Goal: Task Accomplishment & Management: Manage account settings

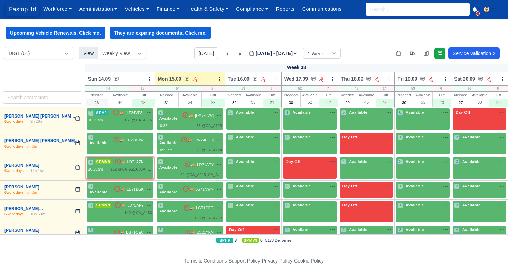
click at [27, 8] on span "Fastop ltd" at bounding box center [23, 9] width 34 height 14
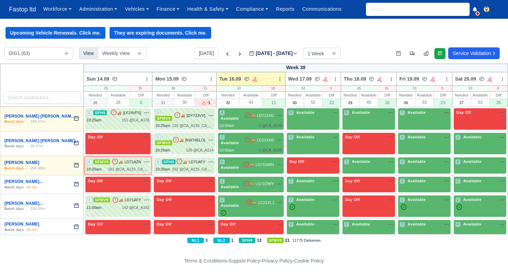
click at [224, 55] on icon at bounding box center [227, 53] width 7 height 7
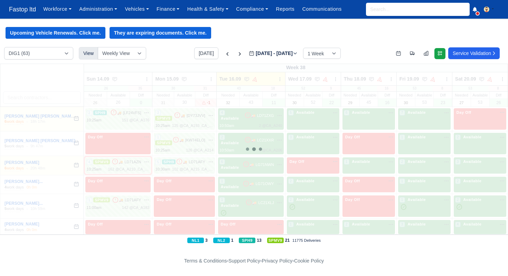
type input "2025-09-09"
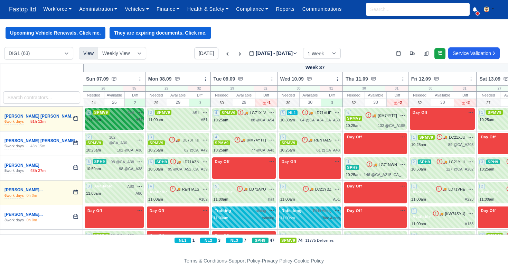
click at [127, 118] on div "11:00am A44" at bounding box center [114, 120] width 56 height 6
select select "1"
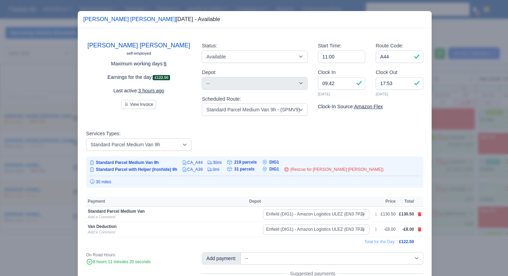
click at [438, 143] on div at bounding box center [254, 138] width 508 height 276
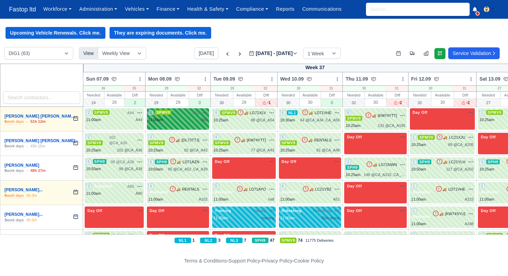
click at [198, 119] on div "11:00am A51" at bounding box center [177, 120] width 59 height 6
select select "1"
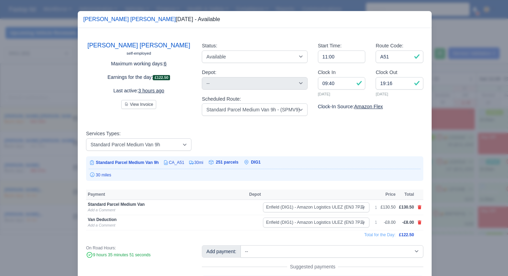
click at [459, 150] on div at bounding box center [254, 138] width 508 height 276
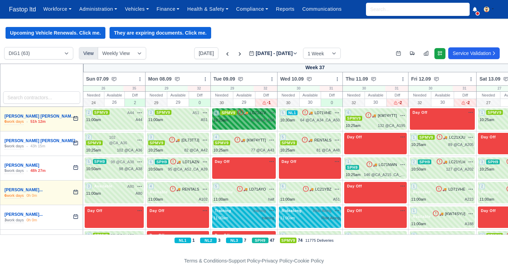
click at [263, 121] on div "88 @ CA_A54" at bounding box center [262, 120] width 23 height 6
select select "1"
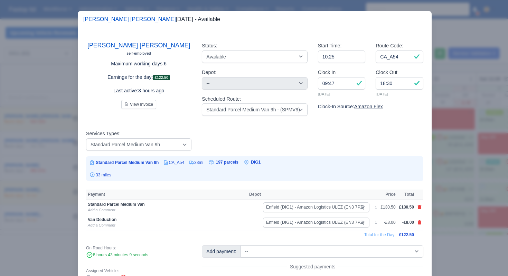
click at [443, 158] on div at bounding box center [254, 138] width 508 height 276
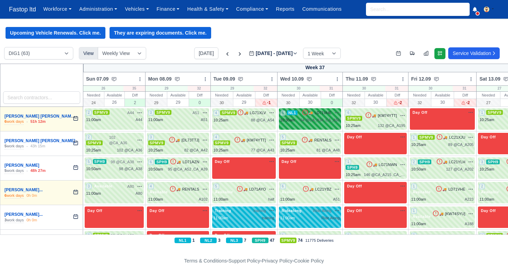
click at [317, 116] on div "5 NL1 🚚 LD71VHE" at bounding box center [310, 116] width 60 height 13
select select "2"
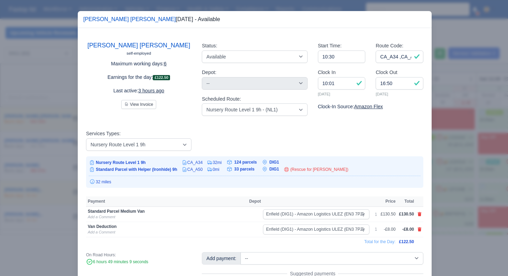
click at [451, 157] on div at bounding box center [254, 138] width 508 height 276
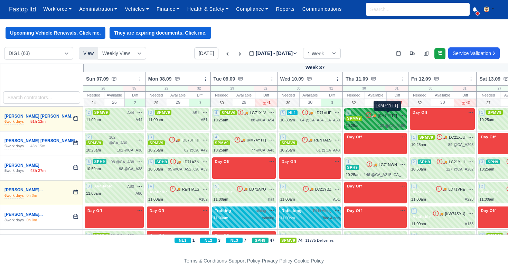
click at [382, 116] on span "[KM74YTT]" at bounding box center [387, 116] width 19 height 6
select select "1"
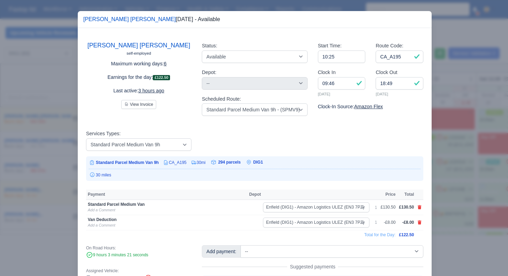
click at [455, 184] on div at bounding box center [254, 138] width 508 height 276
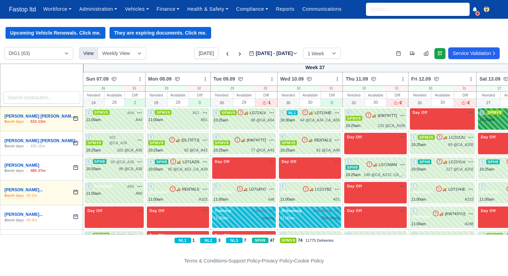
click at [493, 114] on span "SPMV9" at bounding box center [495, 112] width 17 height 5
select select "1"
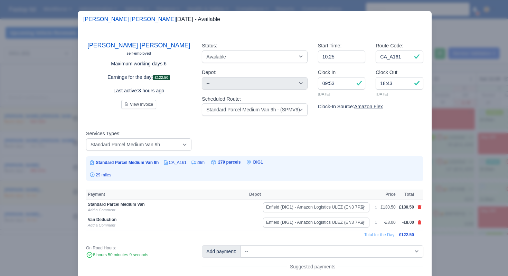
click at [461, 182] on div at bounding box center [254, 138] width 508 height 276
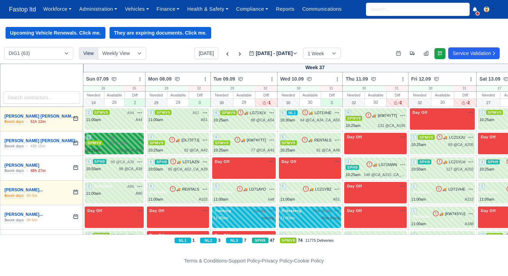
click at [121, 144] on span "102 @ CA_A36" at bounding box center [121, 140] width 25 height 11
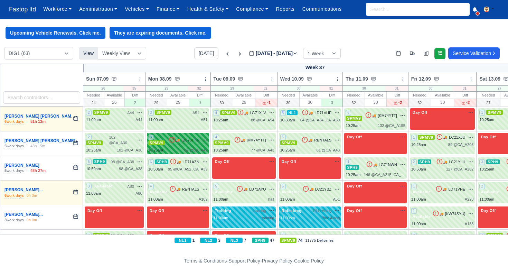
select select "1"
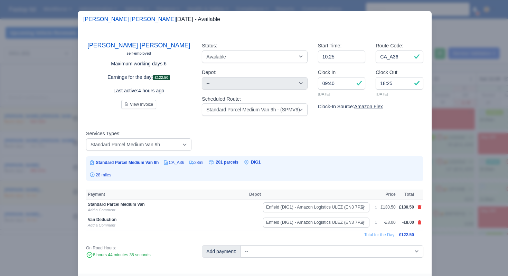
click at [445, 154] on div at bounding box center [254, 138] width 508 height 276
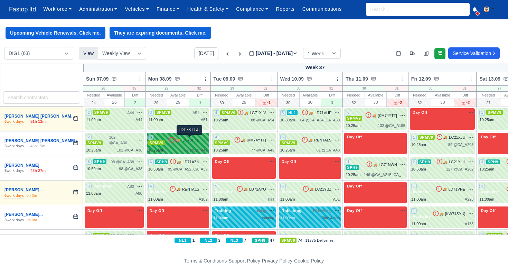
click at [188, 138] on span "[DL73TTJ]" at bounding box center [191, 140] width 18 height 6
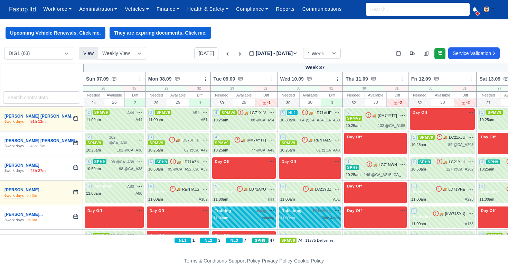
select select "1"
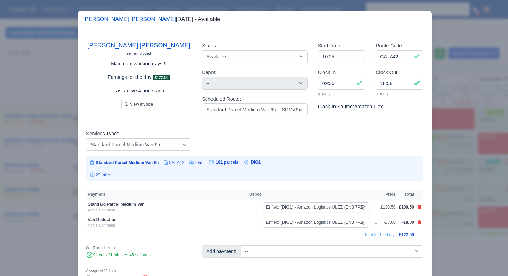
click at [457, 136] on div at bounding box center [254, 138] width 508 height 276
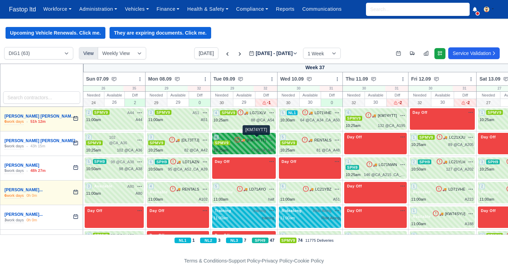
click at [258, 142] on span "[KM74YTT]" at bounding box center [256, 140] width 19 height 6
select select "1"
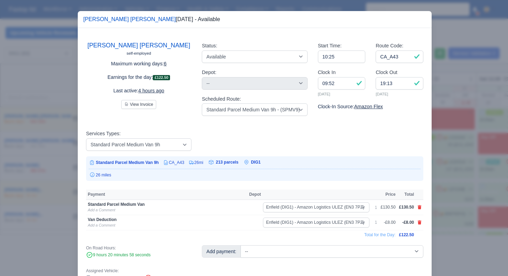
click at [441, 141] on div at bounding box center [254, 138] width 508 height 276
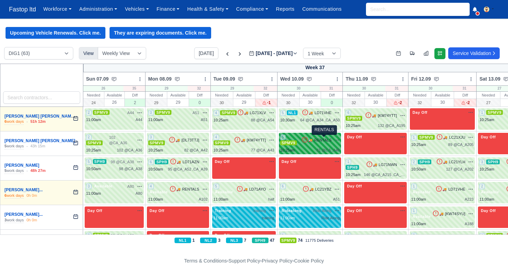
click at [318, 140] on span "RENTALS" at bounding box center [322, 140] width 17 height 6
select select "1"
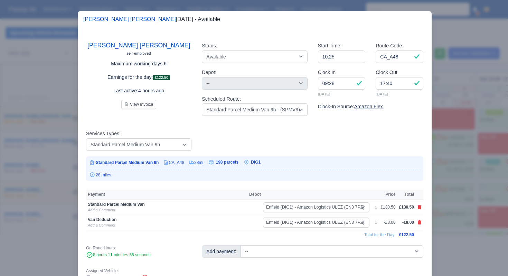
click at [458, 159] on div at bounding box center [254, 138] width 508 height 276
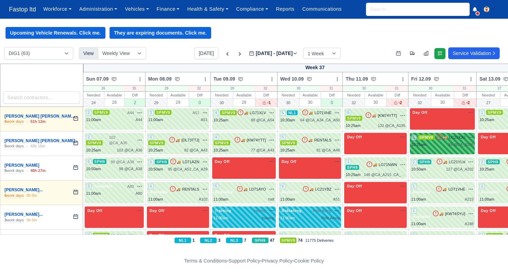
click at [444, 147] on div "10:25am 89 @ CA_A205" at bounding box center [442, 145] width 63 height 6
select select "1"
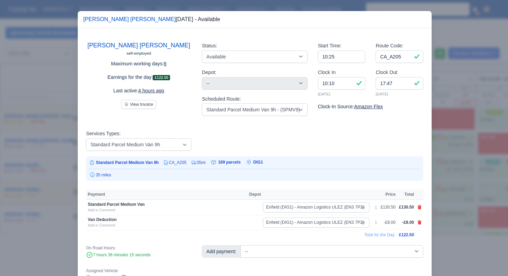
click at [453, 185] on div at bounding box center [254, 138] width 508 height 276
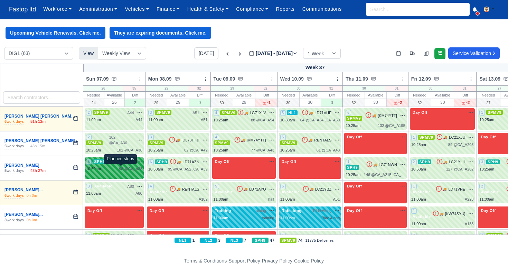
click at [121, 169] on span "98 @" at bounding box center [123, 169] width 9 height 4
select select "11"
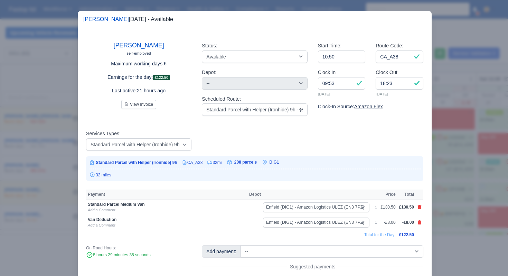
click at [437, 156] on div at bounding box center [254, 138] width 508 height 276
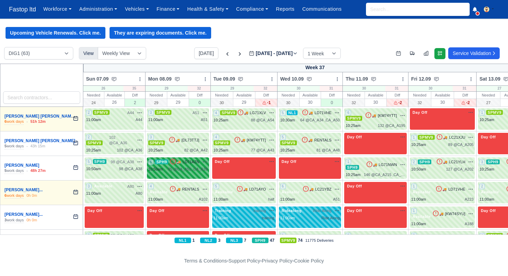
click at [194, 167] on div "95 @ CA_A52 ,CA_A39" at bounding box center [188, 169] width 40 height 6
select select "11"
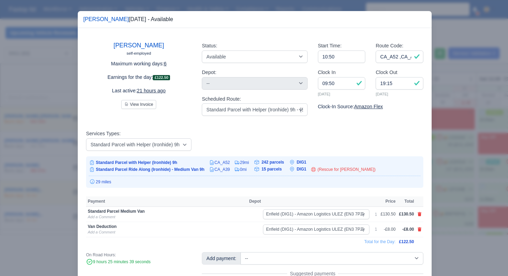
click at [445, 178] on div at bounding box center [254, 138] width 508 height 276
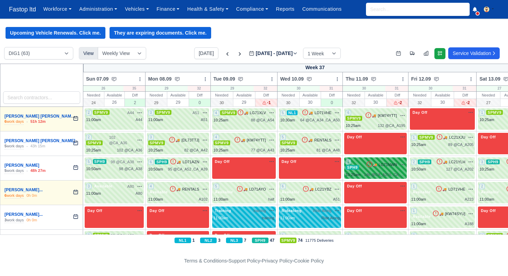
click at [394, 169] on div "1 SPH9 🚚 LG71NWN" at bounding box center [376, 165] width 60 height 12
select select "11"
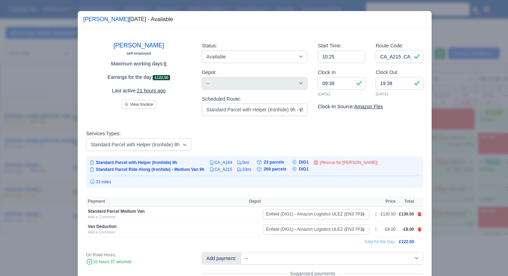
click at [464, 196] on div at bounding box center [254, 138] width 508 height 276
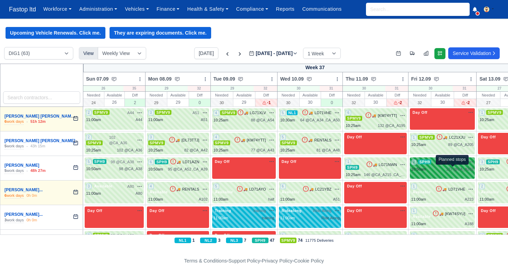
click at [447, 167] on div "10:50am 127 @ CA_A202" at bounding box center [442, 169] width 63 height 6
select select "11"
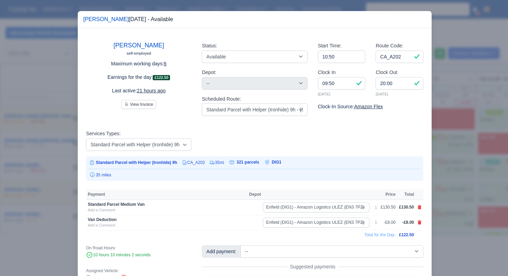
click at [446, 205] on div at bounding box center [254, 138] width 508 height 276
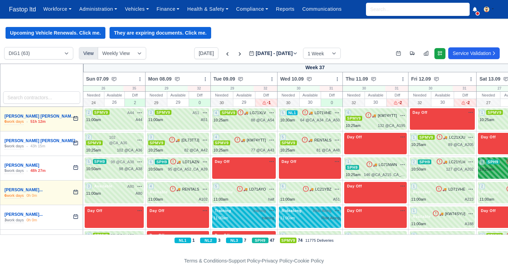
click at [492, 168] on div "10:25am" at bounding box center [487, 169] width 15 height 6
select select "11"
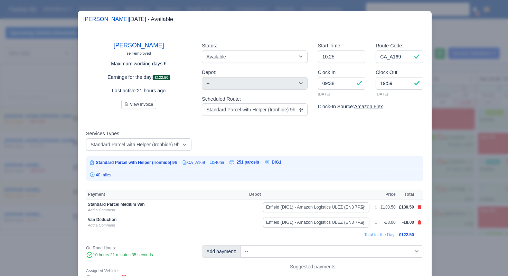
click at [459, 201] on div at bounding box center [254, 138] width 508 height 276
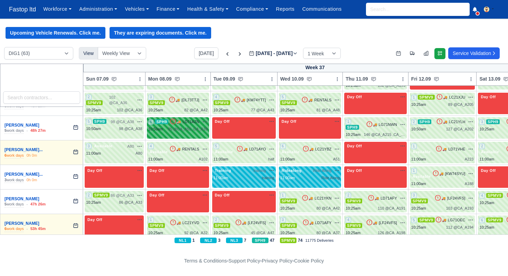
scroll to position [49, 0]
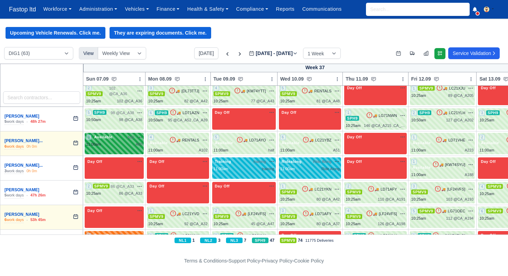
click at [124, 148] on div "3 Available A80" at bounding box center [114, 143] width 59 height 21
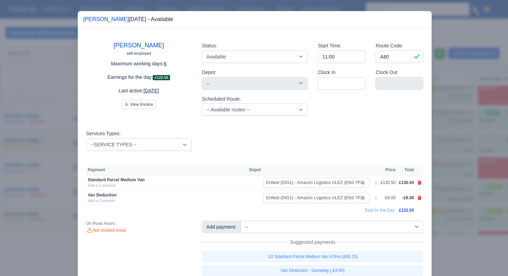
click at [453, 179] on div at bounding box center [254, 138] width 508 height 276
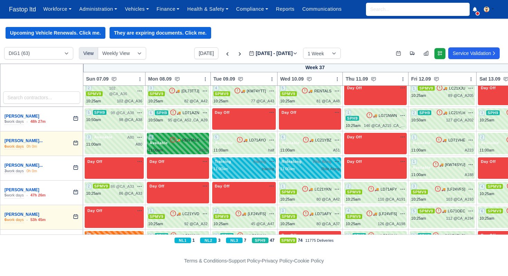
click at [200, 144] on div "4 Available 🚚 RENTALS" at bounding box center [177, 140] width 59 height 12
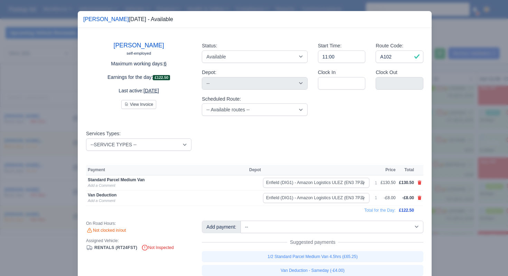
click at [452, 162] on div at bounding box center [254, 138] width 508 height 276
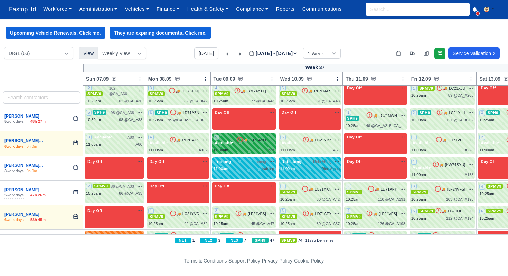
click at [267, 148] on div "11:00am half" at bounding box center [244, 150] width 61 height 6
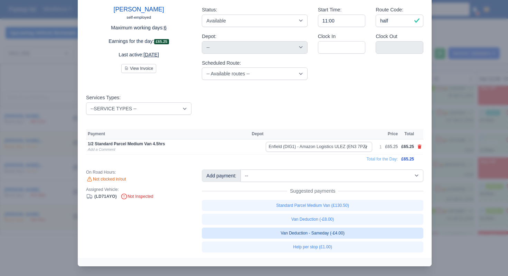
click at [347, 235] on link "Van Deduction - Sameday (-£4.00)" at bounding box center [313, 233] width 222 height 11
select select "1"
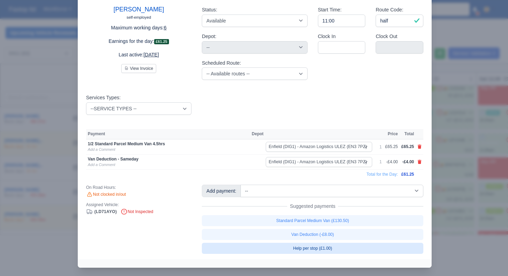
scroll to position [37, 0]
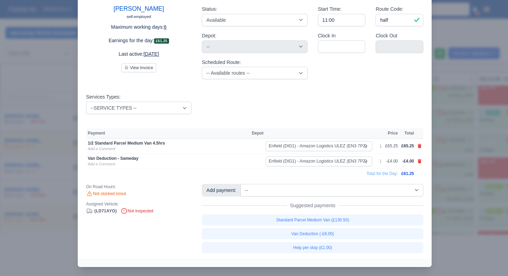
click at [475, 188] on div at bounding box center [254, 138] width 508 height 276
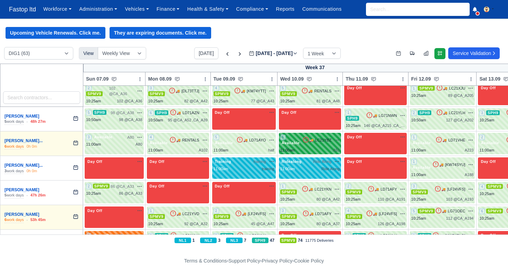
click at [310, 144] on div "6 Available 🚚 LC21YBZ" at bounding box center [310, 140] width 60 height 12
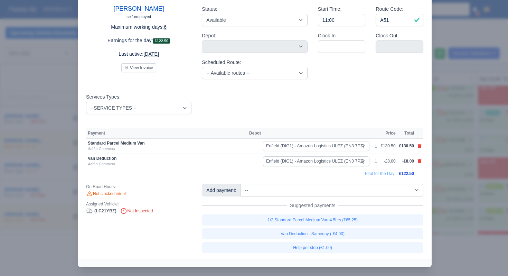
click at [461, 203] on div at bounding box center [254, 138] width 508 height 276
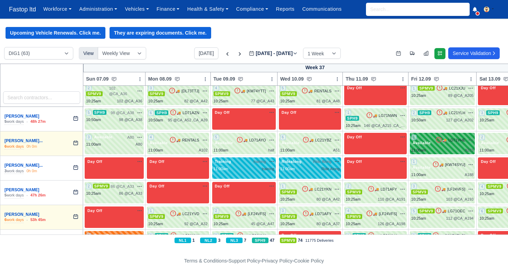
click at [433, 142] on span "Available" at bounding box center [421, 142] width 21 height 5
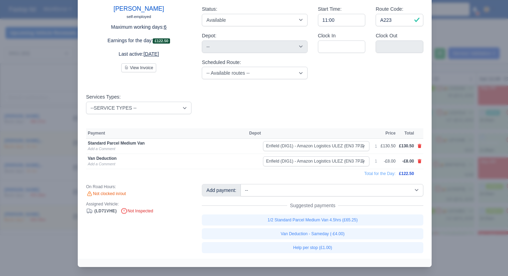
click at [444, 196] on div at bounding box center [254, 138] width 508 height 276
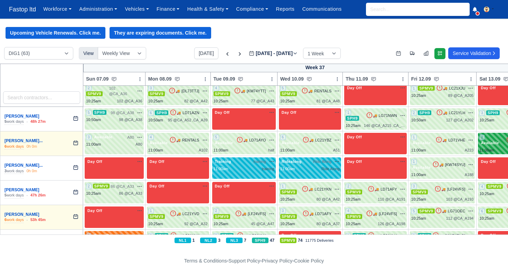
click at [494, 147] on div "11:00am" at bounding box center [487, 150] width 15 height 6
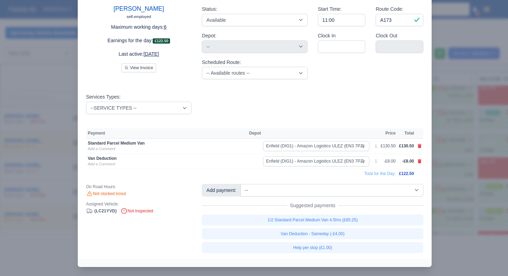
click at [464, 194] on div at bounding box center [254, 138] width 508 height 276
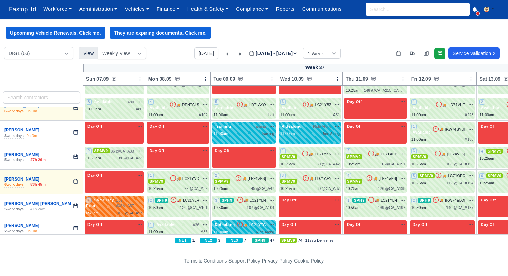
scroll to position [83, 0]
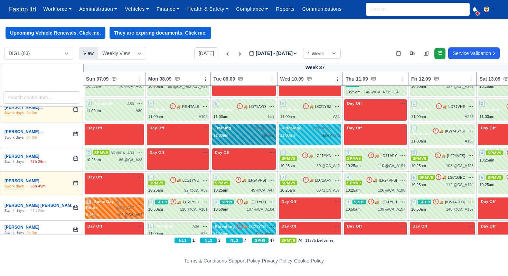
click at [235, 127] on div "Training training na" at bounding box center [244, 128] width 61 height 6
select select "Training"
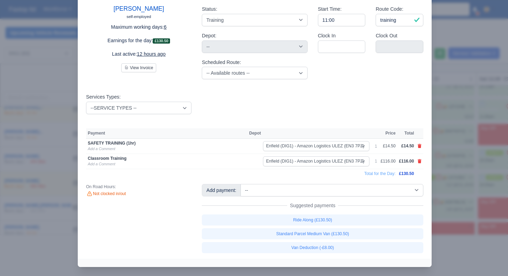
click at [452, 147] on div at bounding box center [254, 138] width 508 height 276
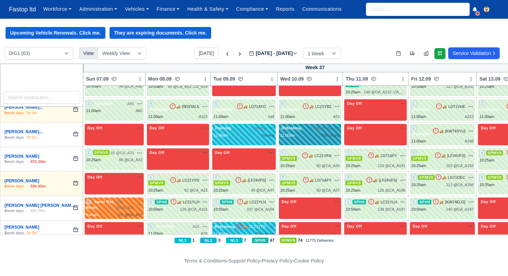
click at [308, 131] on div "Ridealong Ride Along na" at bounding box center [310, 131] width 60 height 13
select select "Ridealong"
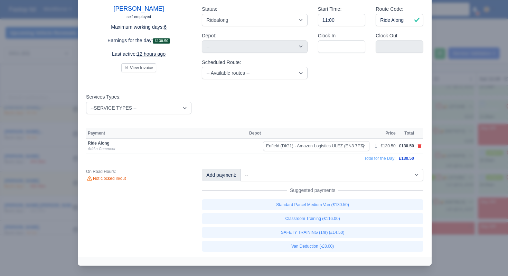
click at [464, 149] on div at bounding box center [254, 138] width 508 height 276
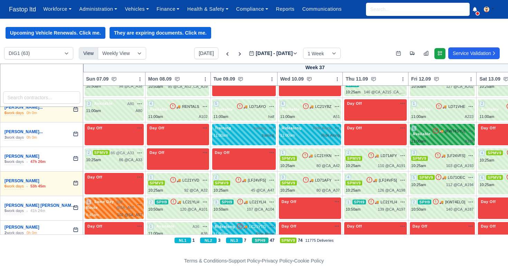
click at [445, 136] on div "1 Available 🚚 [KW74SYU]" at bounding box center [442, 131] width 63 height 12
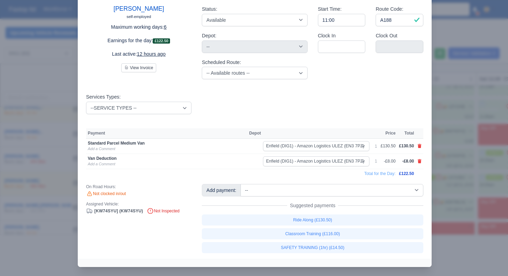
click at [457, 170] on div at bounding box center [254, 138] width 508 height 276
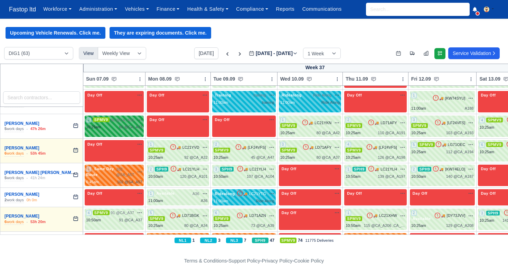
scroll to position [118, 0]
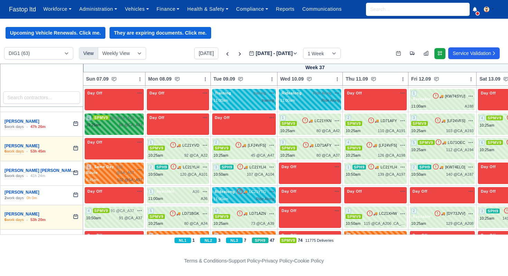
click at [105, 128] on div "10:25am 86 @ CA_A33" at bounding box center [114, 125] width 56 height 6
select select "1"
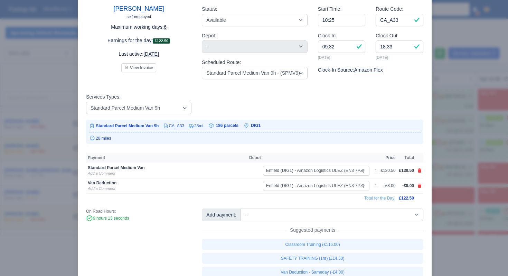
click at [454, 185] on div at bounding box center [254, 138] width 508 height 276
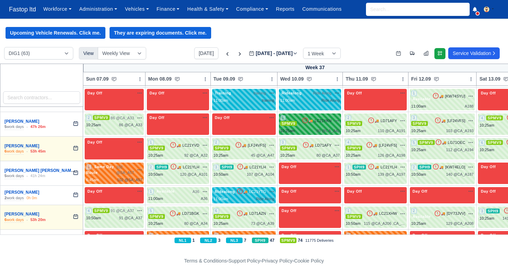
click at [324, 125] on div "1 SPMV9 🚚 LC21YKN" at bounding box center [310, 121] width 60 height 12
select select "1"
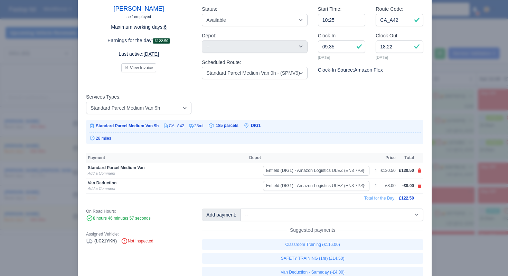
click at [456, 129] on div at bounding box center [254, 138] width 508 height 276
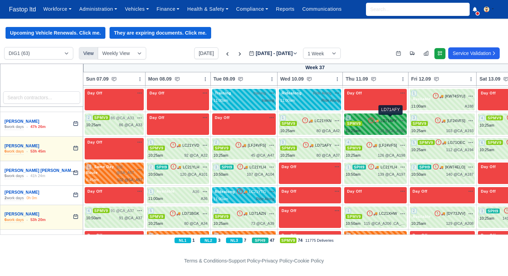
click at [387, 118] on span "LD71AFY" at bounding box center [389, 121] width 17 height 6
select select "1"
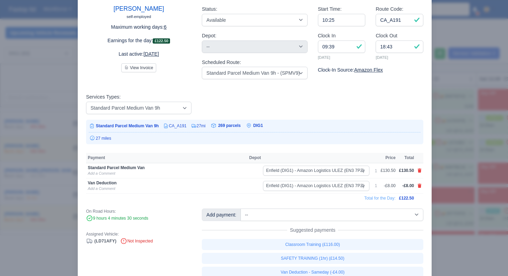
click at [457, 171] on div at bounding box center [254, 138] width 508 height 276
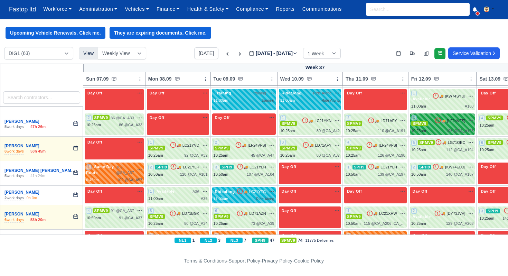
click at [448, 118] on div "🚚 [LF24VFS] na" at bounding box center [454, 121] width 39 height 6
select select "1"
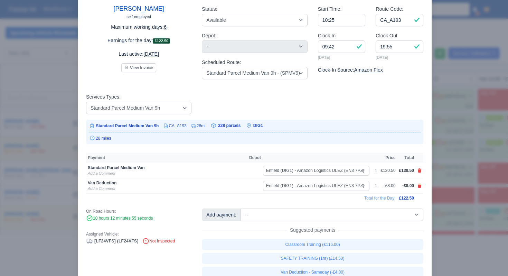
click at [446, 178] on div at bounding box center [254, 138] width 508 height 276
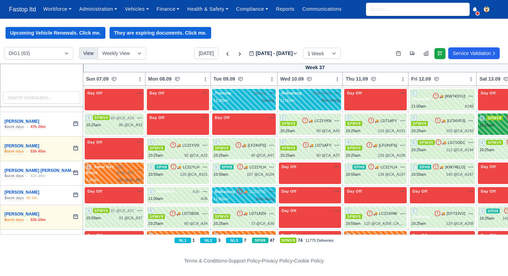
click at [493, 124] on div "10:25am" at bounding box center [487, 125] width 15 height 6
select select "1"
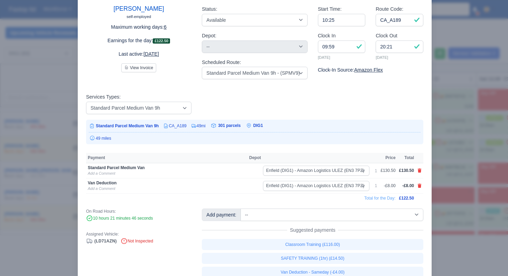
click at [462, 184] on div at bounding box center [254, 138] width 508 height 276
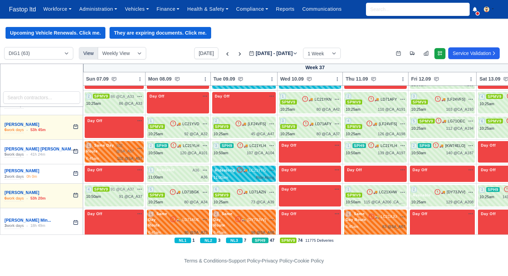
scroll to position [142, 0]
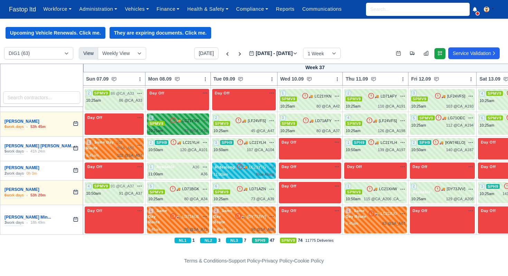
click at [179, 123] on div "🚚 LC21YVD na" at bounding box center [189, 121] width 38 height 6
select select "1"
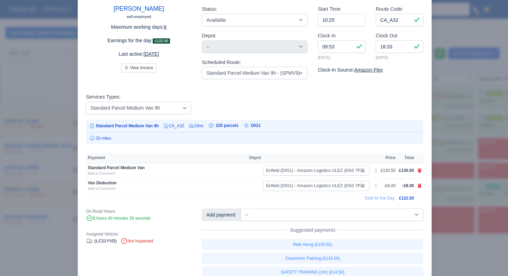
click at [446, 149] on div at bounding box center [254, 138] width 508 height 276
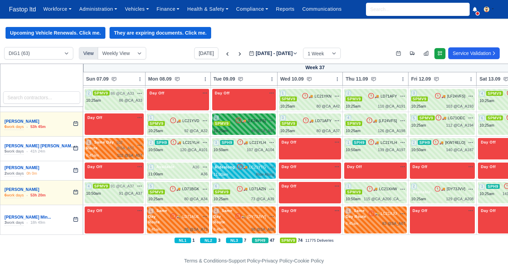
click at [248, 123] on div "2 SPMV9 🚚 [LF24VFS]" at bounding box center [244, 121] width 61 height 12
select select "1"
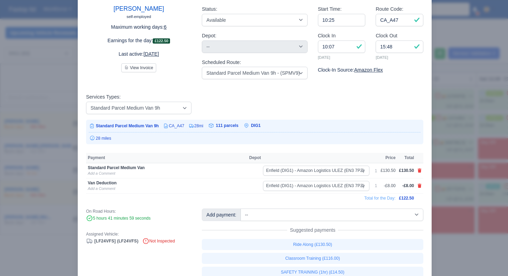
click at [456, 174] on div at bounding box center [254, 138] width 508 height 276
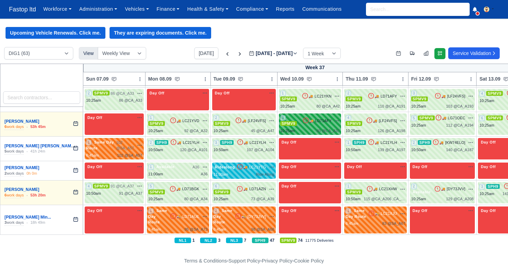
click at [327, 126] on div "3 SPMV9 🚚 LD71AFY" at bounding box center [310, 124] width 60 height 19
select select "1"
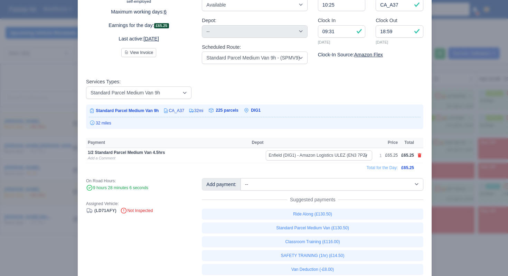
scroll to position [68, 0]
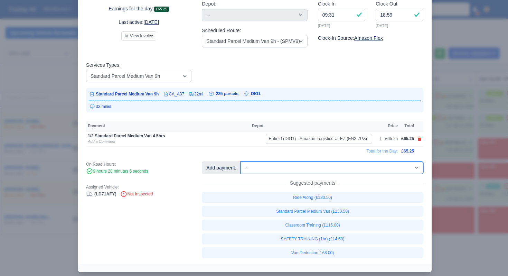
click at [346, 173] on select "-- 1/2 High Performance (£4.00) 1/2 Standard Parcel Medium Van 4.5hrs (£65.25) …" at bounding box center [332, 167] width 183 height 12
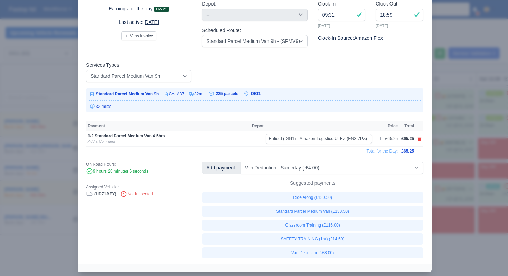
select select "1"
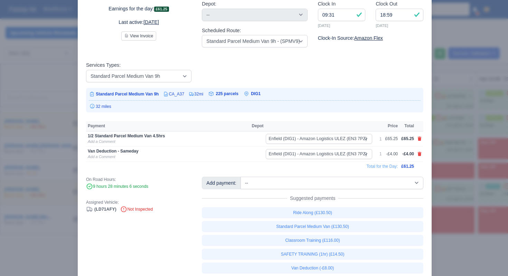
scroll to position [76, 0]
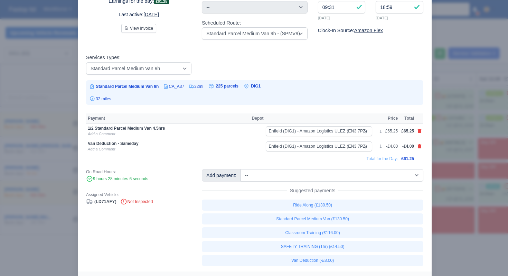
click at [447, 217] on div at bounding box center [254, 138] width 508 height 276
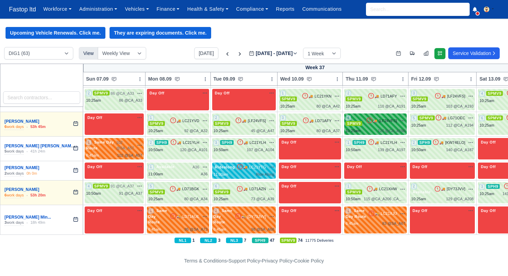
click at [362, 124] on span "SPMV9" at bounding box center [354, 123] width 17 height 5
select select "1"
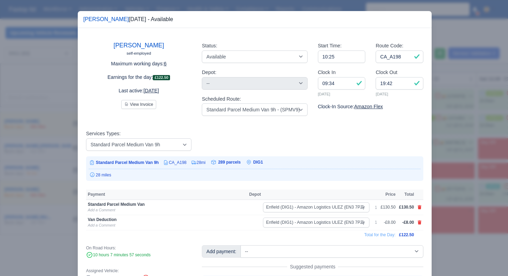
click at [490, 154] on div at bounding box center [254, 138] width 508 height 276
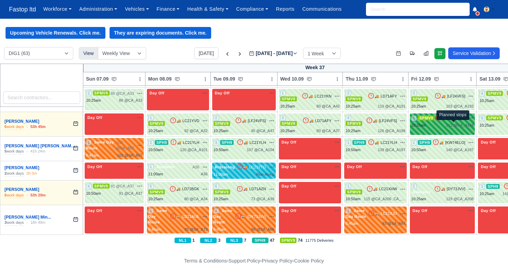
click at [458, 123] on span "112 @" at bounding box center [451, 125] width 11 height 4
select select "1"
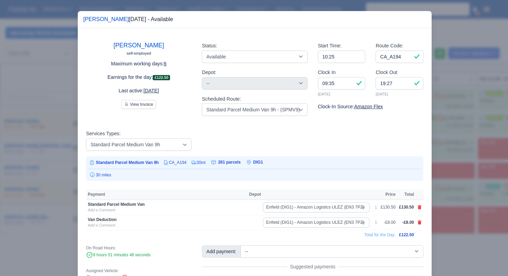
click at [450, 167] on div at bounding box center [254, 138] width 508 height 276
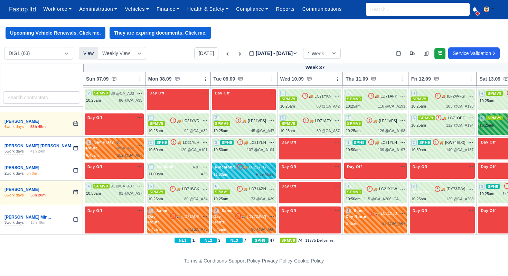
click at [492, 124] on div "10:25am" at bounding box center [487, 125] width 15 height 6
select select "1"
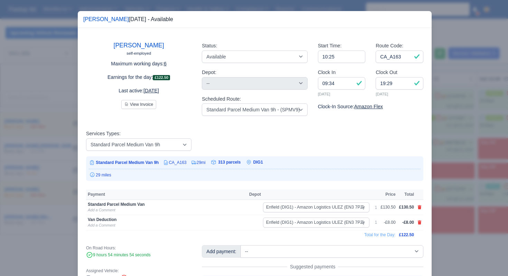
click at [464, 165] on div at bounding box center [254, 138] width 508 height 276
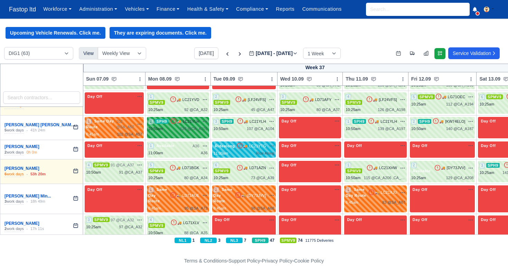
scroll to position [164, 0]
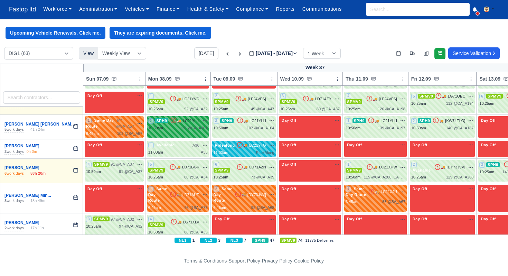
click at [178, 118] on span "🚚" at bounding box center [179, 120] width 4 height 5
select select "11"
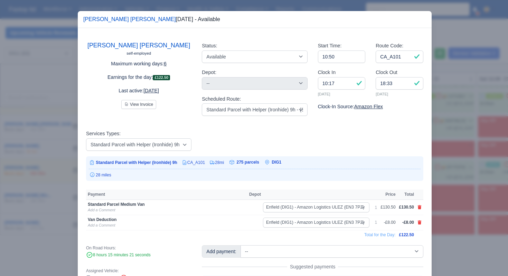
click at [452, 160] on div at bounding box center [254, 138] width 508 height 276
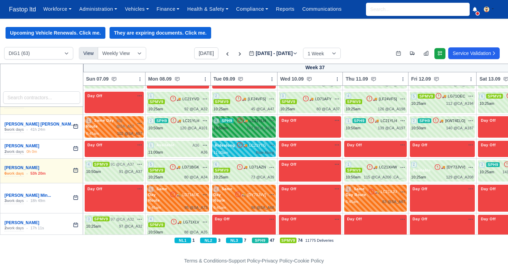
click at [260, 126] on div "107 @ CA_A104" at bounding box center [261, 128] width 28 height 6
select select "11"
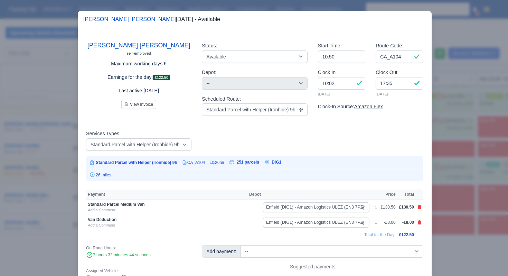
click at [461, 175] on div at bounding box center [254, 138] width 508 height 276
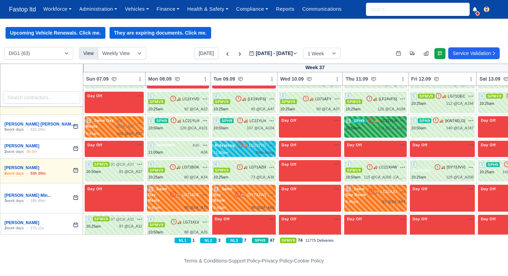
click at [381, 130] on div "1 SPH9 🚚" at bounding box center [375, 126] width 63 height 21
select select "11"
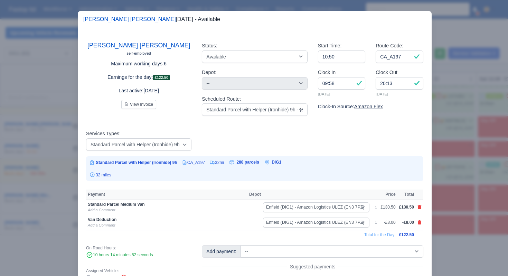
click at [438, 195] on div at bounding box center [254, 138] width 508 height 276
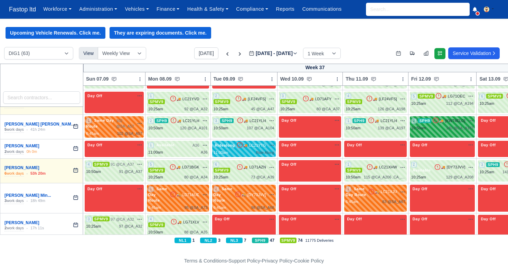
click at [444, 125] on div "10:50am 140 @ CA_A187" at bounding box center [442, 128] width 63 height 6
select select "11"
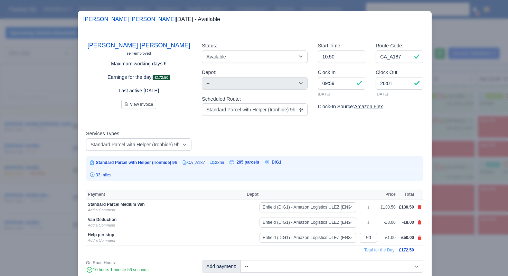
click at [452, 213] on div at bounding box center [254, 138] width 508 height 276
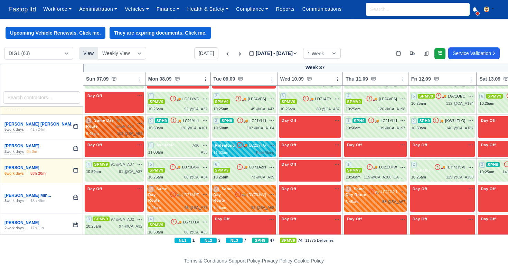
click at [131, 126] on span "102 @ SA_A57" at bounding box center [125, 123] width 18 height 11
select select "Same Day Route"
select select "43409"
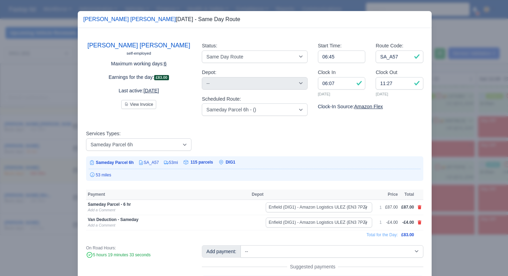
click at [462, 174] on div at bounding box center [254, 138] width 508 height 276
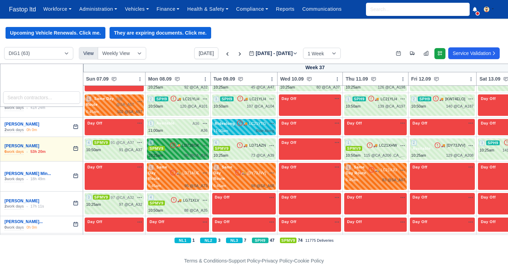
scroll to position [189, 0]
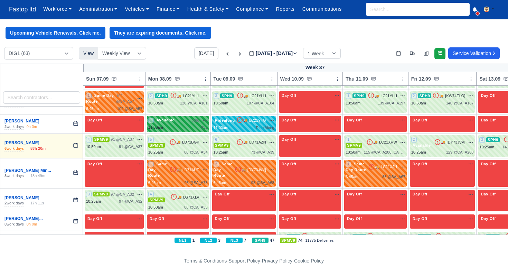
click at [176, 126] on div "11:00am A36" at bounding box center [177, 127] width 59 height 6
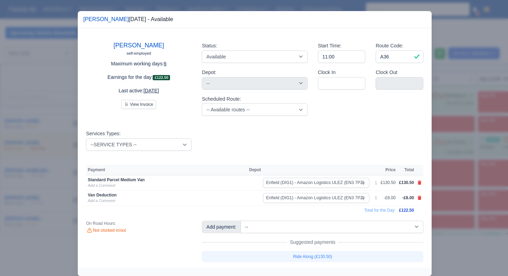
click at [462, 155] on div at bounding box center [254, 138] width 508 height 276
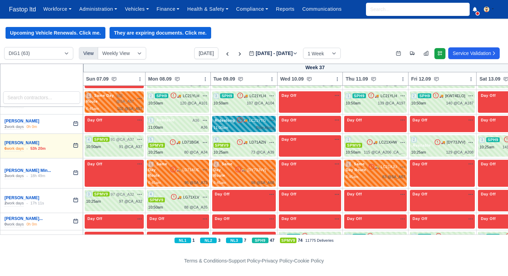
click at [257, 126] on div "Ride Along" at bounding box center [265, 128] width 18 height 6
select select "Ridealong"
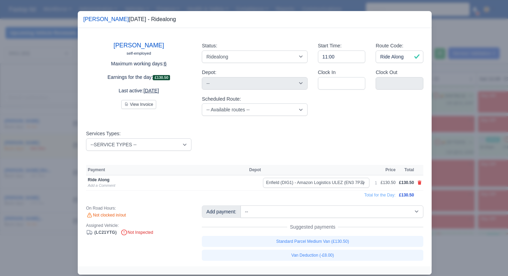
click at [461, 127] on div at bounding box center [254, 138] width 508 height 276
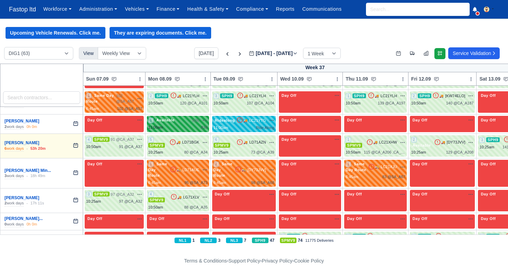
click at [169, 119] on span "Available" at bounding box center [165, 120] width 21 height 5
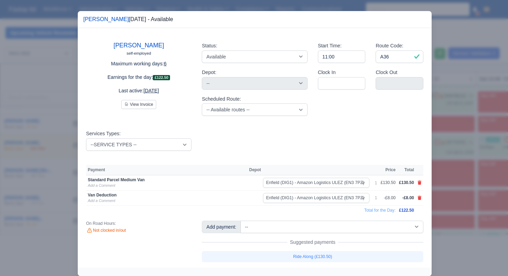
click at [467, 133] on div at bounding box center [254, 138] width 508 height 276
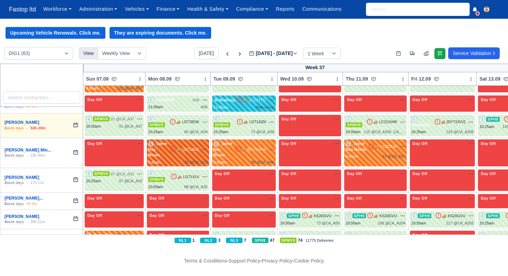
scroll to position [213, 0]
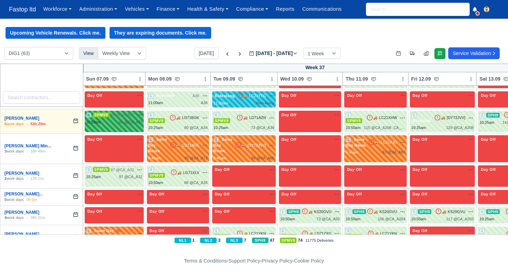
click at [123, 113] on span "91 @ CA_A37" at bounding box center [122, 115] width 23 height 6
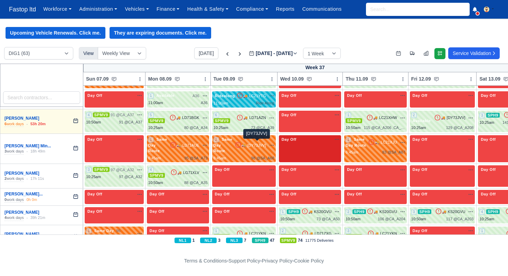
select select "1"
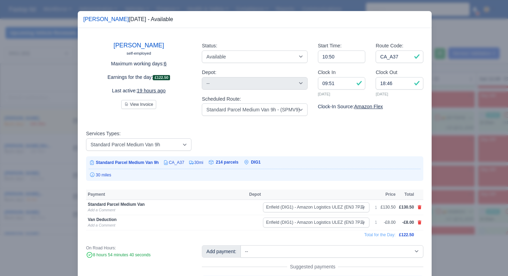
click at [481, 124] on div at bounding box center [254, 138] width 508 height 276
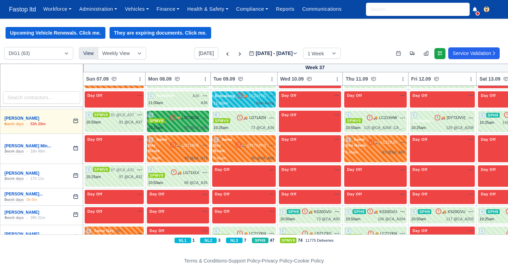
click at [202, 115] on div "🚚 LD71BGK na" at bounding box center [188, 118] width 38 height 6
select select "1"
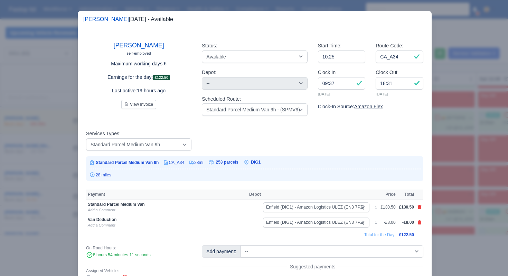
click at [482, 119] on div at bounding box center [254, 138] width 508 height 276
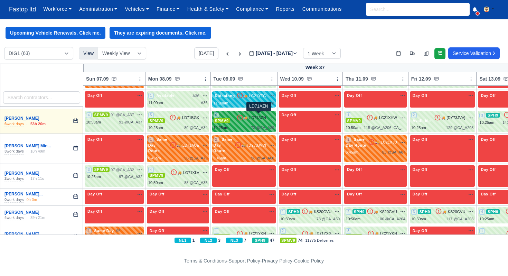
click at [256, 118] on span "LD71AZN" at bounding box center [257, 118] width 17 height 6
select select "1"
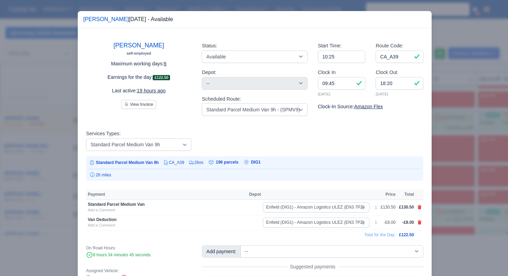
click at [453, 155] on div at bounding box center [254, 138] width 508 height 276
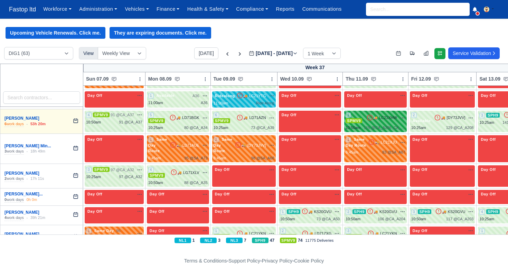
click at [379, 120] on div "1 SPMV9 🚚 LC21XHW" at bounding box center [376, 118] width 60 height 12
select select "1"
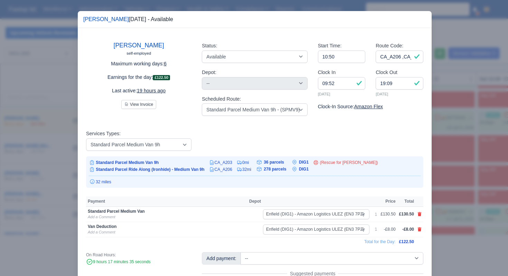
click at [459, 183] on div at bounding box center [254, 138] width 508 height 276
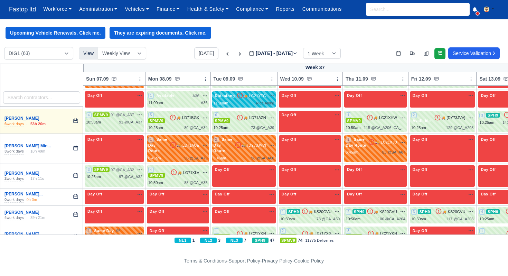
click at [446, 123] on div "2 Available 🚚 [DY73JVV]" at bounding box center [442, 121] width 63 height 19
select select "3635"
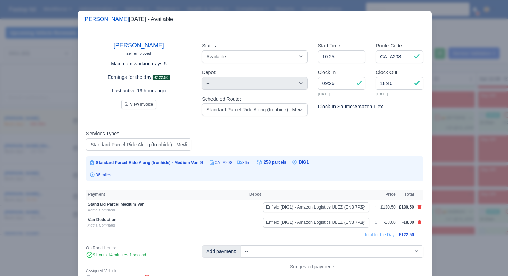
click at [465, 183] on div at bounding box center [254, 138] width 508 height 276
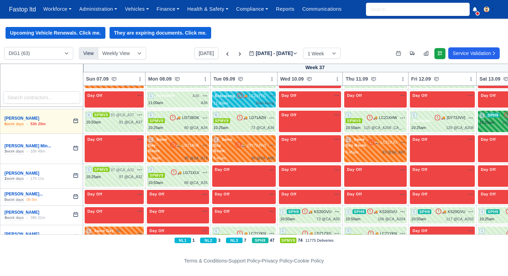
click at [490, 118] on div "3 SPH9 🚚 [KM74YTT]" at bounding box center [512, 118] width 65 height 13
select select "11"
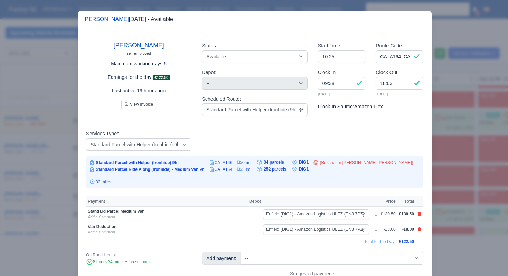
click at [466, 172] on div at bounding box center [254, 138] width 508 height 276
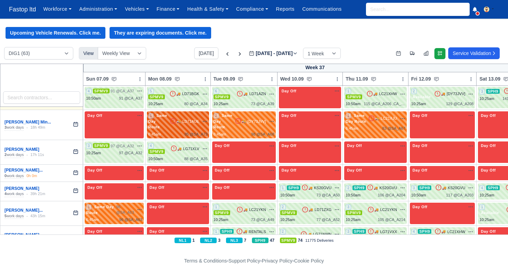
scroll to position [238, 0]
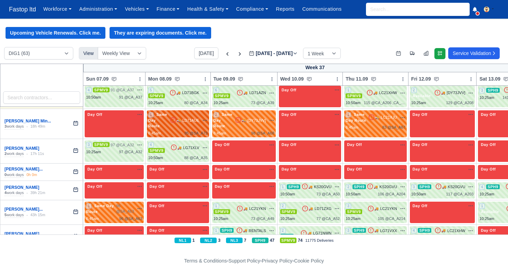
click at [178, 130] on div "6:45am 95 @ SA_A73" at bounding box center [177, 133] width 59 height 6
select select "Same Day Route"
select select "43409"
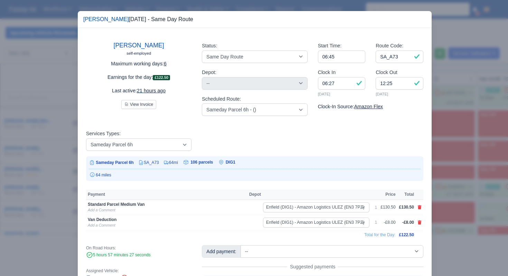
click at [451, 168] on div at bounding box center [254, 138] width 508 height 276
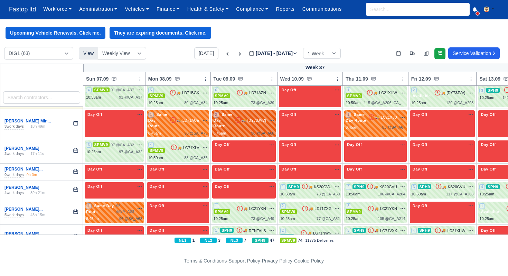
click at [255, 124] on div "2 Same Day Route 🚚 [DY73JVV]" at bounding box center [244, 120] width 61 height 17
select select "Same Day Route"
select select "43409"
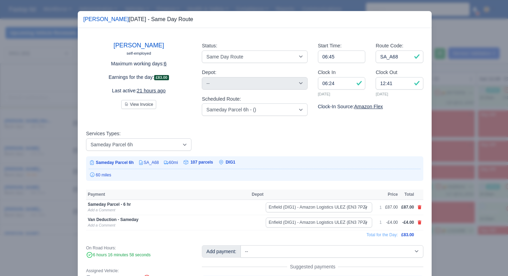
click at [463, 165] on div at bounding box center [254, 138] width 508 height 276
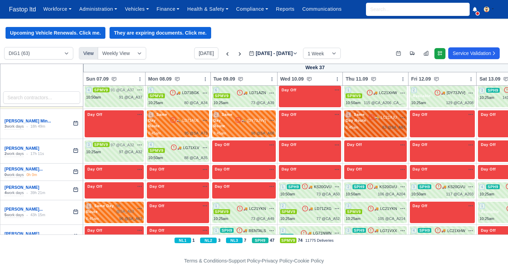
click at [379, 120] on div "1 Same Day Route 🚚 LC21XJU" at bounding box center [376, 118] width 60 height 12
select select "Same Day Route"
select select "43409"
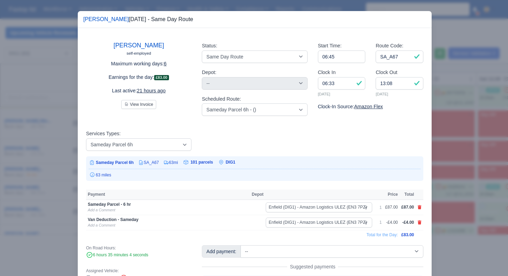
click at [455, 184] on div at bounding box center [254, 138] width 508 height 276
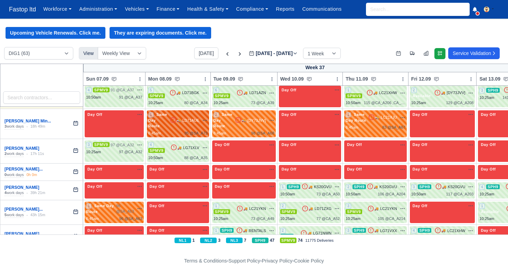
click at [178, 130] on div "6:45am 95 @ SA_A73" at bounding box center [177, 133] width 59 height 6
select select "Same Day Route"
select select "43409"
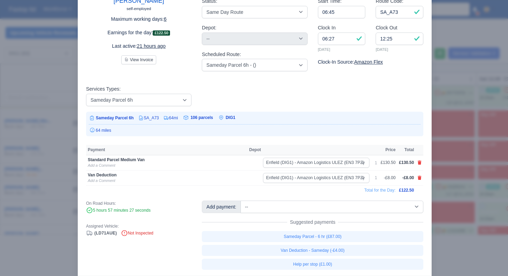
scroll to position [46, 0]
click at [420, 163] on icon at bounding box center [420, 161] width 4 height 4
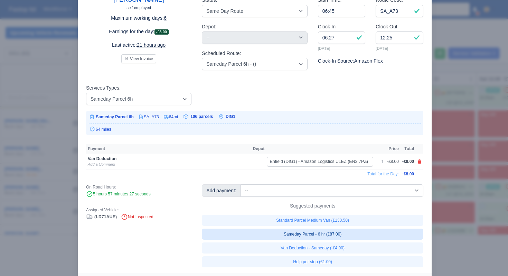
scroll to position [45, 0]
click at [352, 236] on link "Sameday Parcel - 6 hr (£87.00)" at bounding box center [313, 234] width 222 height 11
select select "1"
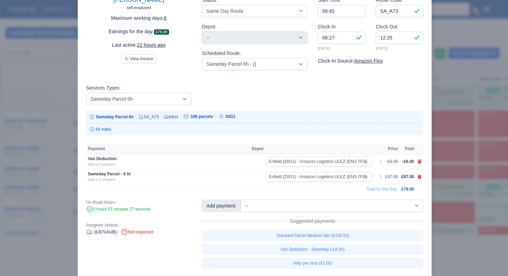
click at [470, 162] on div at bounding box center [254, 138] width 508 height 276
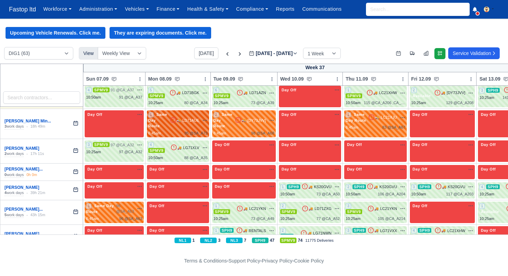
click at [190, 131] on span "95 @" at bounding box center [189, 133] width 9 height 4
select select "Same Day Route"
select select "43409"
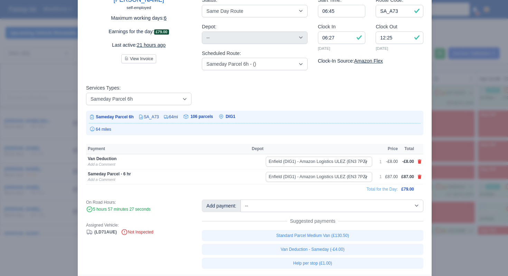
click at [467, 164] on div at bounding box center [254, 138] width 508 height 276
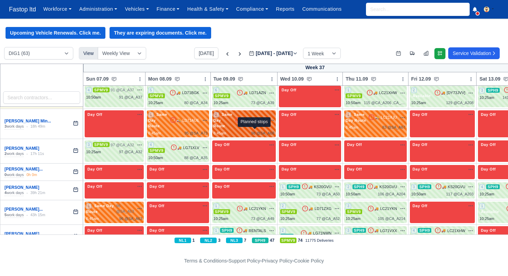
click at [254, 131] on span "98 @" at bounding box center [255, 133] width 9 height 4
select select "Same Day Route"
select select "43409"
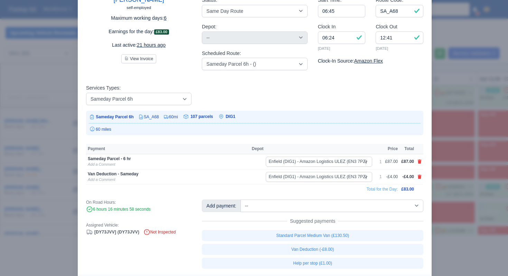
click at [445, 179] on div at bounding box center [254, 138] width 508 height 276
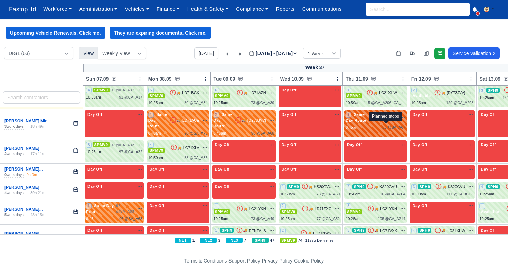
click at [387, 125] on span "83 @" at bounding box center [386, 127] width 9 height 4
select select "Same Day Route"
select select "43409"
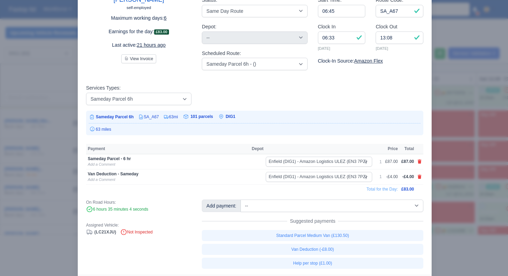
click at [451, 174] on div at bounding box center [254, 138] width 508 height 276
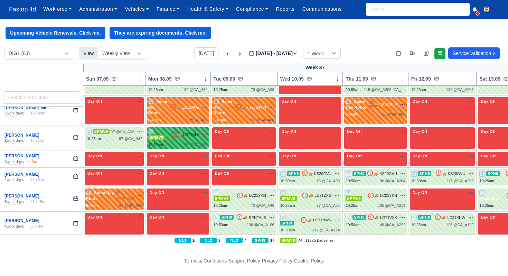
scroll to position [257, 0]
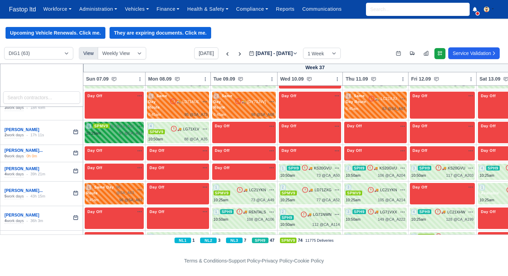
click at [127, 129] on span "97 @ CA_A32" at bounding box center [122, 126] width 23 height 6
select select "1"
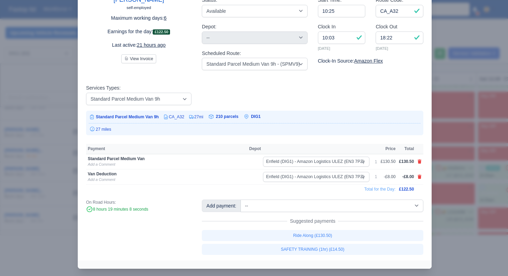
click at [447, 150] on div at bounding box center [254, 138] width 508 height 276
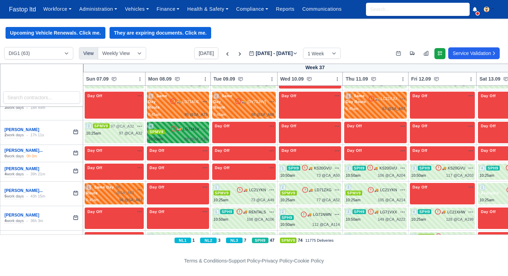
click at [170, 136] on div "10:50am 88 @ CA_A35" at bounding box center [177, 139] width 59 height 6
select select "1"
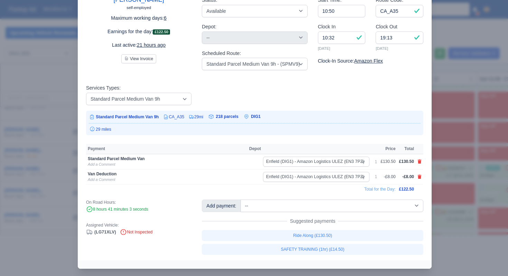
click at [464, 147] on div at bounding box center [254, 138] width 508 height 276
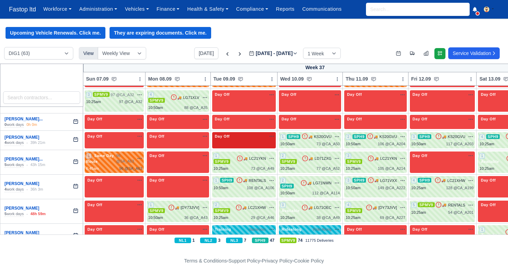
scroll to position [289, 0]
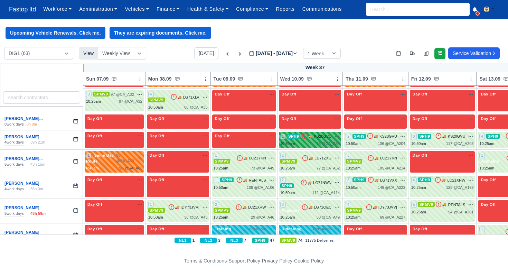
click at [317, 136] on span "KS20GVU" at bounding box center [323, 136] width 18 height 6
select select "11"
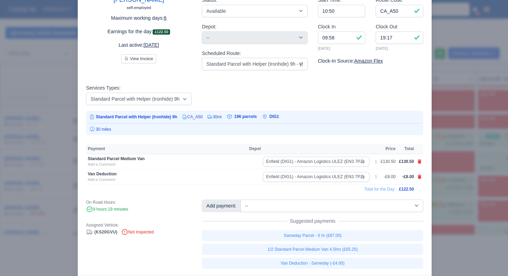
click at [448, 166] on div at bounding box center [254, 138] width 508 height 276
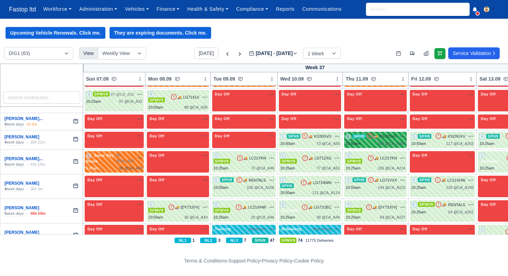
click at [389, 142] on div "106 @ CA_A204" at bounding box center [392, 144] width 28 height 6
select select "11"
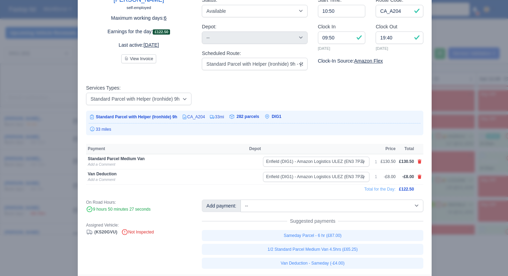
click at [448, 194] on div at bounding box center [254, 138] width 508 height 276
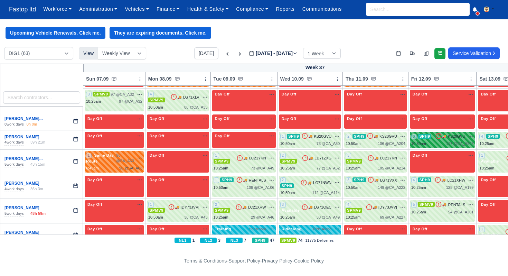
click at [442, 141] on div "10:50am 117 @ CA_A203" at bounding box center [442, 144] width 63 height 6
select select "11"
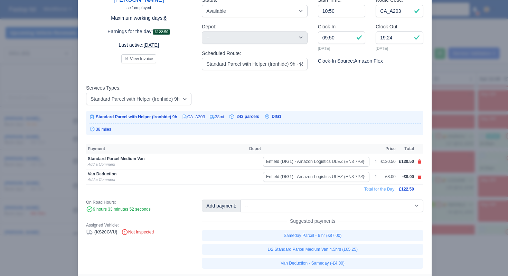
click at [454, 197] on div at bounding box center [254, 138] width 508 height 276
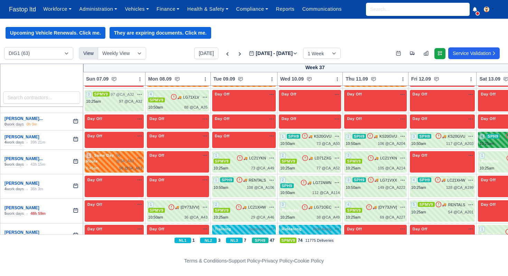
click at [492, 142] on div "10:25am" at bounding box center [487, 144] width 15 height 6
select select "11"
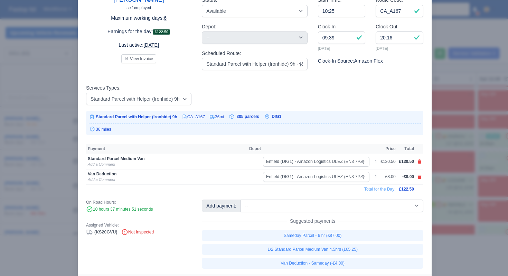
click at [478, 186] on div at bounding box center [254, 138] width 508 height 276
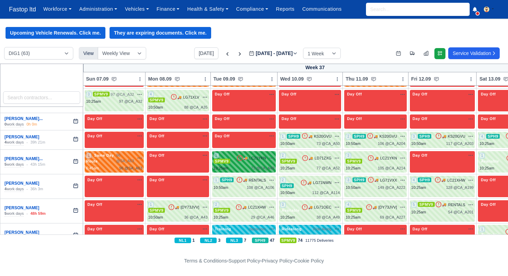
click at [244, 164] on div "1 SPMV9 🚚 LC21YKN" at bounding box center [244, 158] width 61 height 12
select select "1"
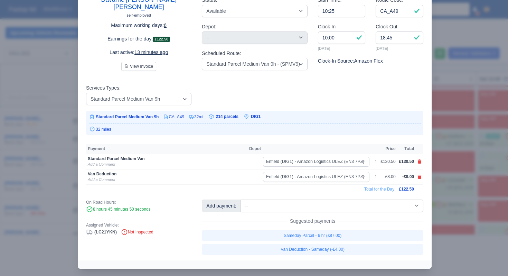
click at [465, 175] on div at bounding box center [254, 138] width 508 height 276
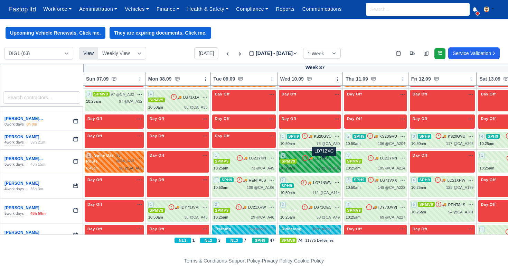
click at [323, 159] on span "LD71ZXG" at bounding box center [323, 158] width 17 height 6
select select "1"
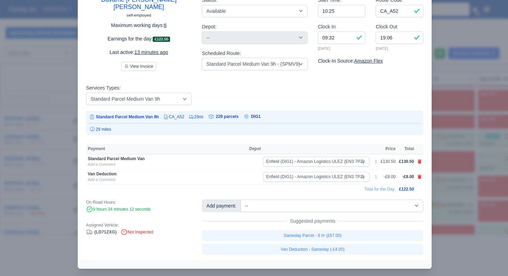
click at [443, 188] on div at bounding box center [254, 138] width 508 height 276
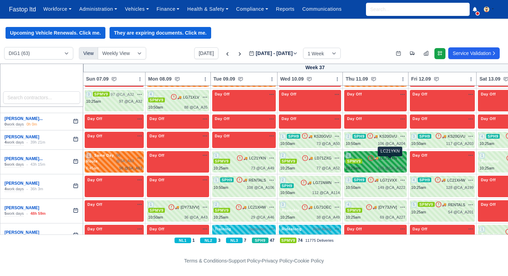
click at [393, 161] on span "LC21YKN" at bounding box center [388, 158] width 17 height 6
select select "1"
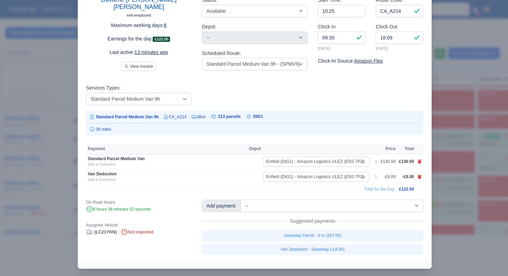
click at [446, 196] on div at bounding box center [254, 138] width 508 height 276
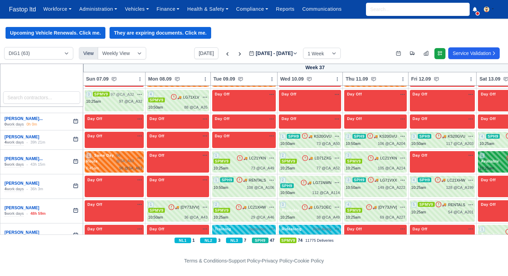
click at [493, 170] on div "1 Available 🚚" at bounding box center [511, 161] width 67 height 21
select select "3635"
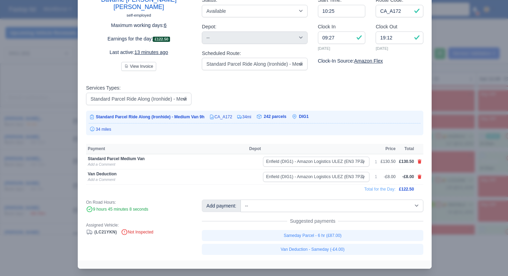
click at [462, 185] on div at bounding box center [254, 138] width 508 height 276
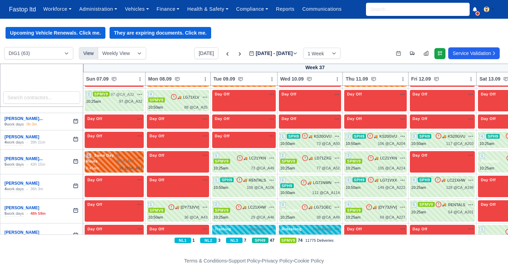
click at [130, 164] on span "96 @ SA_A63" at bounding box center [125, 157] width 18 height 11
select select "Same Day Route"
select select "43409"
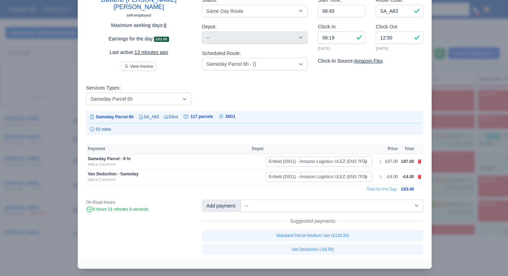
click at [457, 158] on div at bounding box center [254, 138] width 508 height 276
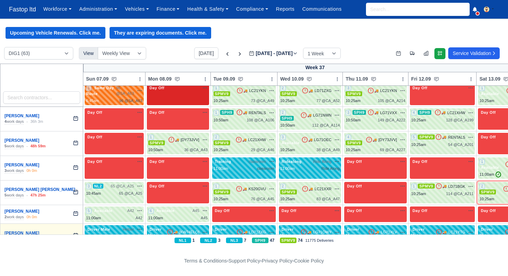
scroll to position [356, 0]
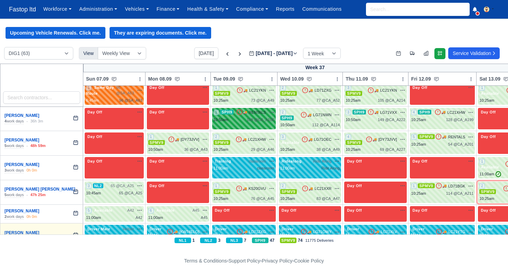
click at [243, 122] on div "10:50am 108 @ CA_A106" at bounding box center [244, 120] width 61 height 6
select select "11"
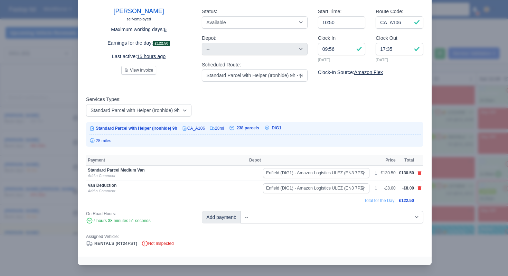
click at [466, 158] on div at bounding box center [254, 138] width 508 height 276
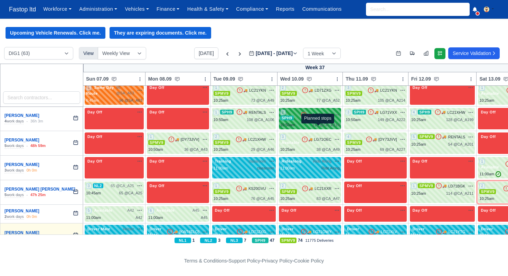
click at [317, 126] on span "112 @" at bounding box center [318, 125] width 11 height 4
select select "11"
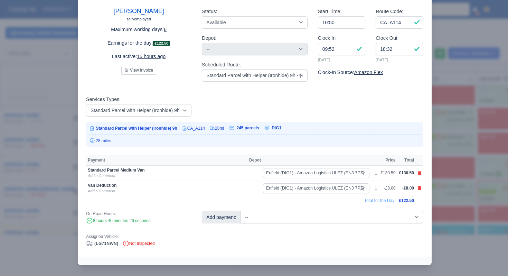
click at [444, 175] on div at bounding box center [254, 138] width 508 height 276
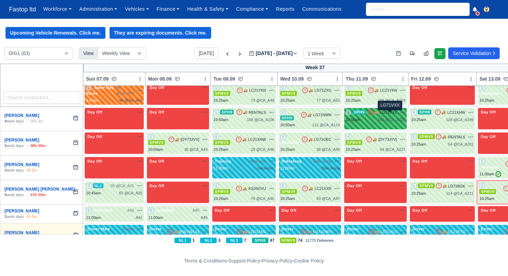
click at [394, 115] on span "LG71VXX" at bounding box center [388, 113] width 17 height 6
select select "11"
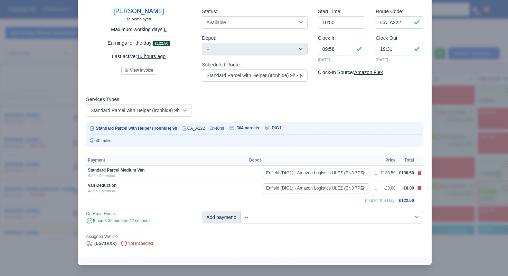
click at [458, 178] on div at bounding box center [254, 138] width 508 height 276
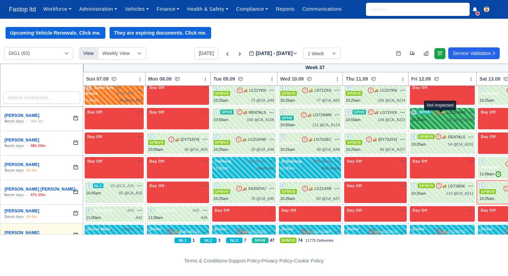
click at [441, 113] on icon at bounding box center [438, 111] width 5 height 5
select select "11"
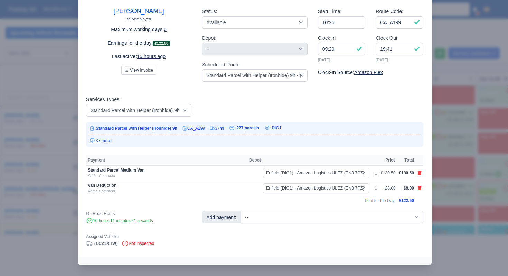
click at [456, 184] on div at bounding box center [254, 138] width 508 height 276
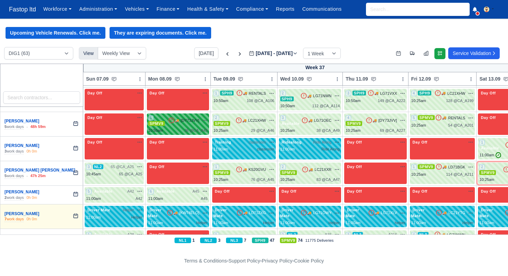
scroll to position [376, 0]
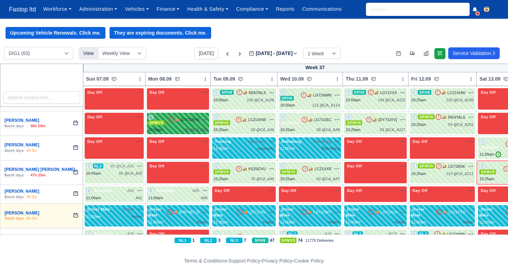
click at [177, 126] on div "1 SPMV9 🚚 [DY73JVV]" at bounding box center [177, 120] width 59 height 12
select select "1"
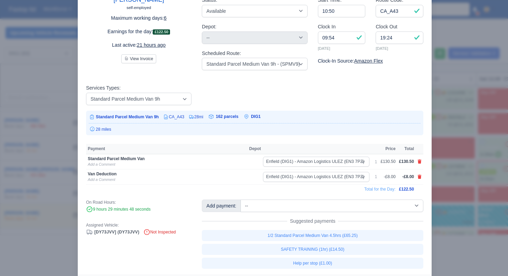
click at [450, 163] on div at bounding box center [254, 138] width 508 height 276
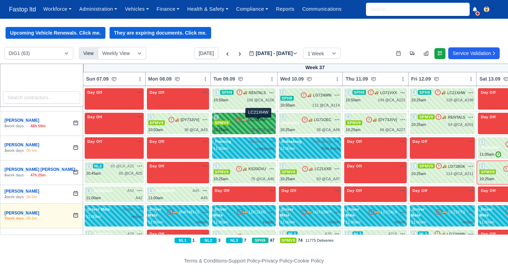
click at [266, 123] on span "LC21XHW" at bounding box center [257, 120] width 18 height 6
select select "1"
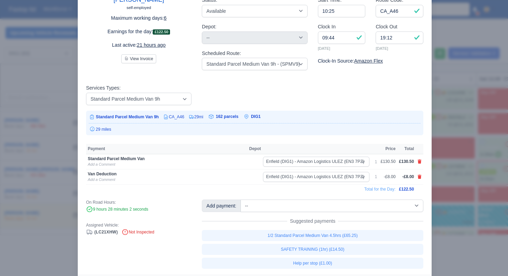
click at [451, 166] on div at bounding box center [254, 138] width 508 height 276
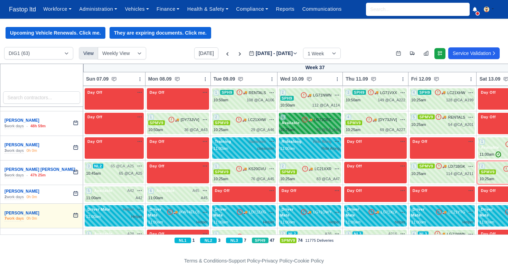
click at [325, 126] on div "3 Available 🚚 LG71OEC" at bounding box center [310, 120] width 60 height 12
select select "3635"
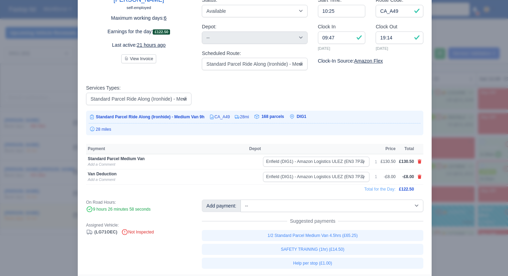
click at [463, 174] on div at bounding box center [254, 138] width 508 height 276
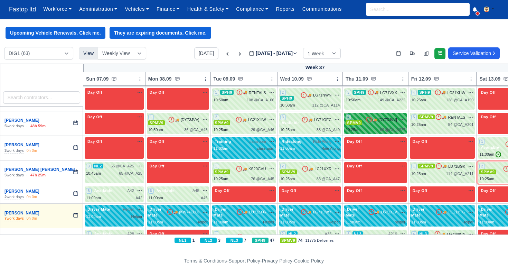
click at [392, 129] on div "4 SPMV9 🚚 [DY73JVV]" at bounding box center [376, 123] width 60 height 19
select select "1"
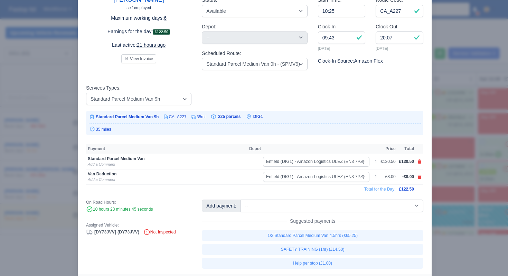
click at [451, 183] on div at bounding box center [254, 138] width 508 height 276
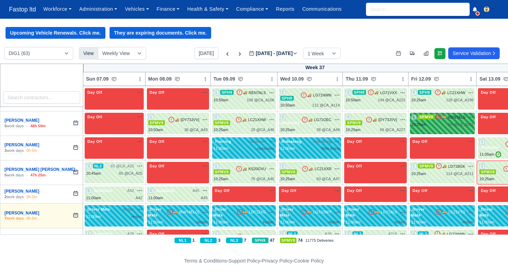
click at [438, 126] on div "10:25am 54 @ CA_A201" at bounding box center [442, 125] width 63 height 6
select select "1"
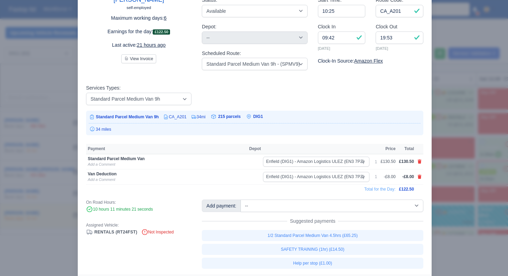
click at [460, 189] on div at bounding box center [254, 138] width 508 height 276
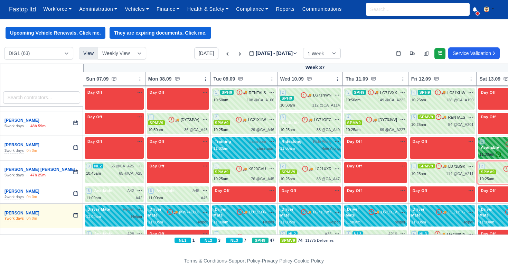
click at [492, 149] on span "Available" at bounding box center [490, 147] width 21 height 5
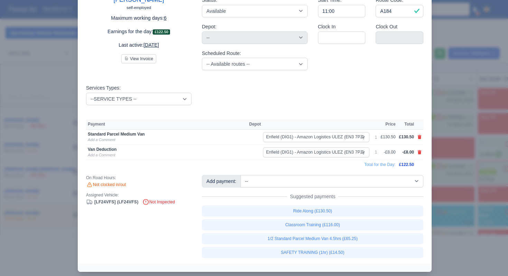
click at [443, 156] on div at bounding box center [254, 138] width 508 height 276
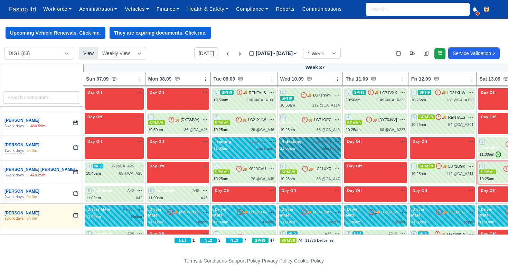
click at [313, 156] on div "Ridealong Ride Along na" at bounding box center [310, 147] width 63 height 21
select select "Ridealong"
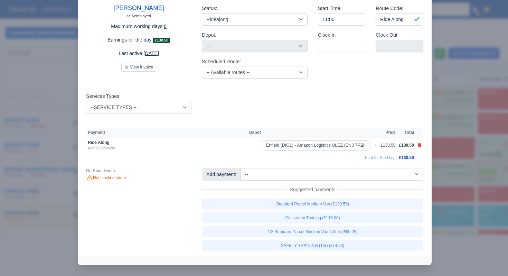
click at [465, 174] on div at bounding box center [254, 138] width 508 height 276
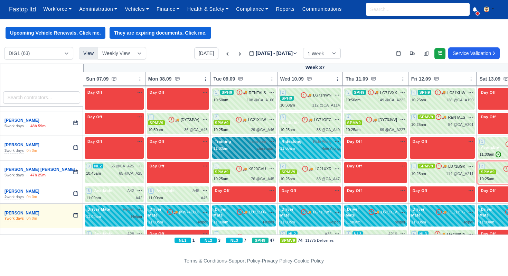
click at [246, 155] on div "Training classroom na" at bounding box center [244, 147] width 64 height 21
select select "Training"
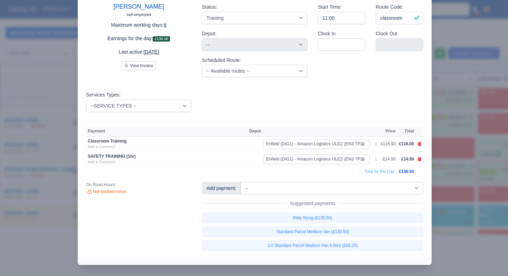
click at [468, 186] on div at bounding box center [254, 138] width 508 height 276
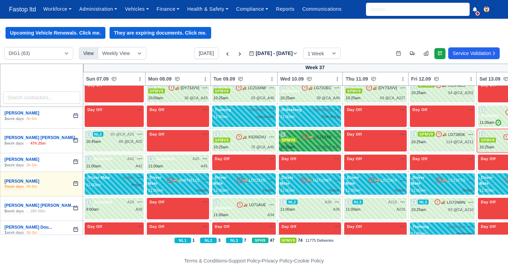
scroll to position [411, 0]
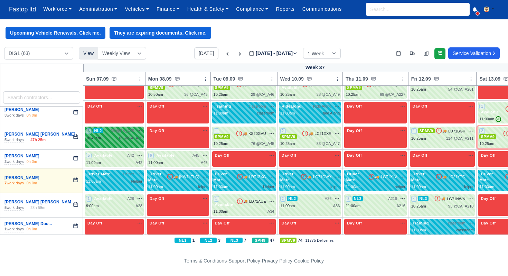
click at [127, 141] on div "65 @ CA_A25" at bounding box center [130, 138] width 23 height 6
select select "4"
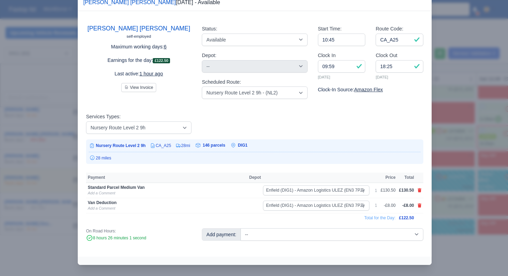
click at [454, 169] on div at bounding box center [254, 138] width 508 height 276
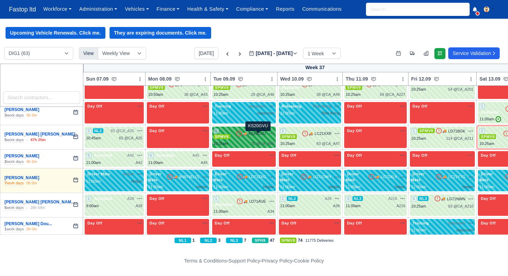
click at [258, 137] on span "KS20GVU" at bounding box center [258, 134] width 18 height 6
select select "1"
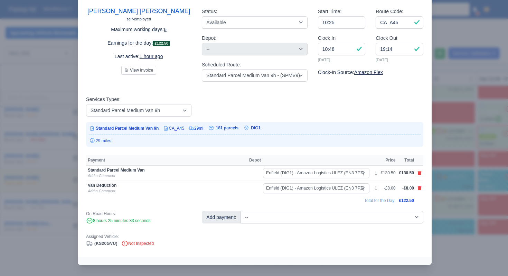
click at [452, 164] on div at bounding box center [254, 138] width 508 height 276
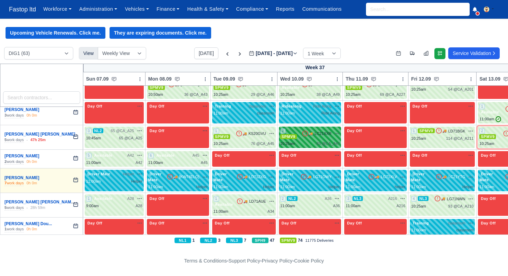
click at [321, 143] on div "2 SPMV9 🚚 LC21XXR" at bounding box center [310, 137] width 60 height 19
select select "1"
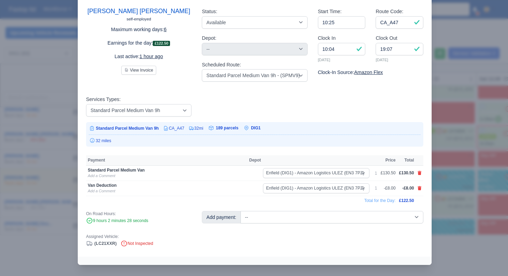
click at [458, 177] on div at bounding box center [254, 138] width 508 height 276
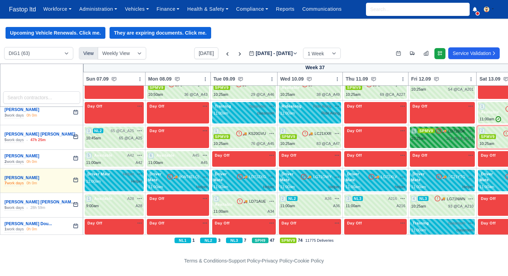
click at [438, 138] on div "1 SPMV9 🚚 LD71BGK" at bounding box center [442, 134] width 63 height 13
select select "1"
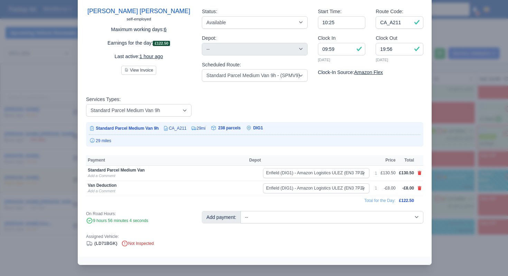
click at [451, 187] on div at bounding box center [254, 138] width 508 height 276
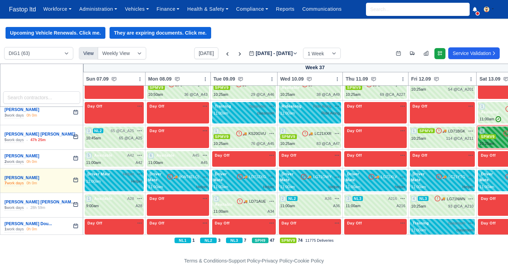
click at [489, 143] on div "10:25am" at bounding box center [487, 144] width 15 height 6
select select "1"
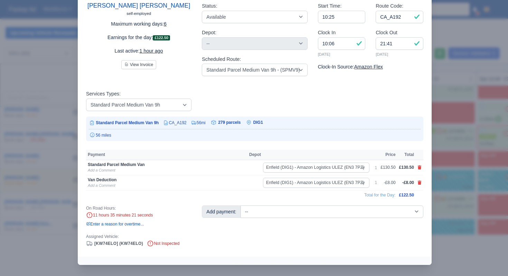
click at [459, 187] on div at bounding box center [254, 138] width 508 height 276
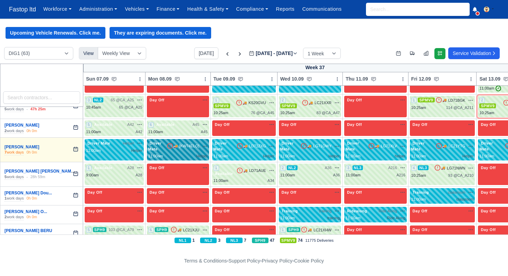
scroll to position [444, 0]
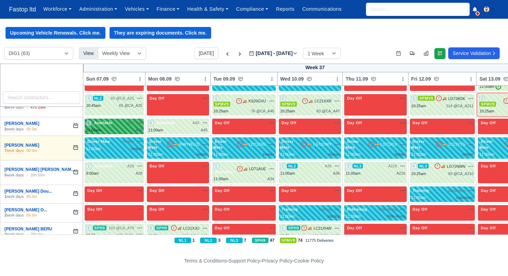
click at [127, 131] on div "11:00am A42" at bounding box center [114, 130] width 56 height 6
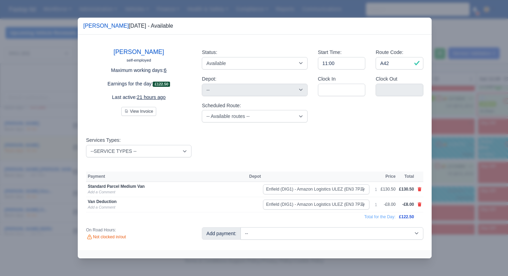
click at [445, 177] on div at bounding box center [254, 138] width 508 height 276
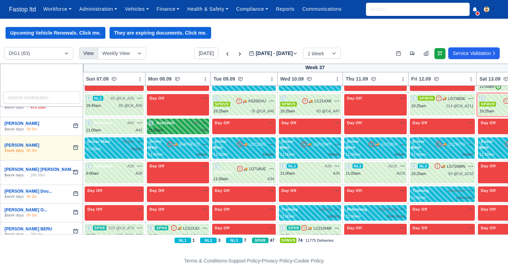
click at [192, 130] on div "11:00am A45" at bounding box center [177, 130] width 59 height 6
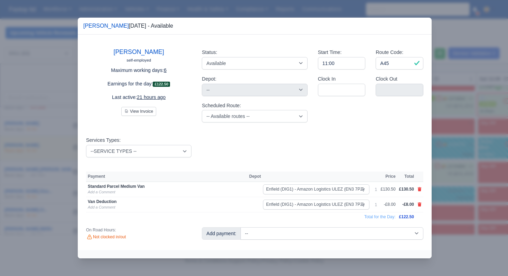
click at [433, 163] on div at bounding box center [254, 138] width 508 height 276
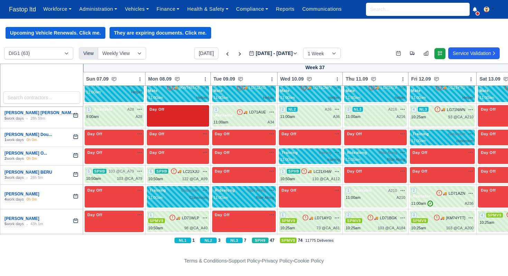
scroll to position [501, 0]
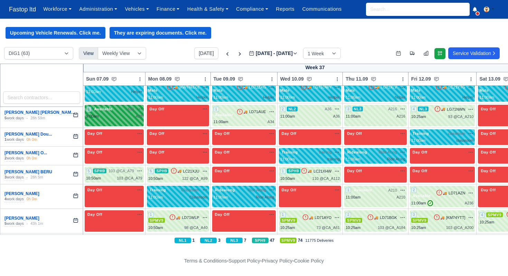
click at [117, 117] on div "9:00am A28" at bounding box center [114, 116] width 56 height 6
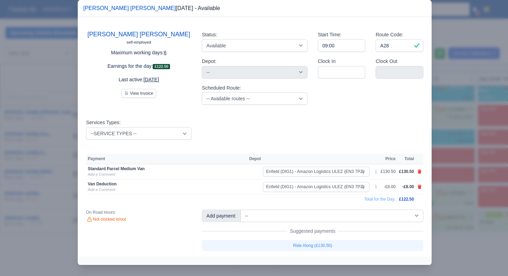
click at [459, 169] on div at bounding box center [254, 138] width 508 height 276
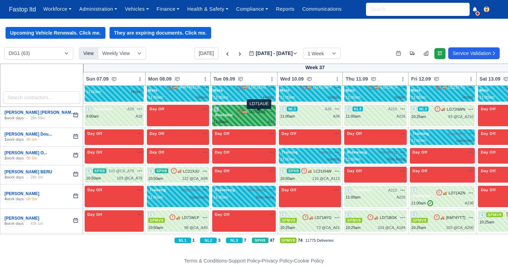
click at [258, 114] on span "LD71AUE" at bounding box center [257, 112] width 17 height 6
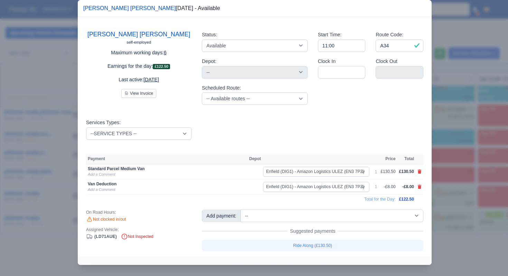
click at [450, 162] on div at bounding box center [254, 138] width 508 height 276
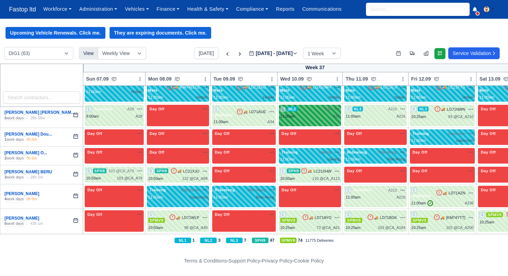
click at [328, 110] on span "A36" at bounding box center [328, 109] width 7 height 6
select select "4"
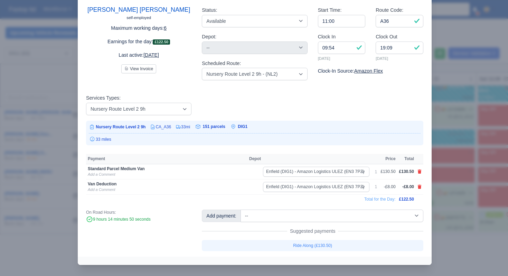
click at [445, 176] on div at bounding box center [254, 138] width 508 height 276
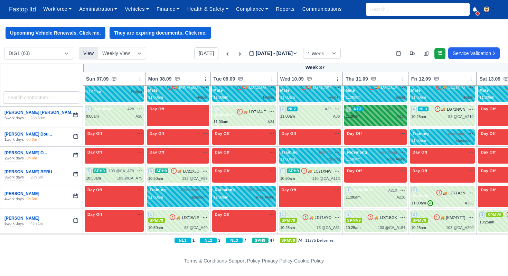
click at [389, 119] on div "11:00am A216" at bounding box center [376, 116] width 60 height 6
select select "9"
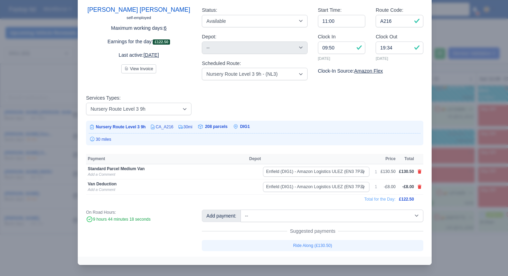
click at [458, 172] on div at bounding box center [254, 138] width 508 height 276
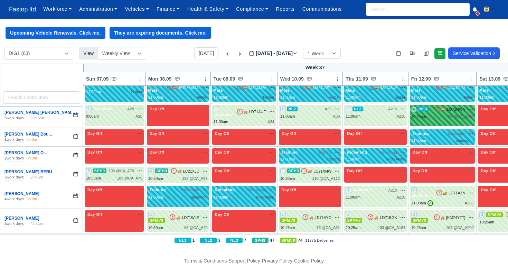
click at [441, 116] on div "10:25am 93 @ CA_A210" at bounding box center [442, 117] width 63 height 6
select select "9"
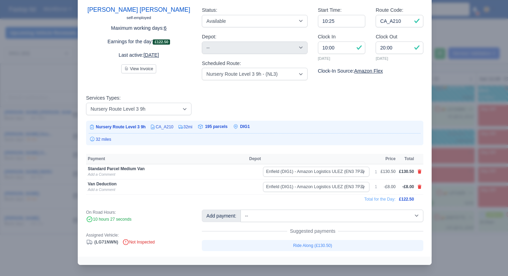
click at [454, 165] on div at bounding box center [254, 138] width 508 height 276
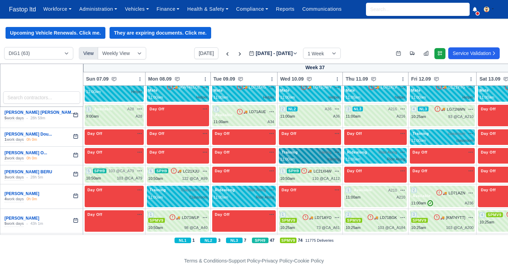
click at [296, 155] on span "Training" at bounding box center [289, 152] width 19 height 5
select select "Training"
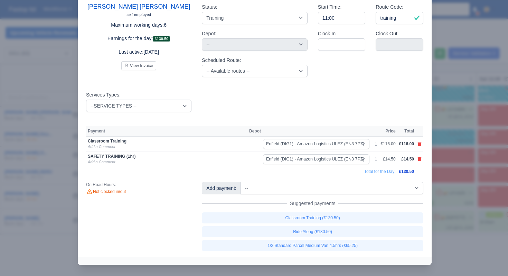
click at [439, 147] on div at bounding box center [254, 138] width 508 height 276
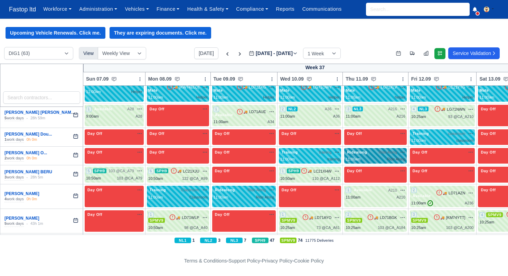
click at [369, 160] on div "11:00am Ride Along" at bounding box center [376, 159] width 60 height 6
select select "Ridealong"
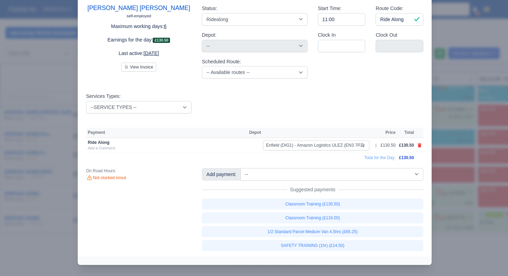
click at [451, 167] on div at bounding box center [254, 138] width 508 height 276
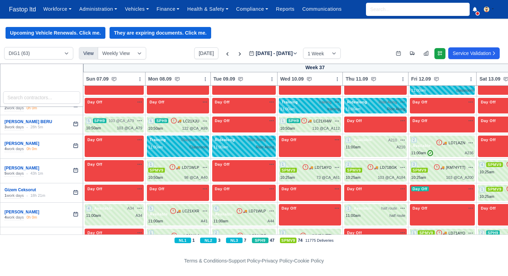
scroll to position [553, 0]
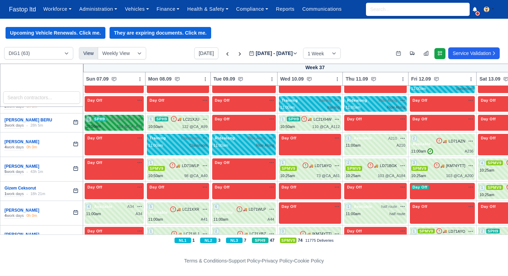
click at [133, 122] on span "103 @ CA_A79" at bounding box center [122, 119] width 26 height 6
select select "11"
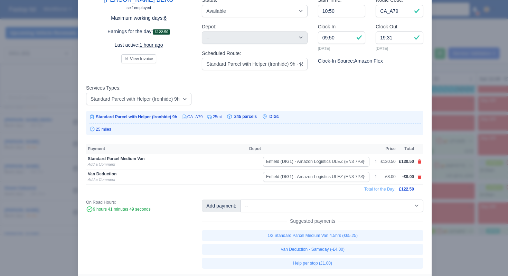
click at [450, 140] on div at bounding box center [254, 138] width 508 height 276
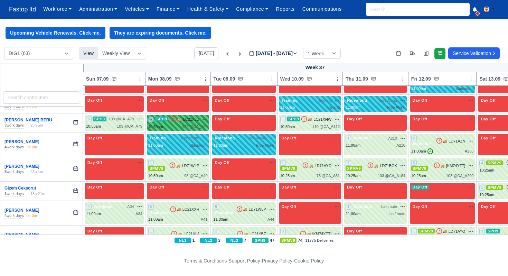
click at [167, 121] on span "SPH9" at bounding box center [161, 119] width 13 height 5
select select "11"
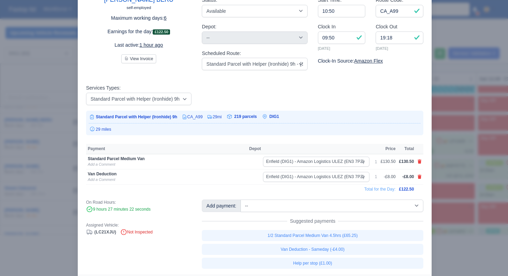
click at [450, 144] on div at bounding box center [254, 138] width 508 height 276
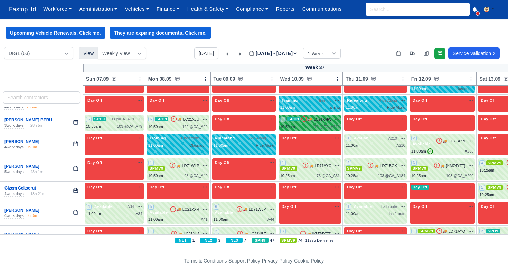
click at [313, 130] on div "1 SPH9 🚚 LC21XHW" at bounding box center [310, 122] width 60 height 13
select select "11"
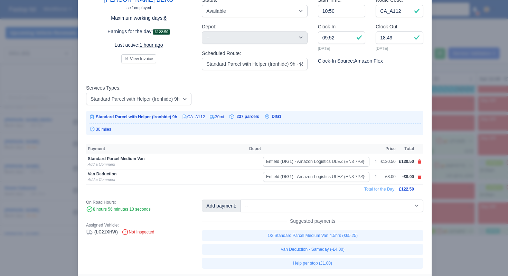
click at [458, 160] on div at bounding box center [254, 138] width 508 height 276
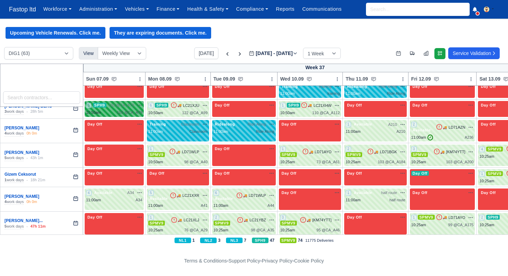
scroll to position [567, 0]
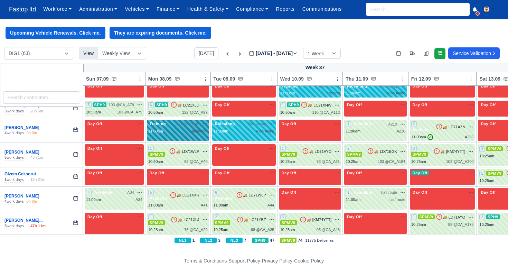
click at [171, 134] on div "11:00am Classroom" at bounding box center [177, 131] width 59 height 6
select select "Training"
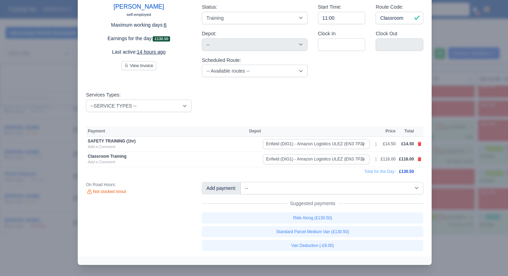
click at [449, 132] on div at bounding box center [254, 138] width 508 height 276
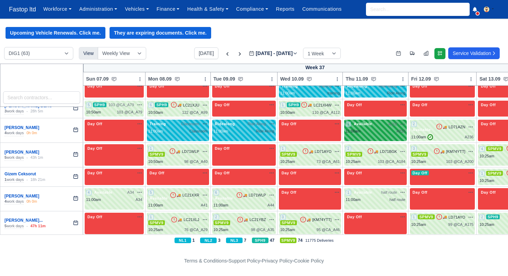
click at [362, 134] on div "1 Available A210 na" at bounding box center [376, 127] width 60 height 13
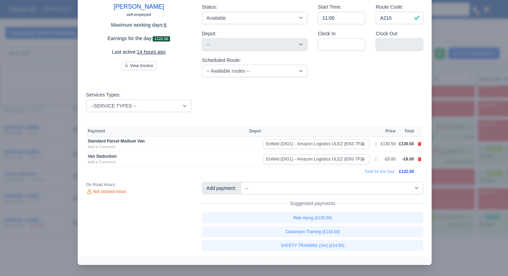
click at [442, 155] on div at bounding box center [254, 138] width 508 height 276
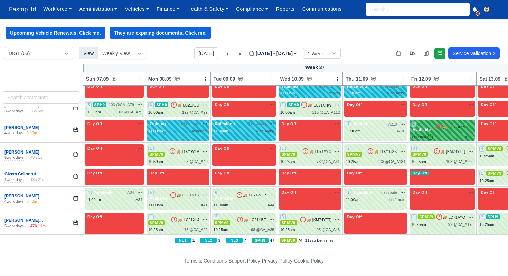
click at [429, 140] on div "2 Available 🚚 LD71AZN" at bounding box center [442, 130] width 63 height 19
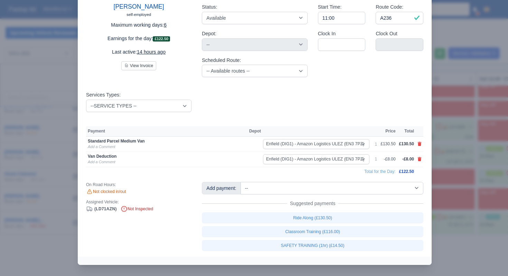
click at [451, 183] on div at bounding box center [254, 138] width 508 height 276
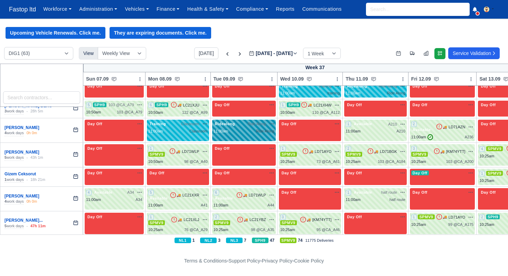
click at [261, 134] on div "Ridealong Ride Along na" at bounding box center [244, 127] width 61 height 13
select select "Ridealong"
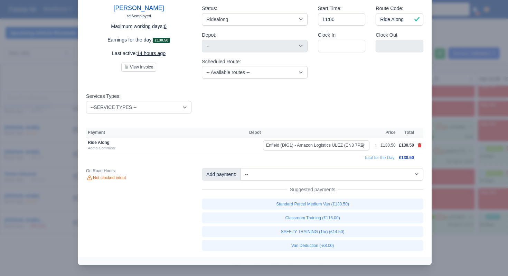
click at [459, 173] on div at bounding box center [254, 138] width 508 height 276
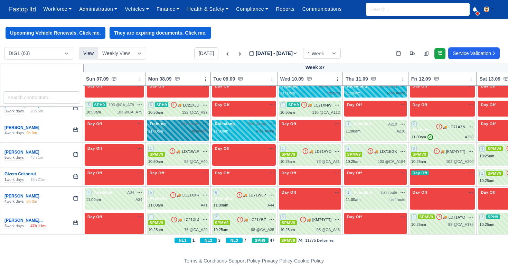
click at [166, 126] on span "Training" at bounding box center [157, 123] width 19 height 5
select select "Training"
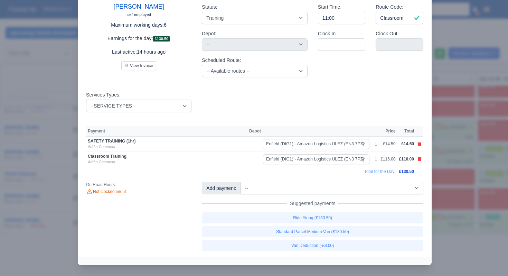
click at [468, 175] on div at bounding box center [254, 138] width 508 height 276
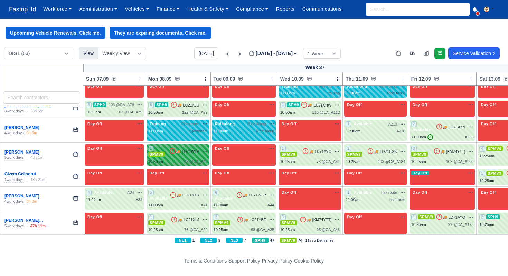
click at [196, 157] on div "1 SPMV9 🚚 LD71WLP" at bounding box center [177, 152] width 59 height 12
select select "1"
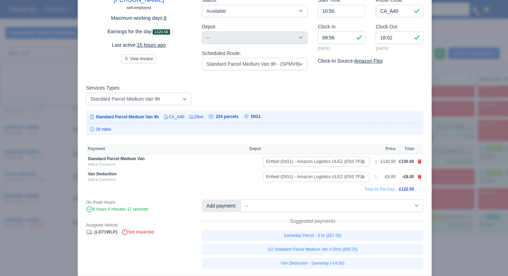
click at [447, 166] on div at bounding box center [254, 138] width 508 height 276
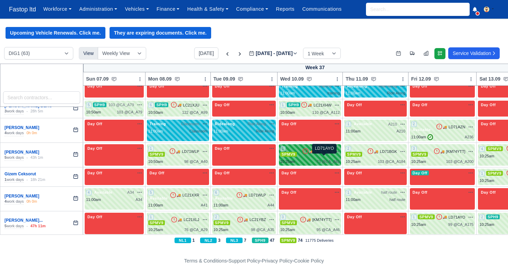
click at [322, 155] on span "LD71AYO" at bounding box center [323, 152] width 17 height 6
select select "1"
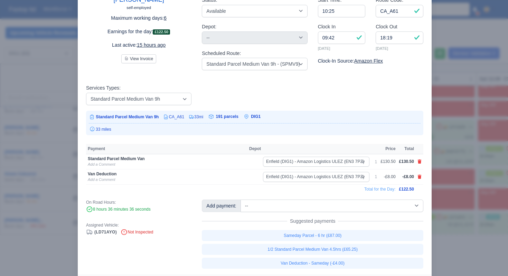
click at [449, 184] on div at bounding box center [254, 138] width 508 height 276
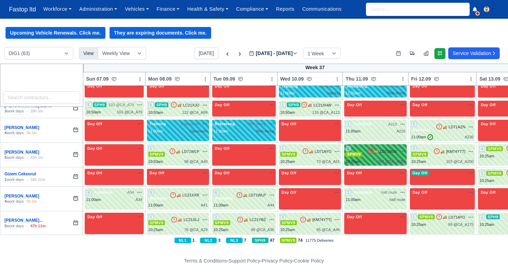
click at [397, 155] on span "LD71BGK" at bounding box center [388, 152] width 17 height 6
select select "1"
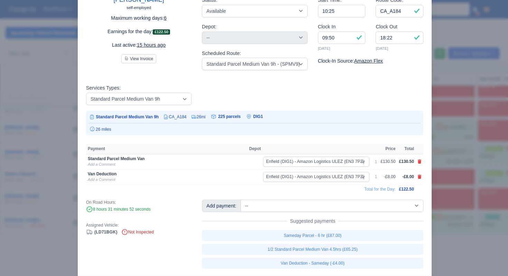
click at [443, 194] on div at bounding box center [254, 138] width 508 height 276
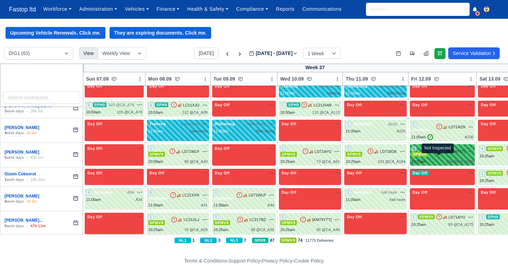
click at [439, 155] on icon at bounding box center [437, 151] width 7 height 7
select select "1"
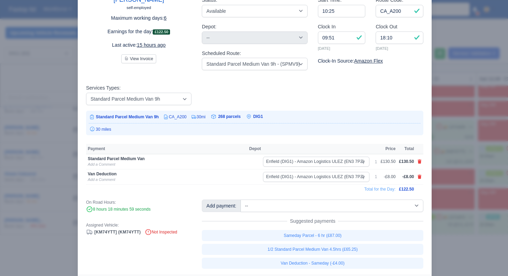
click at [452, 199] on div at bounding box center [254, 138] width 508 height 276
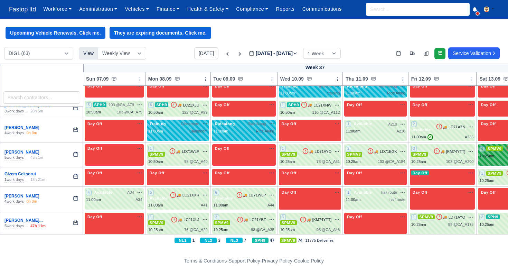
click at [494, 159] on div "10:25am" at bounding box center [487, 156] width 15 height 6
select select "1"
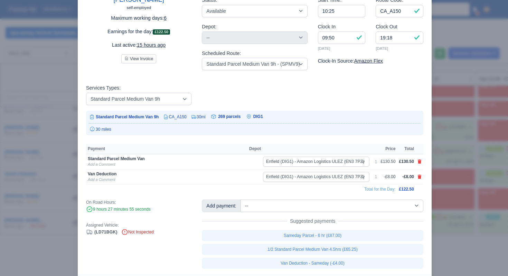
click at [469, 200] on div at bounding box center [254, 138] width 508 height 276
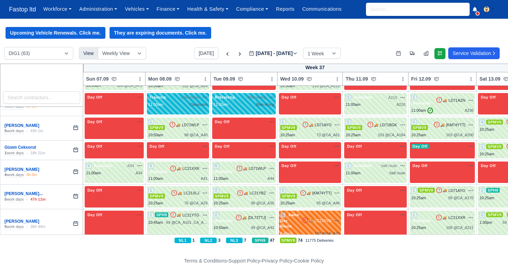
scroll to position [599, 0]
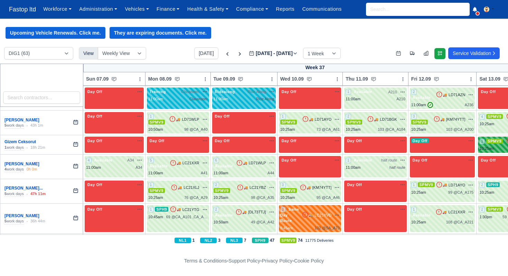
click at [490, 143] on span "SPMV9" at bounding box center [495, 141] width 17 height 5
select select "1"
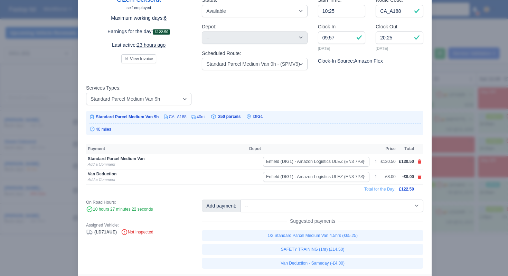
click at [458, 61] on div at bounding box center [254, 138] width 508 height 276
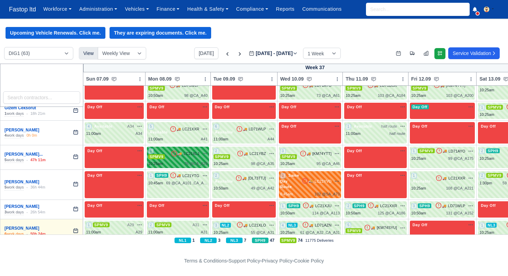
scroll to position [641, 0]
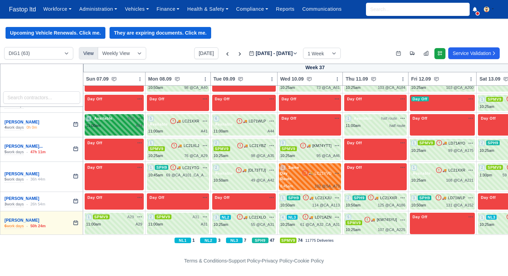
click at [125, 129] on div "11:00am A34" at bounding box center [114, 126] width 56 height 6
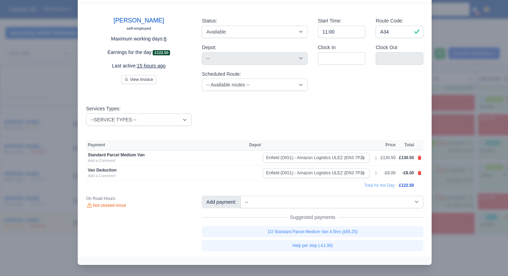
click at [434, 148] on div at bounding box center [254, 138] width 508 height 276
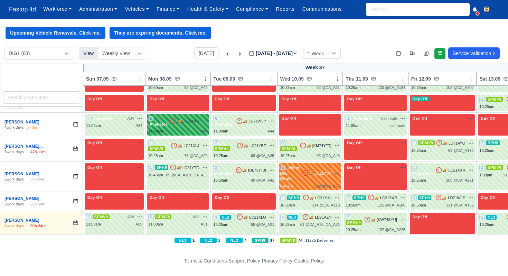
click at [193, 134] on div "11:00am A41" at bounding box center [177, 131] width 59 height 6
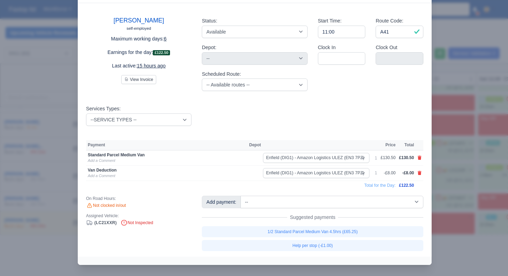
click at [467, 158] on div at bounding box center [254, 138] width 508 height 276
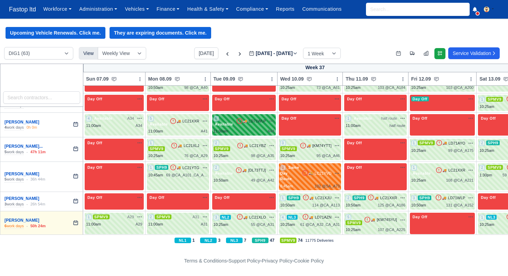
click at [257, 127] on div "6 Available 🚚 LD71WLP" at bounding box center [244, 121] width 61 height 12
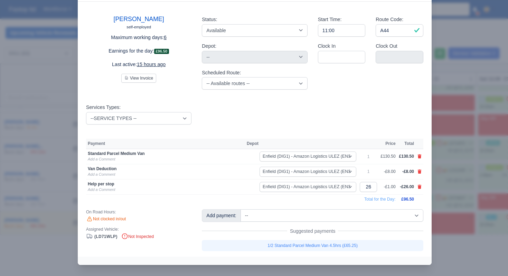
click at [458, 164] on div at bounding box center [254, 138] width 508 height 276
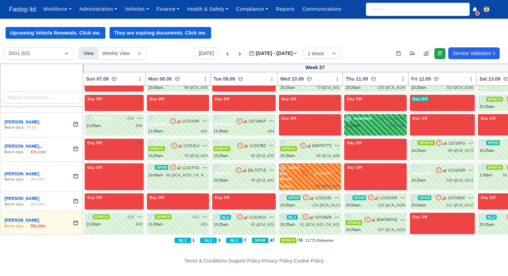
click at [388, 121] on span "half route" at bounding box center [389, 118] width 16 height 6
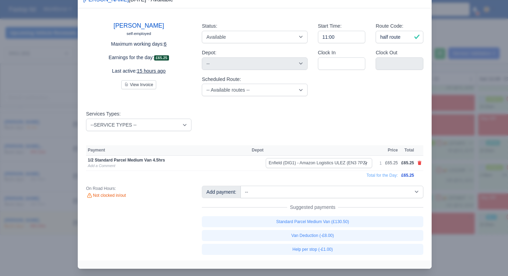
scroll to position [24, 0]
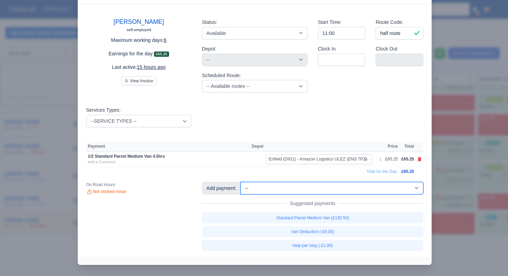
click at [347, 188] on select "-- 1/2 High Performance (£4.00) 1/2 Standard Parcel Medium Van 4.5hrs (£65.25) …" at bounding box center [332, 188] width 183 height 12
select select "54"
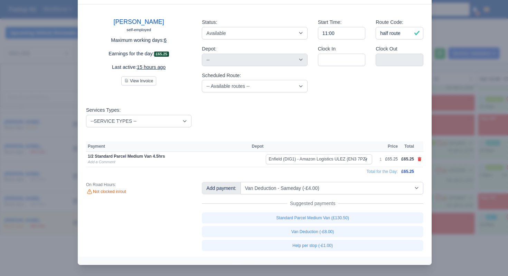
select select "1"
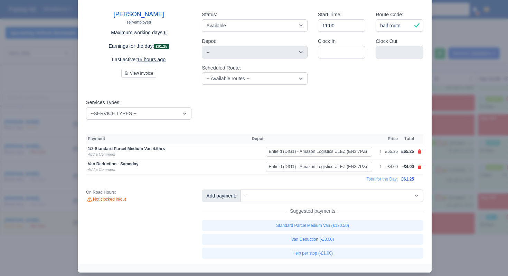
click at [466, 189] on div at bounding box center [254, 138] width 508 height 276
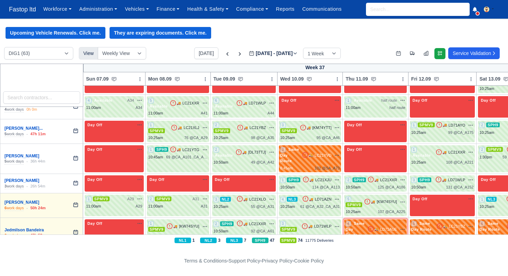
scroll to position [663, 0]
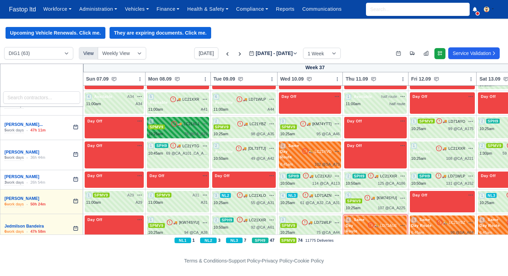
click at [170, 129] on div "1 SPMV9" at bounding box center [159, 124] width 23 height 12
select select "1"
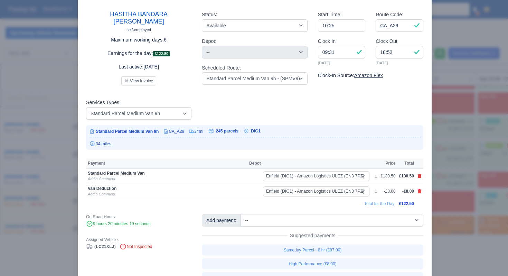
scroll to position [0, 0]
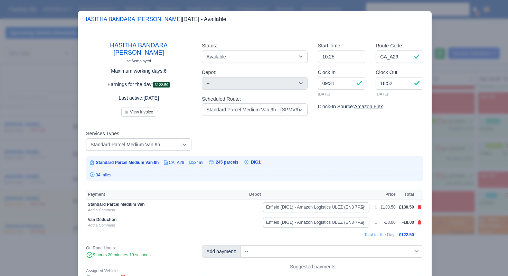
click at [470, 140] on div at bounding box center [254, 138] width 508 height 276
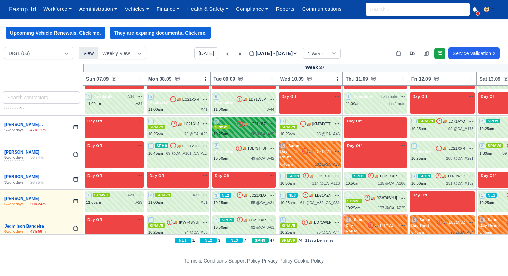
click at [233, 128] on div "2 SPMV9" at bounding box center [225, 124] width 23 height 12
select select "1"
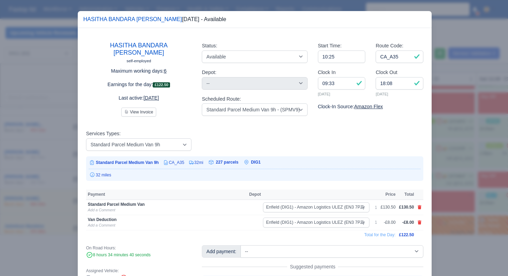
click at [473, 152] on div at bounding box center [254, 138] width 508 height 276
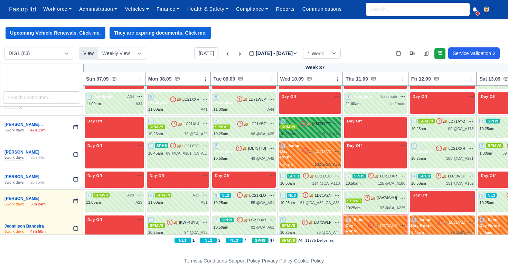
click at [311, 126] on div "3 SPMV9 🚚 [KM74YTT]" at bounding box center [310, 124] width 60 height 12
select select "1"
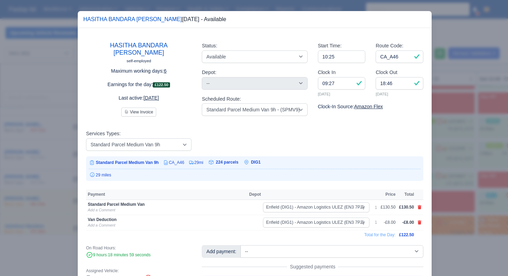
click at [441, 162] on div at bounding box center [254, 138] width 508 height 276
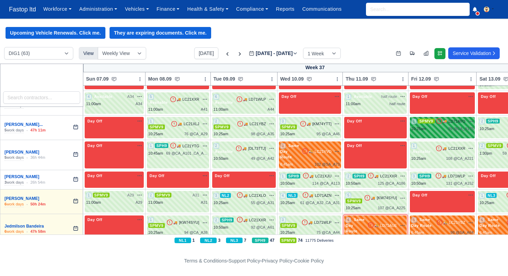
click at [436, 132] on div "10:25am 99 @ CA_A175" at bounding box center [442, 129] width 63 height 6
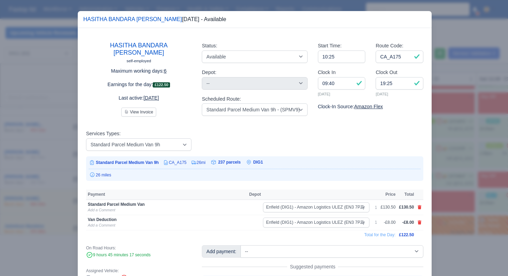
click at [453, 185] on div at bounding box center [254, 138] width 508 height 276
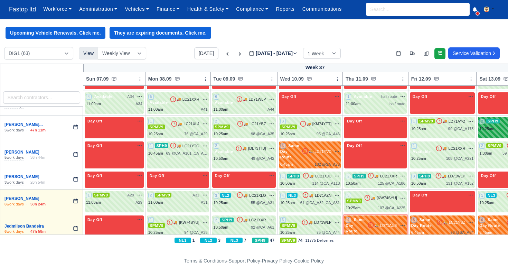
click at [491, 132] on div "10:25am" at bounding box center [487, 129] width 15 height 6
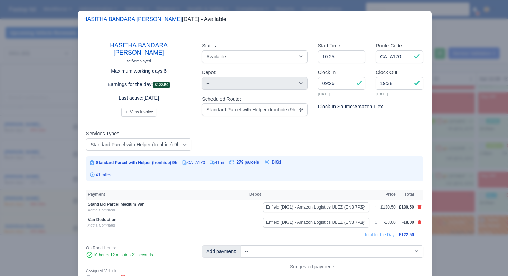
click at [465, 184] on div at bounding box center [254, 138] width 508 height 276
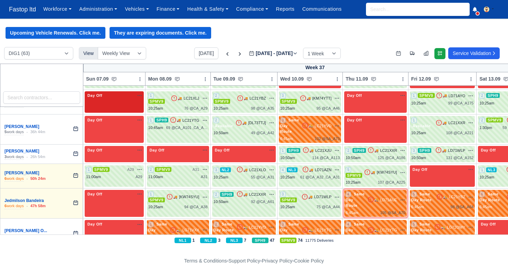
scroll to position [689, 0]
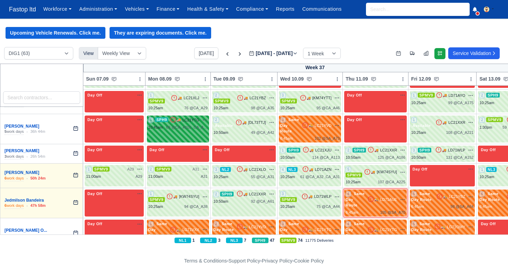
click at [165, 122] on span "SPH9" at bounding box center [161, 119] width 13 height 5
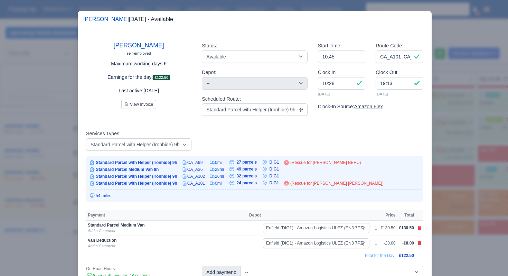
click at [454, 159] on div at bounding box center [254, 138] width 508 height 276
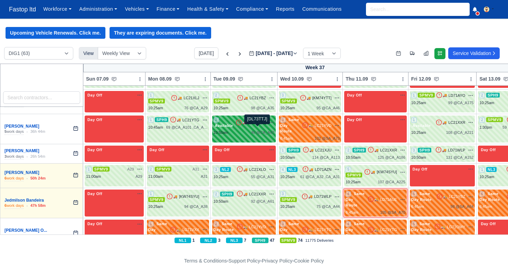
click at [260, 126] on span "[DL73TTJ]" at bounding box center [257, 123] width 18 height 6
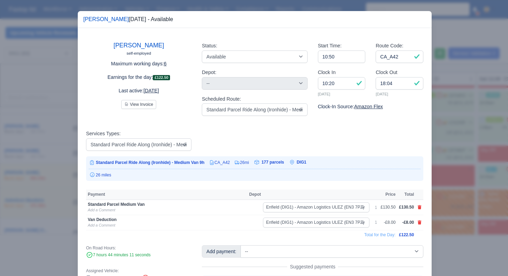
click at [436, 165] on div at bounding box center [254, 138] width 508 height 276
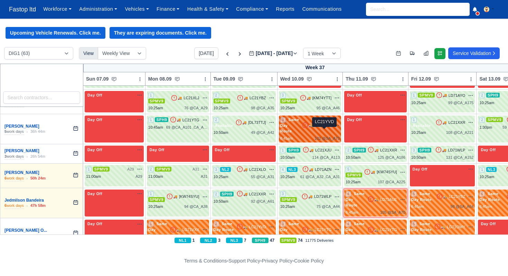
click at [323, 129] on span "LC21YVD" at bounding box center [323, 126] width 17 height 6
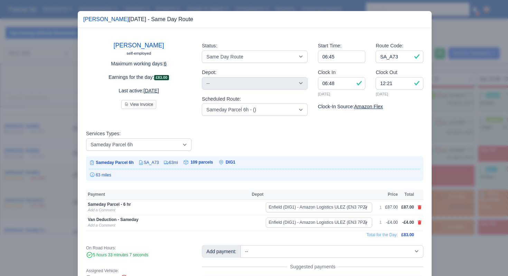
click at [450, 176] on div at bounding box center [254, 138] width 508 height 276
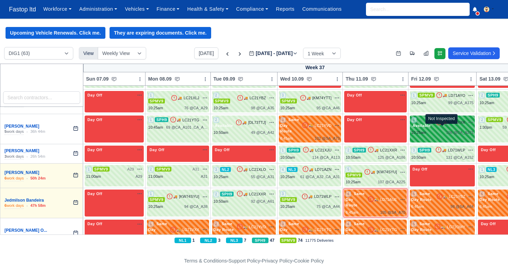
click at [442, 125] on icon at bounding box center [439, 122] width 5 height 5
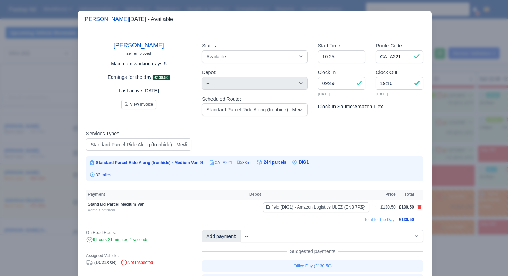
click at [450, 185] on div at bounding box center [254, 138] width 508 height 276
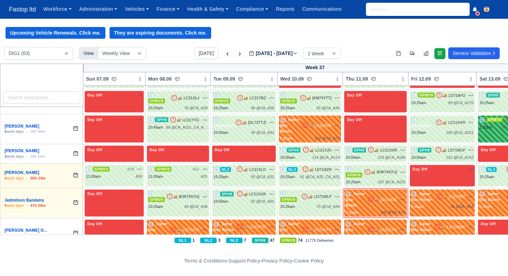
click at [491, 137] on div "2 SPMV9 🚚" at bounding box center [511, 128] width 67 height 27
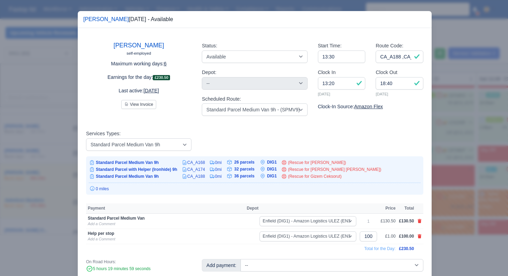
click at [444, 189] on div at bounding box center [254, 138] width 508 height 276
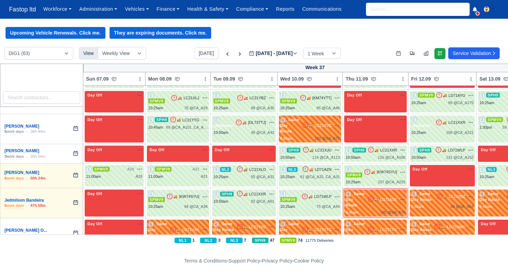
click at [226, 56] on icon at bounding box center [227, 53] width 2 height 3
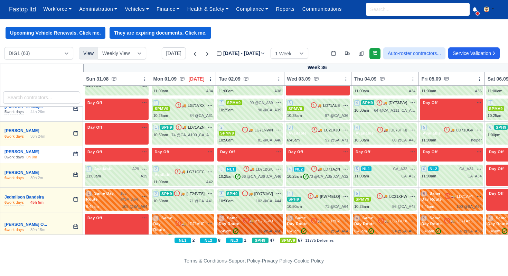
scroll to position [652, 0]
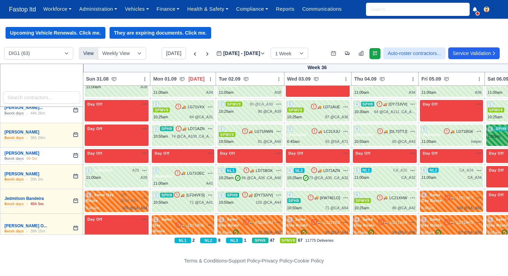
click at [499, 133] on div "1:00pm" at bounding box center [494, 136] width 13 height 6
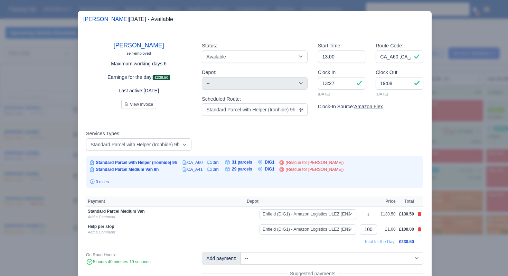
click at [440, 59] on div at bounding box center [254, 138] width 508 height 276
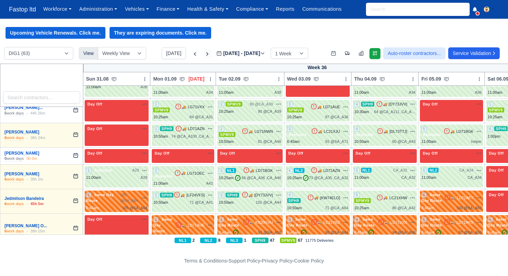
click at [204, 53] on icon at bounding box center [207, 53] width 7 height 7
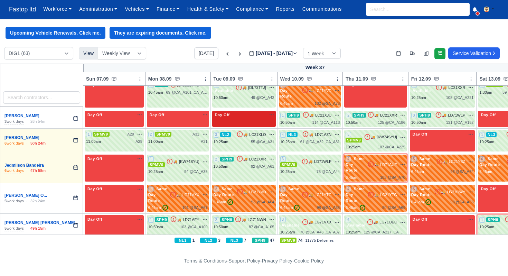
scroll to position [724, 0]
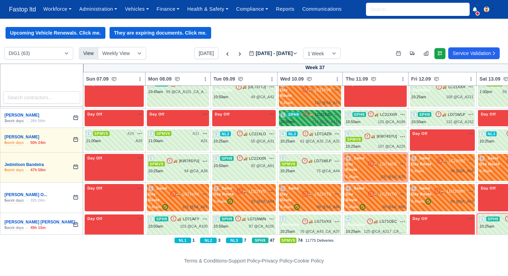
click at [323, 125] on div "114 @ CA_A113" at bounding box center [327, 122] width 28 height 6
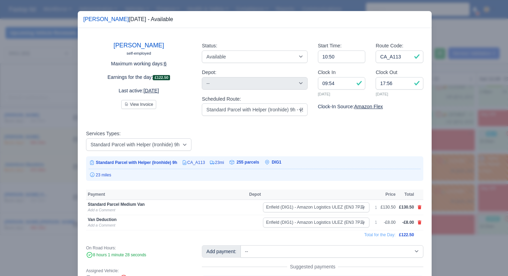
click at [436, 184] on div at bounding box center [254, 138] width 508 height 276
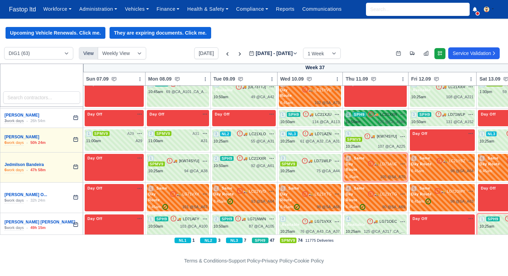
click at [392, 125] on div "125 @ CA_A186" at bounding box center [392, 122] width 28 height 6
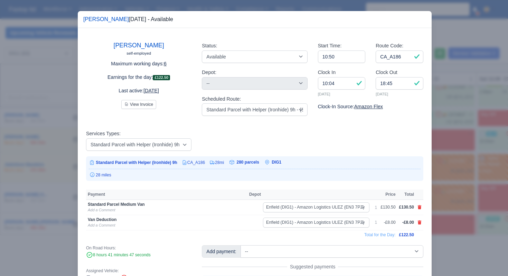
click at [462, 191] on div at bounding box center [254, 138] width 508 height 276
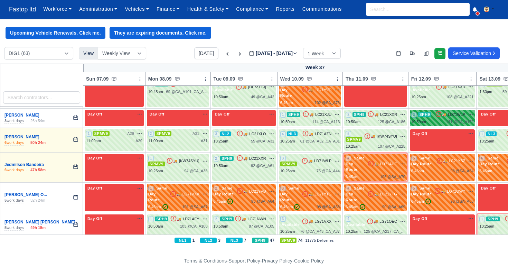
click at [441, 117] on icon at bounding box center [438, 114] width 5 height 5
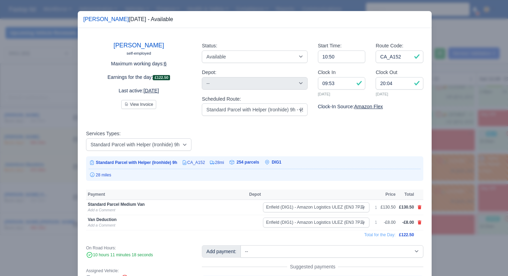
click at [455, 178] on div at bounding box center [254, 138] width 508 height 276
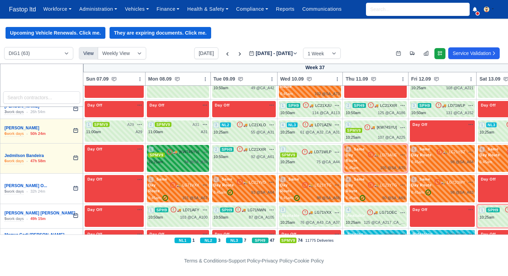
scroll to position [736, 0]
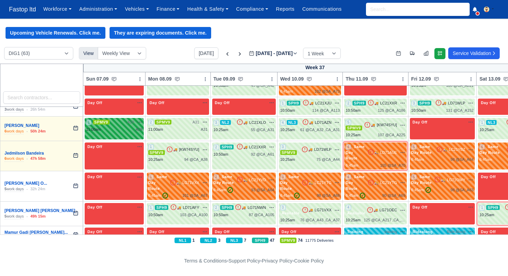
click at [107, 132] on div "11:00am A29" at bounding box center [114, 130] width 56 height 6
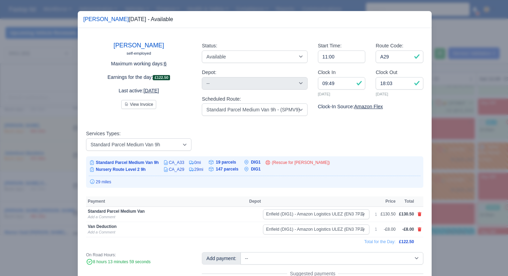
click at [473, 147] on div at bounding box center [254, 138] width 508 height 276
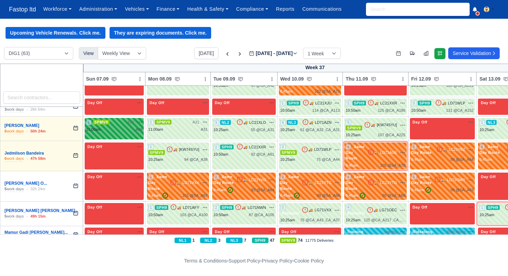
click at [136, 132] on div "A29" at bounding box center [139, 130] width 7 height 6
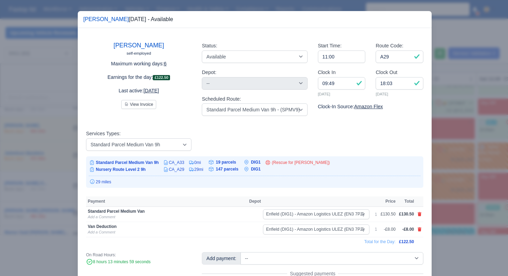
click at [459, 133] on div at bounding box center [254, 138] width 508 height 276
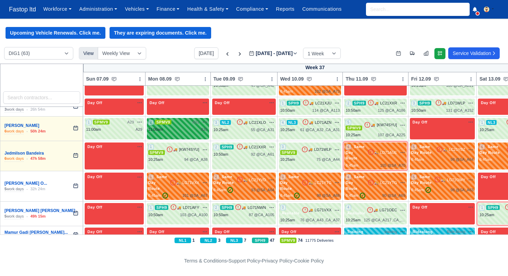
click at [195, 132] on div "2 SPMV9 A31 na" at bounding box center [177, 125] width 59 height 13
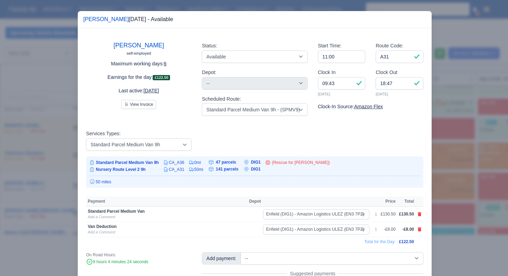
click at [443, 157] on div at bounding box center [254, 138] width 508 height 276
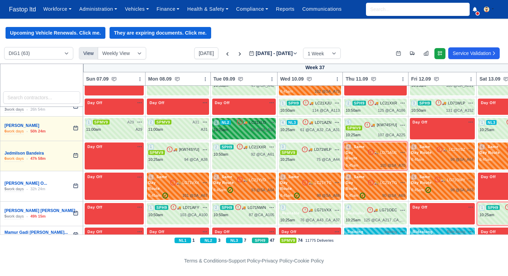
click at [263, 133] on div "3 NL2 🚚 LC21XLO" at bounding box center [244, 125] width 61 height 13
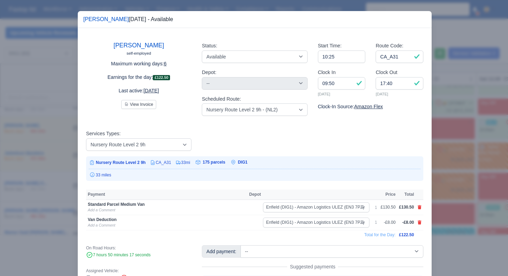
click at [458, 165] on div at bounding box center [254, 138] width 508 height 276
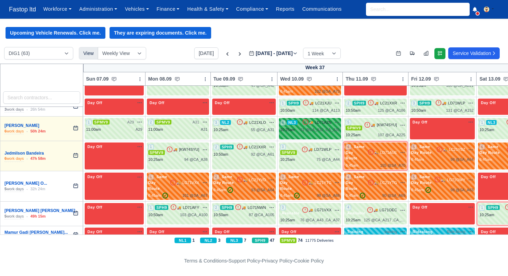
click at [330, 133] on div "61 @ CA_A32 ,CA_A31" at bounding box center [320, 130] width 40 height 6
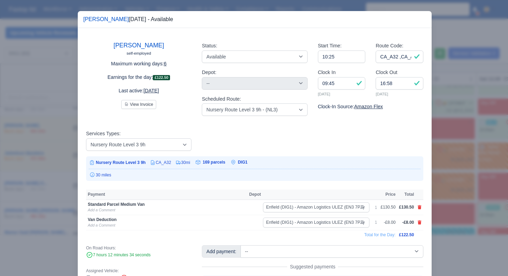
click at [447, 185] on div at bounding box center [254, 138] width 508 height 276
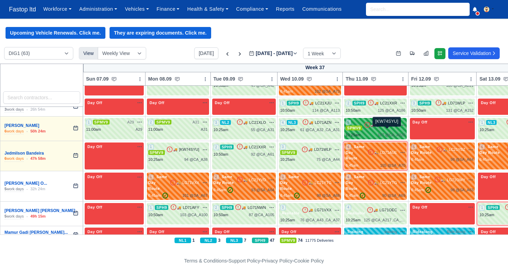
click at [377, 128] on span "[KW74SYU]" at bounding box center [387, 125] width 20 height 6
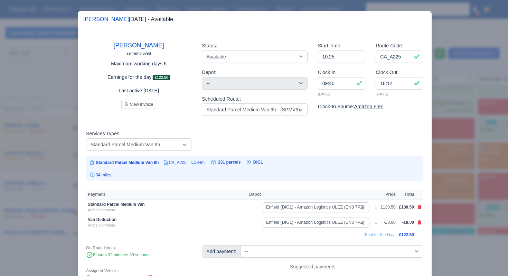
click at [449, 188] on div at bounding box center [254, 138] width 508 height 276
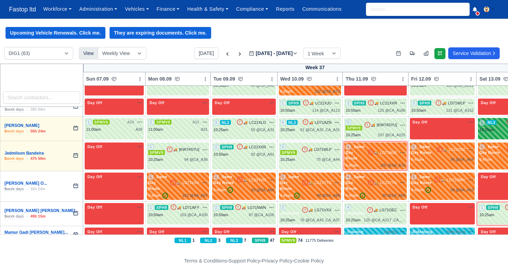
click at [493, 126] on div "1 NL3" at bounding box center [488, 123] width 17 height 6
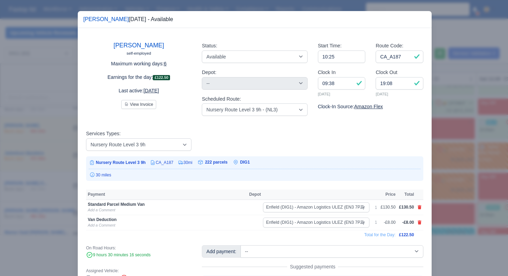
click at [465, 183] on div at bounding box center [254, 138] width 508 height 276
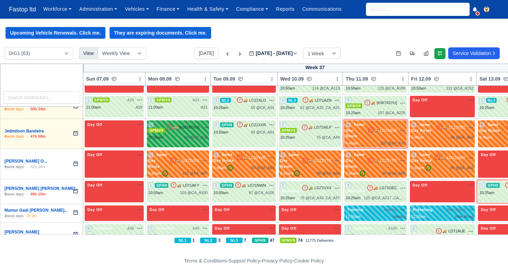
scroll to position [761, 0]
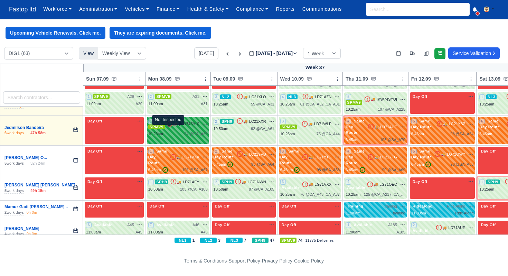
click at [171, 127] on icon at bounding box center [169, 123] width 7 height 7
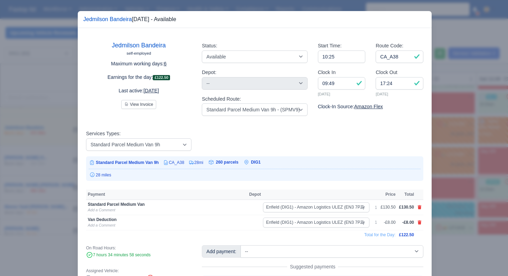
click at [435, 147] on div at bounding box center [254, 138] width 508 height 276
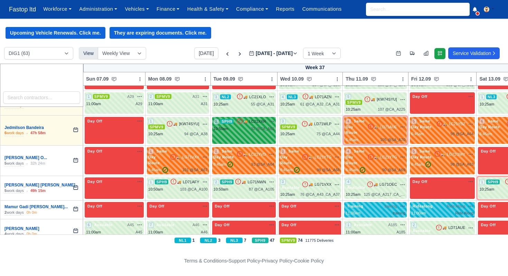
click at [259, 131] on div "2 SPH9 🚚 LC21XXR" at bounding box center [244, 124] width 61 height 13
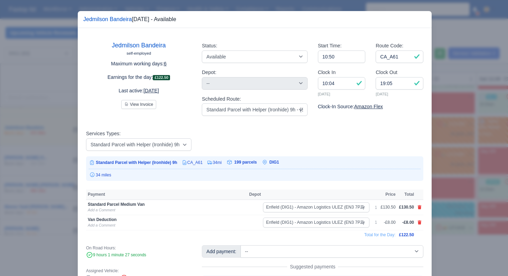
click at [448, 154] on div at bounding box center [254, 138] width 508 height 276
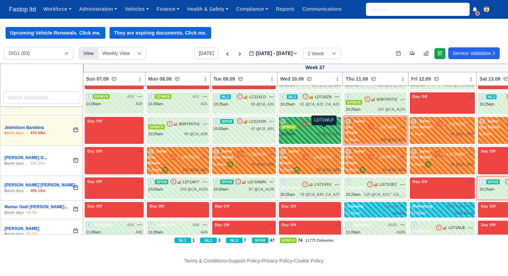
click at [321, 127] on span "LD71WLP" at bounding box center [322, 124] width 17 height 6
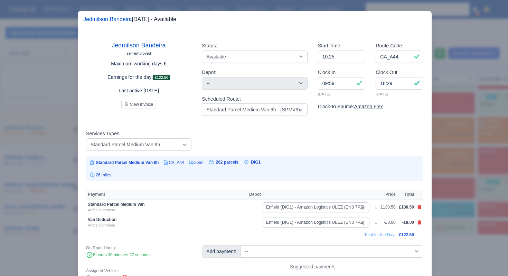
click at [438, 179] on div at bounding box center [254, 138] width 508 height 276
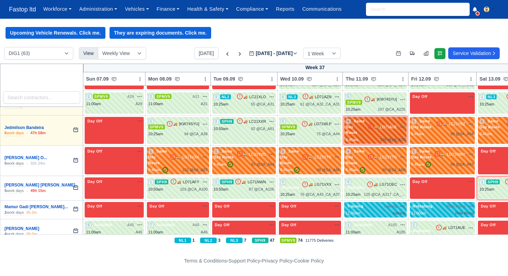
click at [386, 127] on div "4 Same Day Route 🚚 LD71AUE" at bounding box center [376, 126] width 60 height 17
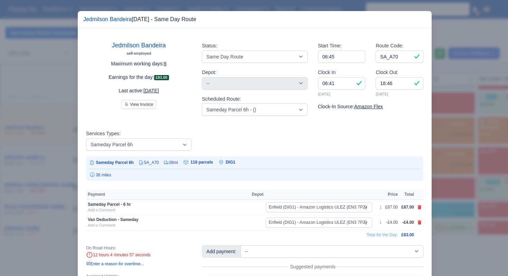
click at [459, 184] on div at bounding box center [254, 138] width 508 height 276
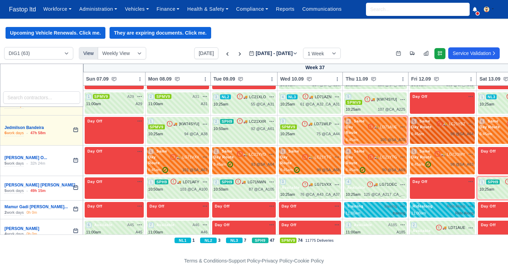
click at [447, 137] on div "6:45am 98 @ SA_A64" at bounding box center [442, 134] width 63 height 6
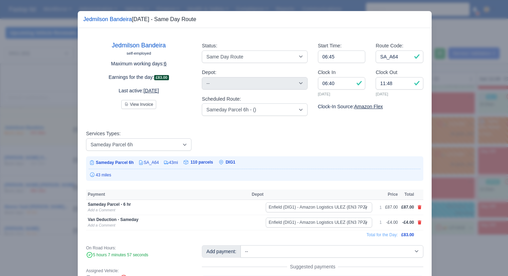
click at [461, 190] on div at bounding box center [254, 138] width 508 height 276
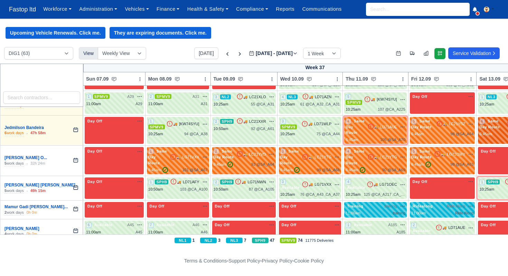
click at [488, 129] on span "Same Day Route" at bounding box center [491, 124] width 22 height 11
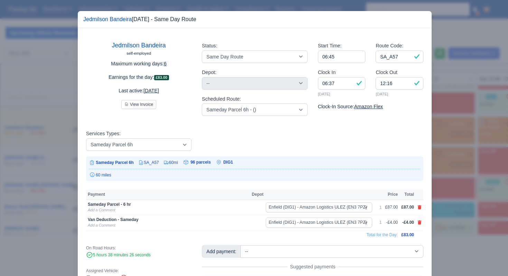
click at [471, 198] on div at bounding box center [254, 138] width 508 height 276
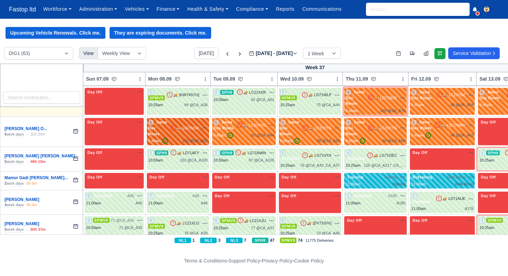
scroll to position [794, 0]
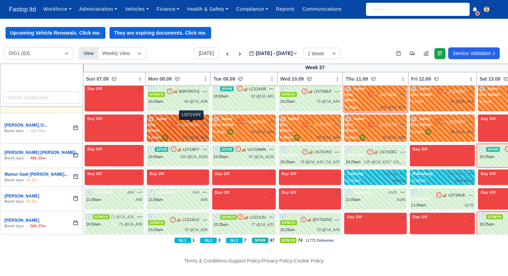
click at [195, 125] on span "LG71VXX" at bounding box center [191, 125] width 17 height 6
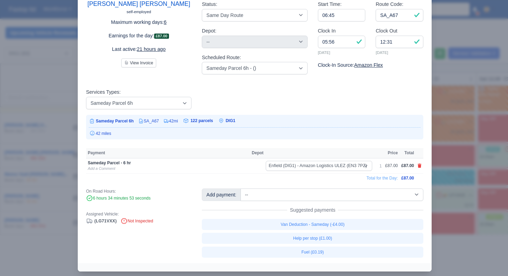
scroll to position [42, 0]
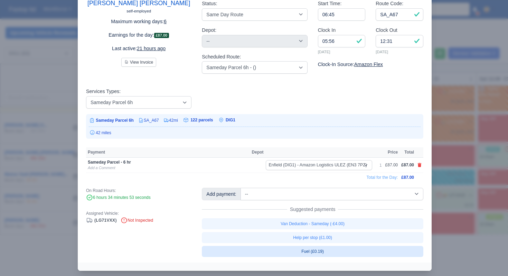
click at [321, 254] on link "Fuel (£0.19)" at bounding box center [313, 251] width 222 height 11
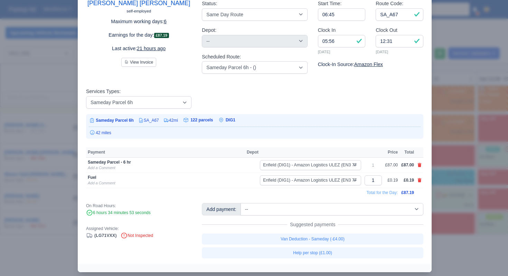
scroll to position [43, 0]
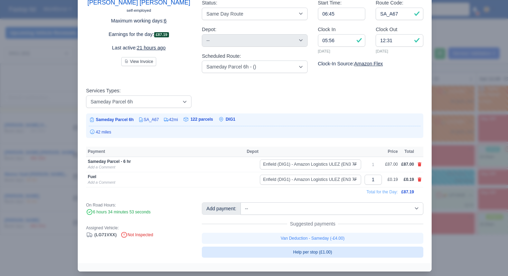
click at [328, 252] on link "Help per stop (£1.00)" at bounding box center [313, 252] width 222 height 11
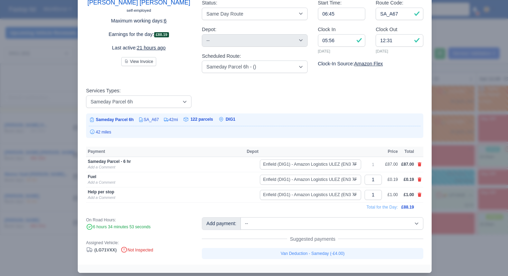
scroll to position [44, 0]
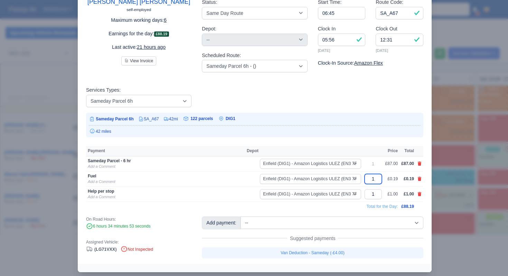
click at [374, 183] on input "1" at bounding box center [373, 179] width 17 height 10
click at [375, 194] on input "1" at bounding box center [373, 194] width 17 height 10
click at [451, 209] on div at bounding box center [254, 138] width 508 height 276
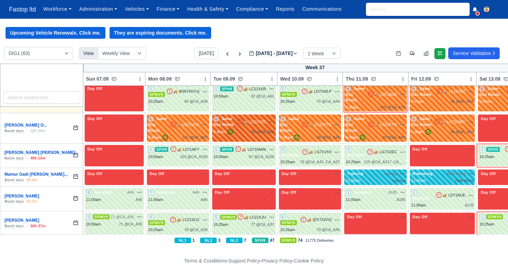
click at [243, 126] on div "2 Same Day Route 🚚 LC21YVD" at bounding box center [244, 122] width 61 height 12
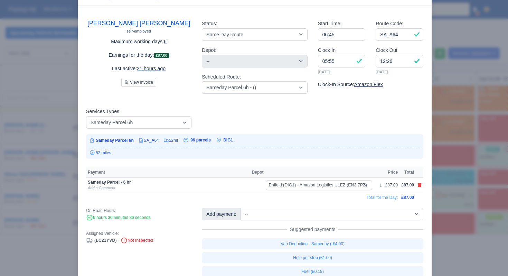
scroll to position [48, 0]
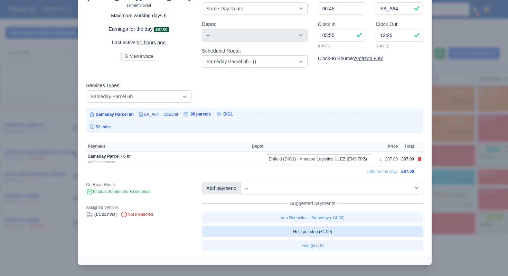
click at [346, 231] on link "Help per stop (£1.00)" at bounding box center [313, 231] width 222 height 11
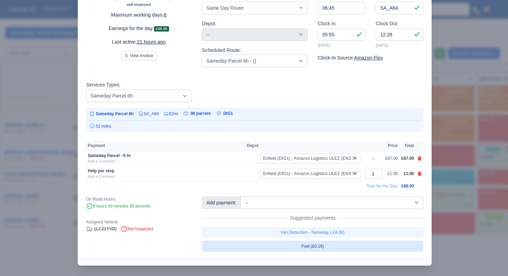
click at [334, 247] on link "Fuel (£0.19)" at bounding box center [313, 246] width 222 height 11
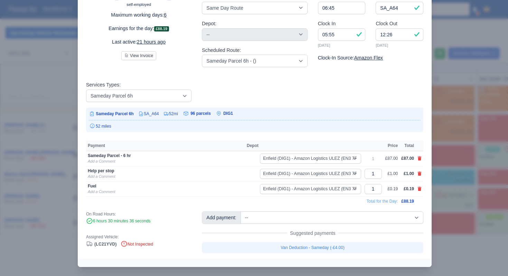
scroll to position [49, 0]
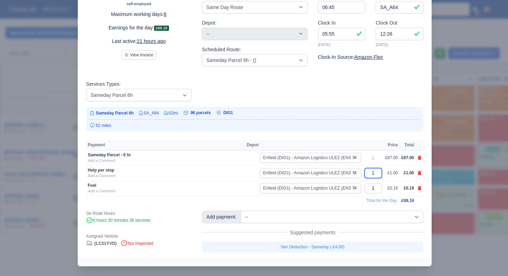
click at [376, 173] on input "1" at bounding box center [373, 173] width 17 height 10
click at [373, 188] on input "1" at bounding box center [373, 188] width 17 height 10
click at [348, 200] on td "Total for the Day:" at bounding box center [242, 200] width 312 height 9
click at [455, 178] on div at bounding box center [254, 138] width 508 height 276
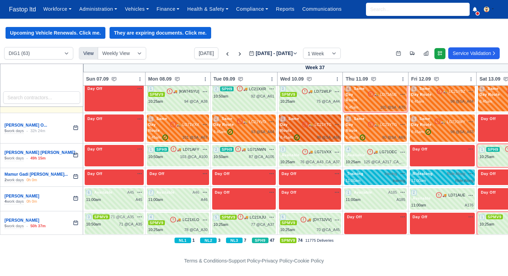
click at [324, 131] on div "3 Same Day Route 🚚 LC21YTG" at bounding box center [310, 124] width 60 height 17
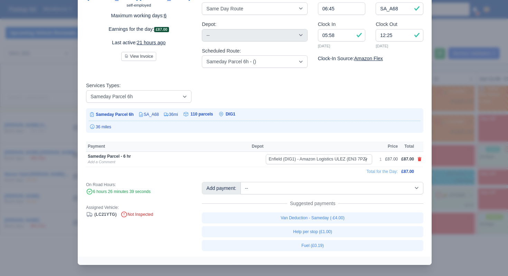
scroll to position [0, 0]
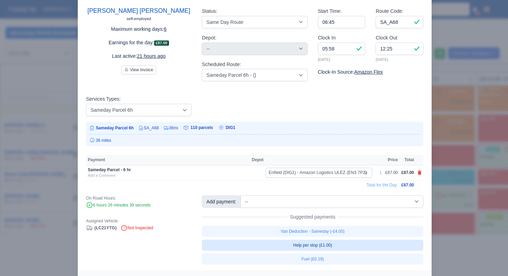
click at [347, 244] on link "Help per stop (£1.00)" at bounding box center [313, 245] width 222 height 11
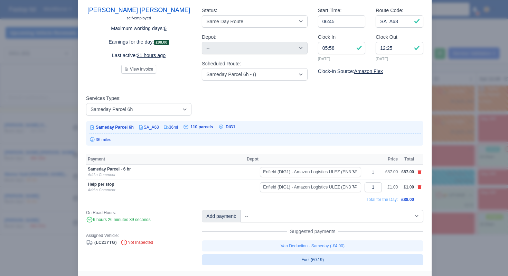
click at [330, 259] on link "Fuel (£0.19)" at bounding box center [313, 259] width 222 height 11
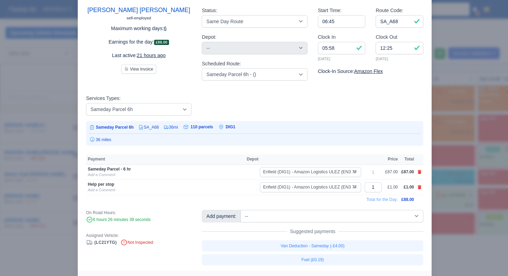
scroll to position [36, 0]
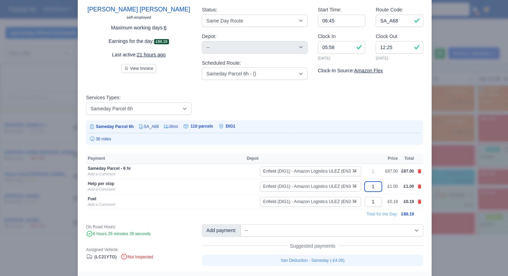
click at [373, 188] on input "1" at bounding box center [373, 187] width 17 height 10
click at [376, 202] on input "1" at bounding box center [373, 202] width 17 height 10
click at [345, 217] on td "Total for the Day:" at bounding box center [242, 213] width 312 height 9
click at [462, 194] on div at bounding box center [254, 138] width 508 height 276
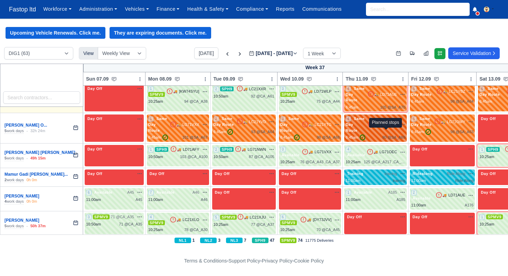
click at [386, 135] on span "90 @" at bounding box center [386, 137] width 9 height 4
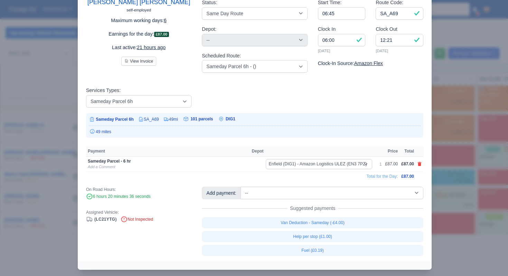
scroll to position [48, 0]
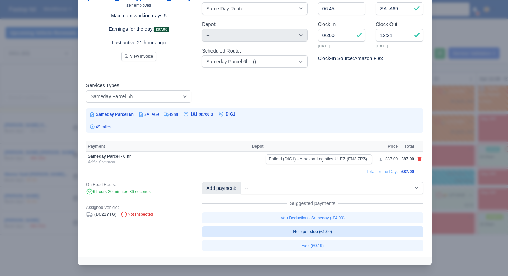
click at [353, 230] on link "Help per stop (£1.00)" at bounding box center [313, 231] width 222 height 11
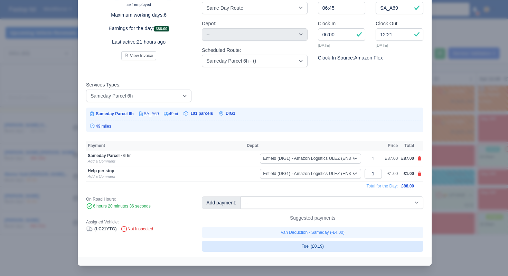
click at [335, 246] on link "Fuel (£0.19)" at bounding box center [313, 246] width 222 height 11
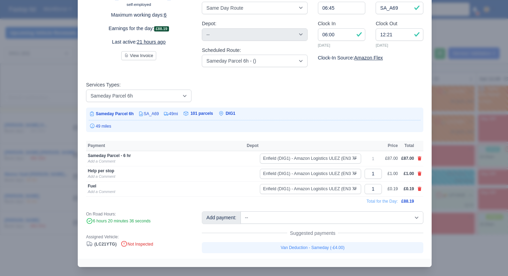
scroll to position [49, 0]
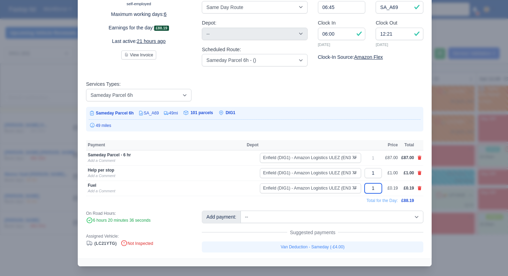
click at [374, 189] on input "1" at bounding box center [373, 188] width 17 height 10
click at [373, 173] on input "1" at bounding box center [373, 173] width 17 height 10
click at [340, 201] on td "Total for the Day:" at bounding box center [242, 200] width 312 height 9
click at [463, 165] on div at bounding box center [254, 138] width 508 height 276
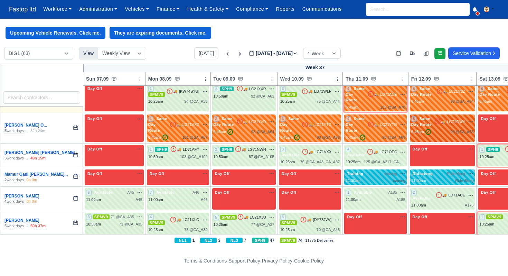
click at [431, 135] on span "✓" at bounding box center [429, 132] width 6 height 6
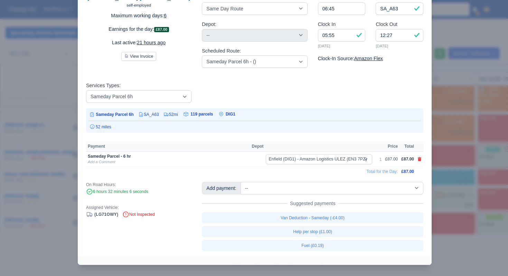
scroll to position [48, 0]
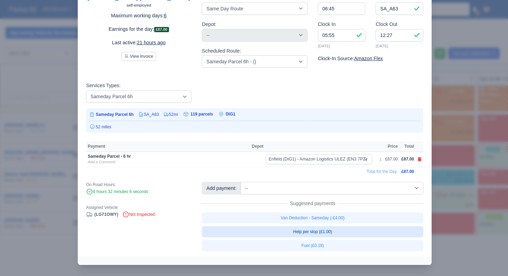
click at [347, 229] on link "Help per stop (£1.00)" at bounding box center [313, 231] width 222 height 11
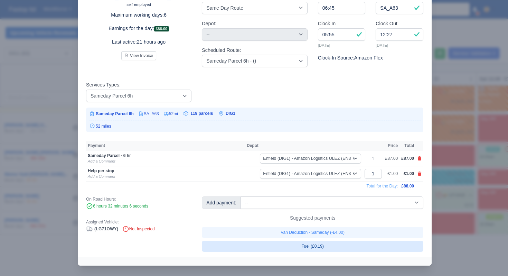
click at [336, 244] on link "Fuel (£0.19)" at bounding box center [313, 246] width 222 height 11
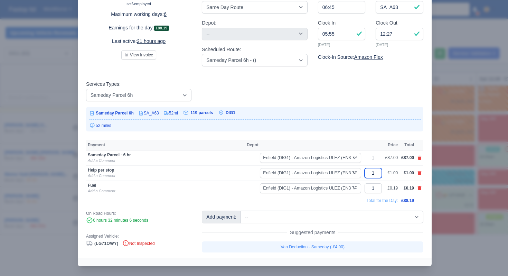
click at [372, 170] on input "1" at bounding box center [373, 173] width 17 height 10
click at [374, 186] on input "1" at bounding box center [373, 188] width 17 height 10
click at [345, 196] on td "Total for the Day:" at bounding box center [242, 200] width 312 height 9
click at [457, 168] on div at bounding box center [254, 138] width 508 height 276
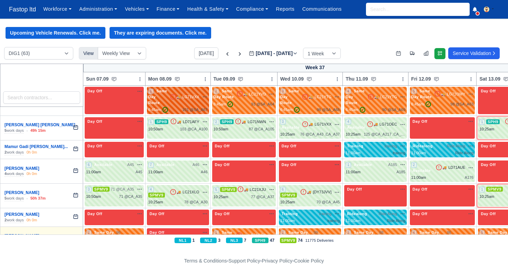
scroll to position [825, 0]
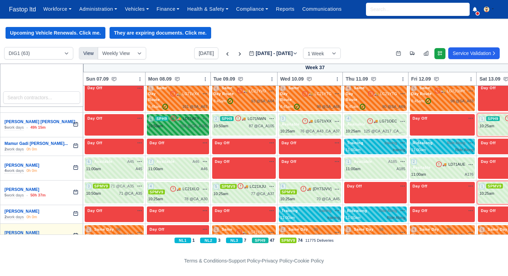
click at [185, 127] on span "103 @" at bounding box center [185, 126] width 11 height 4
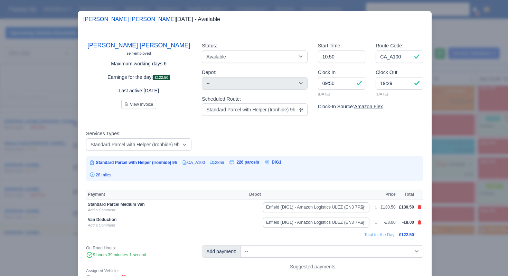
click at [465, 166] on div at bounding box center [254, 138] width 508 height 276
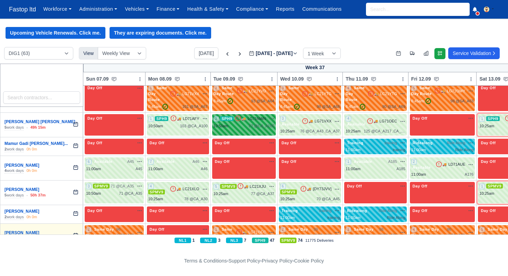
click at [262, 128] on div "87 @ CA_A105" at bounding box center [262, 126] width 26 height 6
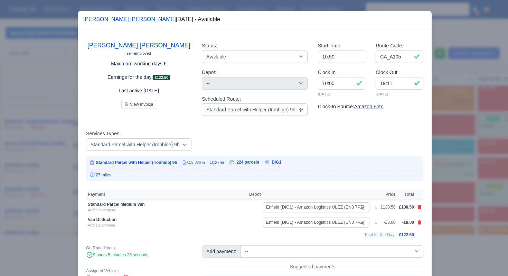
click at [445, 167] on div at bounding box center [254, 138] width 508 height 276
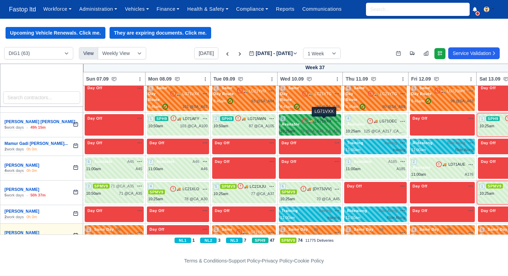
click at [315, 123] on div "🚚 LG71VXX na" at bounding box center [321, 121] width 38 height 6
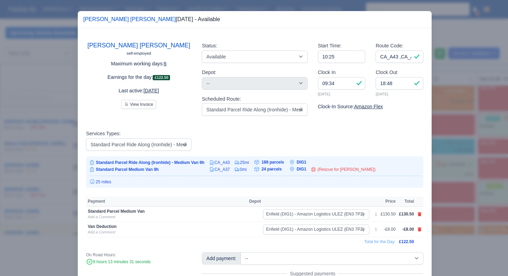
click at [456, 174] on div at bounding box center [254, 138] width 508 height 276
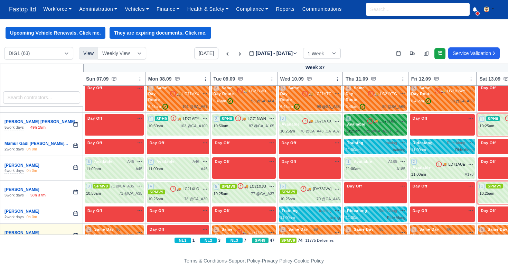
click at [390, 129] on div "125 @ CA_A217 ,CA_A203" at bounding box center [384, 131] width 41 height 6
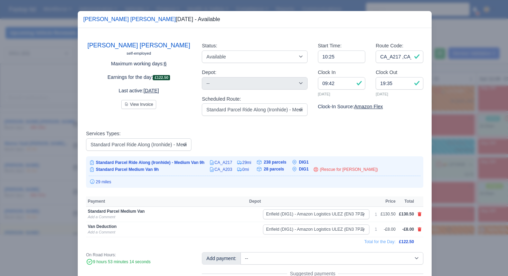
click at [459, 184] on div at bounding box center [254, 138] width 508 height 276
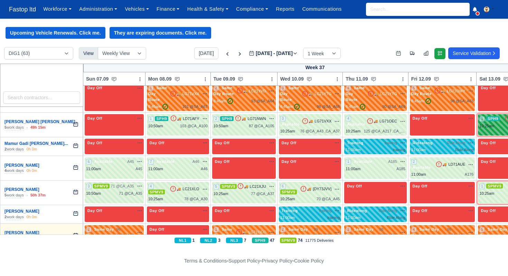
click at [487, 126] on div "10:25am" at bounding box center [487, 126] width 15 height 6
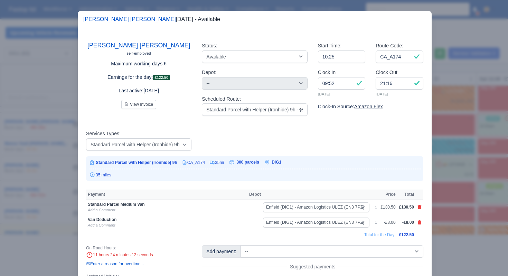
click at [469, 186] on div at bounding box center [254, 138] width 508 height 276
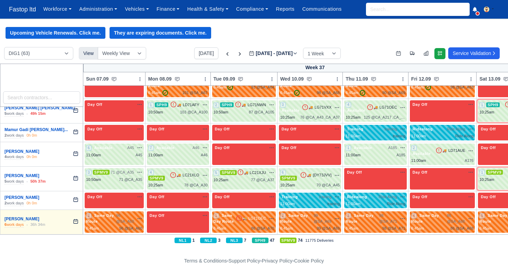
scroll to position [840, 0]
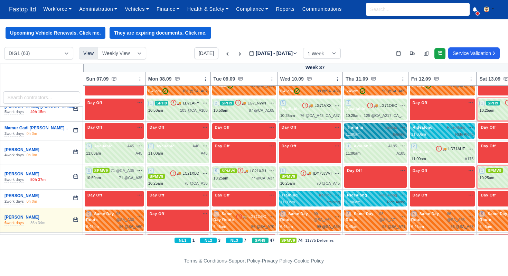
click at [359, 131] on div "Training training na" at bounding box center [376, 130] width 60 height 13
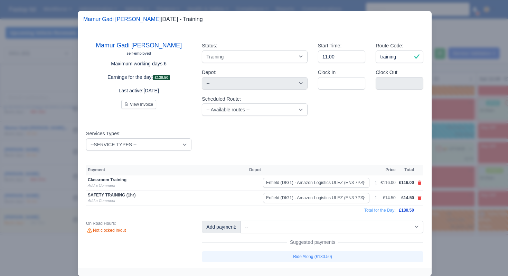
click at [467, 136] on div at bounding box center [254, 138] width 508 height 276
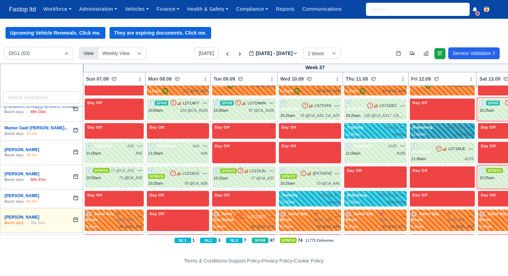
click at [437, 129] on div "Ridealong Ride Along na" at bounding box center [442, 127] width 63 height 6
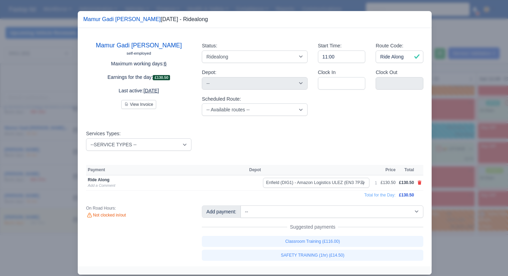
click at [477, 178] on div at bounding box center [254, 138] width 508 height 276
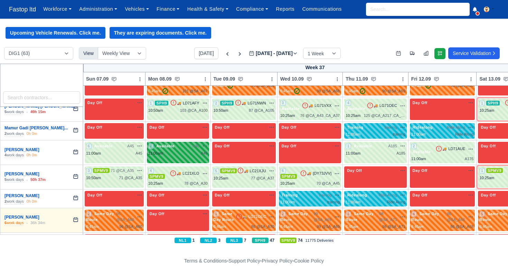
scroll to position [855, 0]
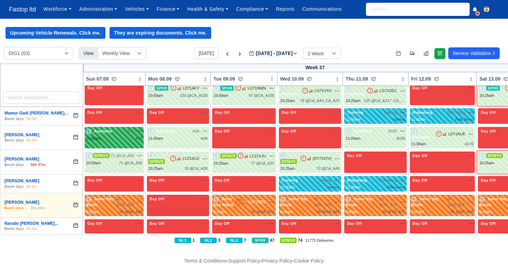
click at [136, 136] on div "A45" at bounding box center [139, 139] width 7 height 6
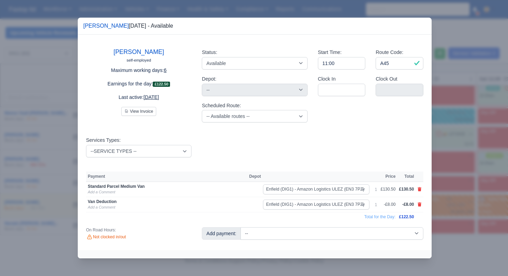
click at [448, 163] on div at bounding box center [254, 138] width 508 height 276
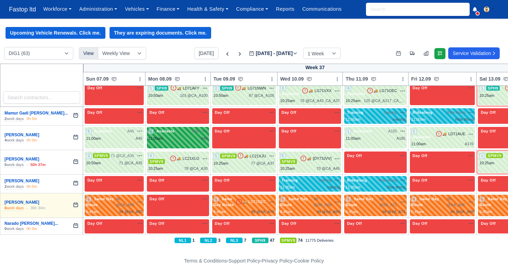
click at [181, 145] on div "7 Available A46" at bounding box center [178, 137] width 62 height 21
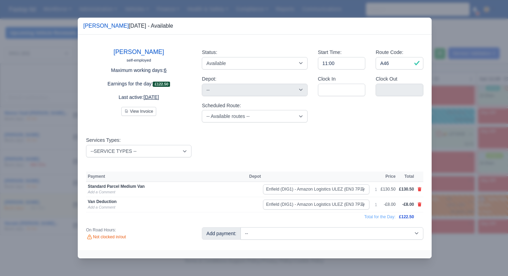
click at [472, 165] on div at bounding box center [254, 138] width 508 height 276
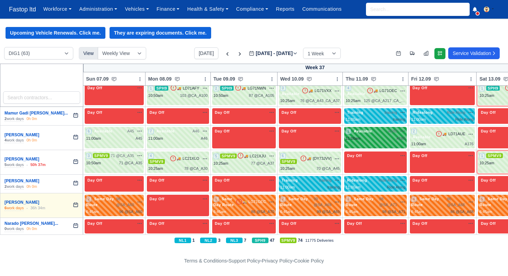
click at [385, 138] on div "11:00am A185" at bounding box center [376, 139] width 60 height 6
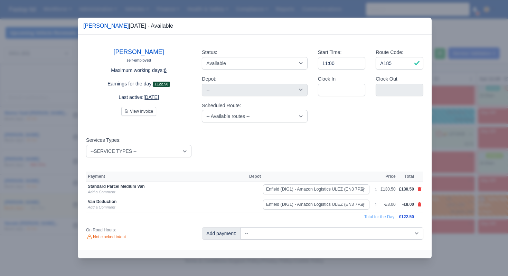
click at [454, 186] on div at bounding box center [254, 138] width 508 height 276
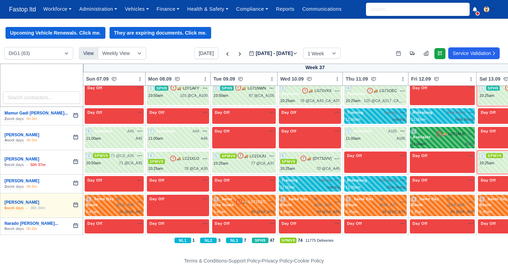
click at [443, 138] on div "2 Available 🚚 LD71AUE" at bounding box center [442, 134] width 63 height 12
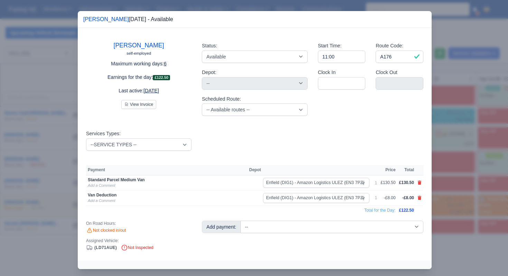
click at [454, 191] on div at bounding box center [254, 138] width 508 height 276
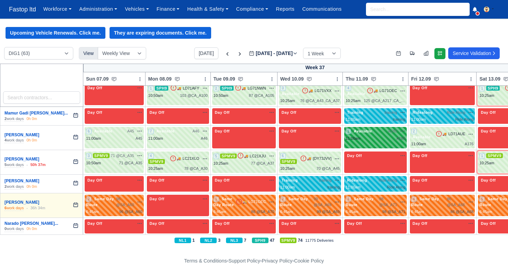
click at [388, 140] on div "11:00am A185" at bounding box center [376, 139] width 60 height 6
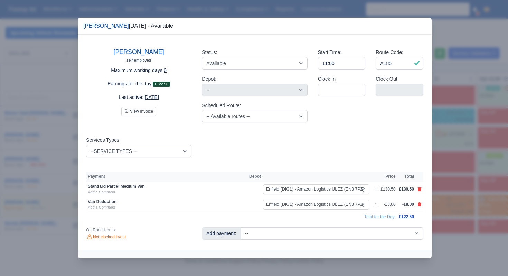
click at [452, 194] on div at bounding box center [254, 138] width 508 height 276
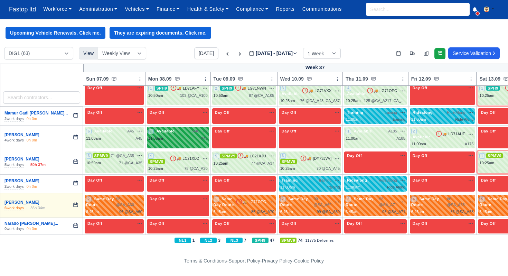
click at [193, 139] on div "11:00am A46" at bounding box center [177, 139] width 59 height 6
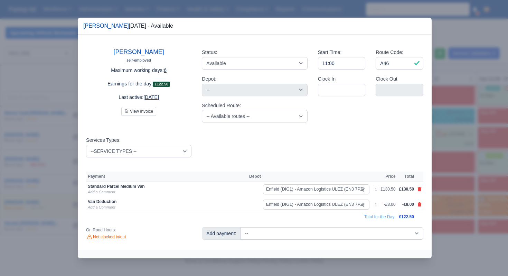
click at [445, 177] on div at bounding box center [254, 138] width 508 height 276
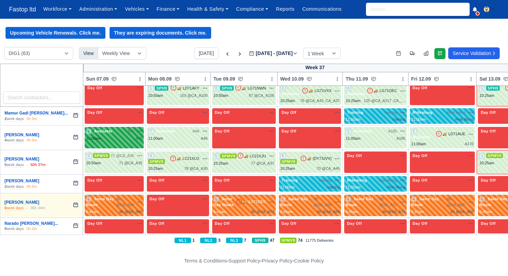
click at [115, 138] on div "11:00am A45" at bounding box center [114, 139] width 56 height 6
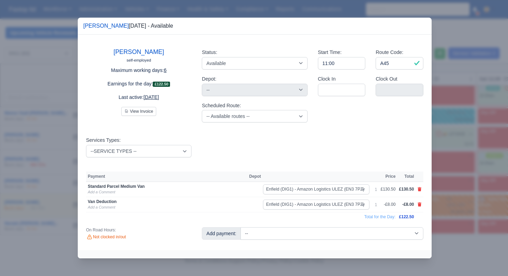
click at [456, 186] on div at bounding box center [254, 138] width 508 height 276
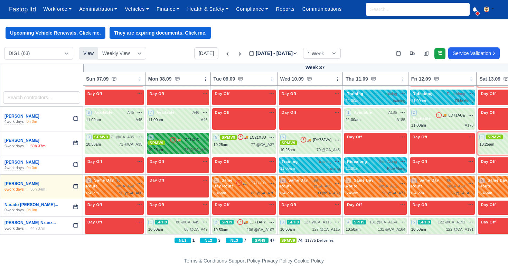
scroll to position [878, 0]
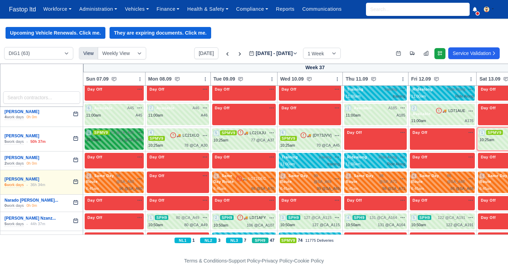
click at [133, 136] on span "71 @ CA_A35" at bounding box center [122, 133] width 23 height 6
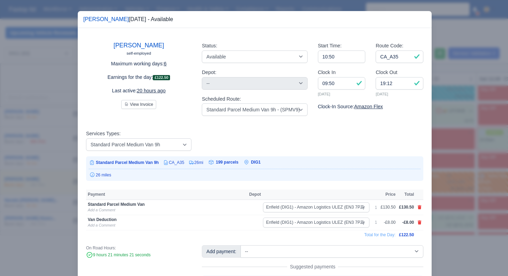
click at [473, 123] on div at bounding box center [254, 138] width 508 height 276
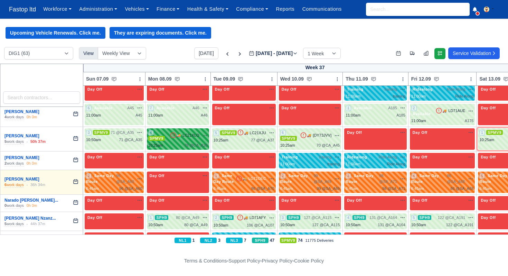
click at [176, 138] on div "4 SPMV9 🚚 LC21XLO" at bounding box center [177, 136] width 59 height 12
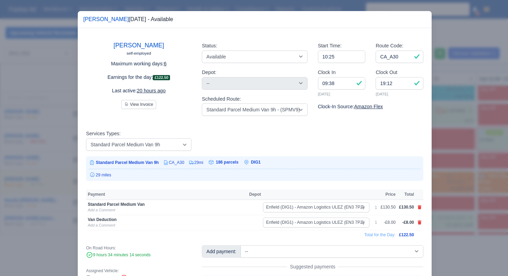
click at [425, 134] on div "Services Types: --SERVICE TYPES -- 0h AmFlex Car+ 9h AmFlex Vehicle 9h Box Truc…" at bounding box center [255, 143] width 348 height 27
click at [438, 134] on div at bounding box center [254, 138] width 508 height 276
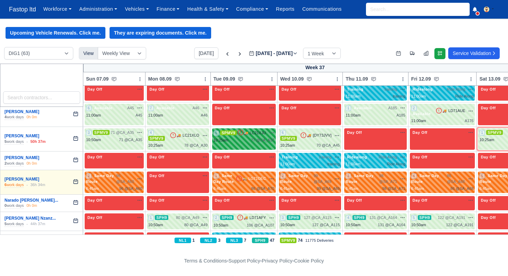
click at [258, 136] on div "5 SPMV9 🚚 LC21XJU" at bounding box center [244, 133] width 61 height 6
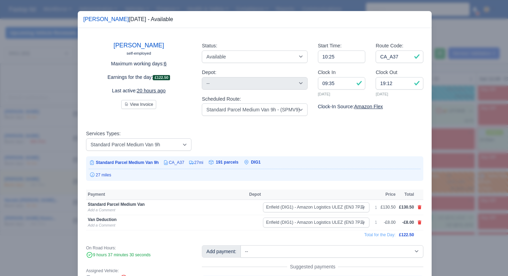
click at [445, 156] on div at bounding box center [254, 138] width 508 height 276
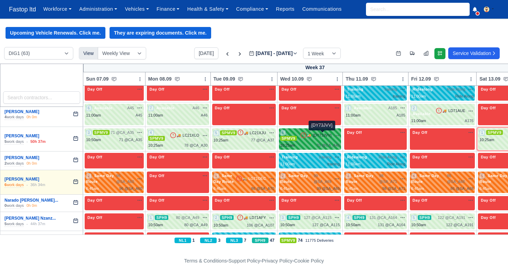
click at [323, 138] on span "[DY73JVV]" at bounding box center [322, 135] width 19 height 6
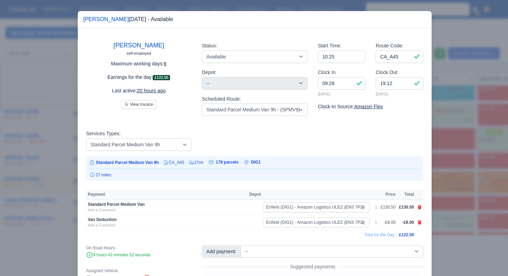
click at [459, 171] on div at bounding box center [254, 138] width 508 height 276
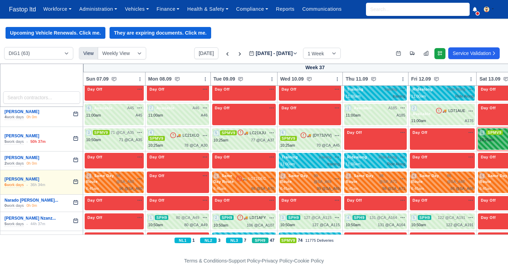
click at [496, 136] on div "1 SPMV9 82 @ CA_A185" at bounding box center [512, 136] width 65 height 13
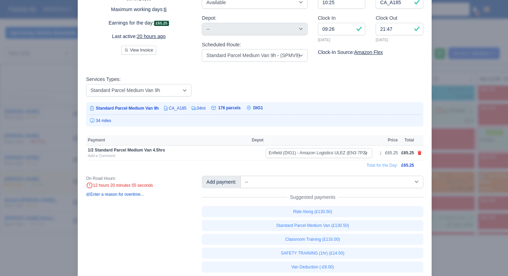
scroll to position [76, 0]
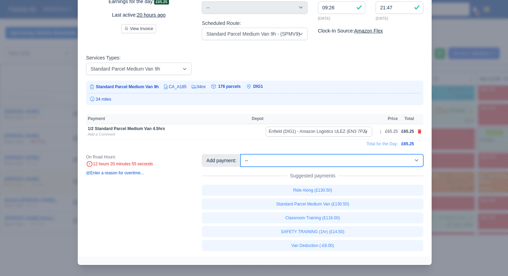
click at [337, 161] on select "-- 1/2 High Performance (£4.00) 1/2 Standard Parcel Medium Van 4.5hrs (£65.25) …" at bounding box center [332, 160] width 183 height 12
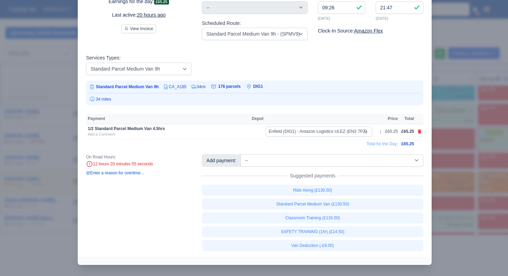
scroll to position [83, 0]
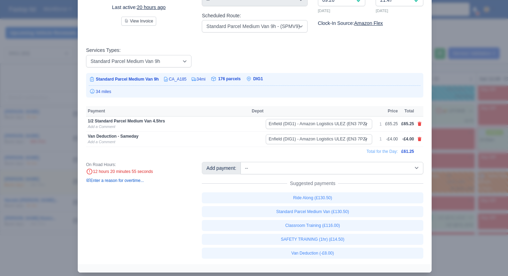
click at [446, 213] on div at bounding box center [254, 138] width 508 height 276
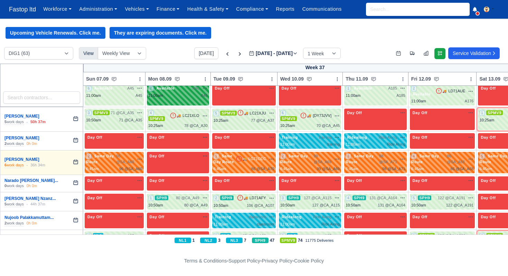
scroll to position [920, 0]
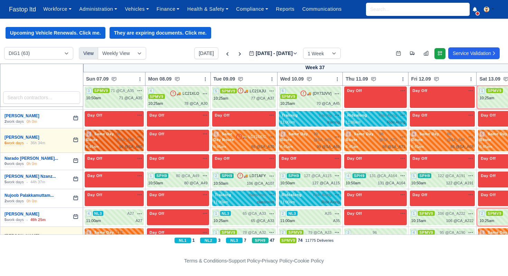
click at [101, 134] on span "Same Day Route" at bounding box center [100, 136] width 28 height 11
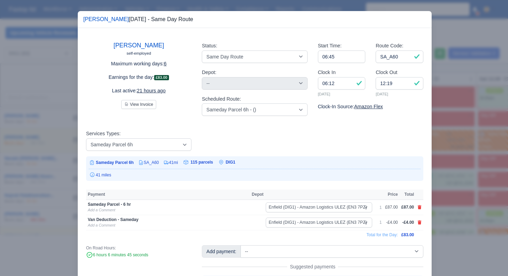
click at [439, 162] on div at bounding box center [254, 138] width 508 height 276
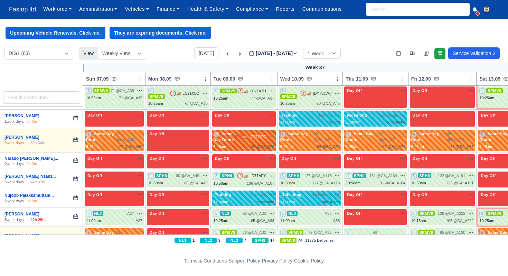
click at [236, 138] on div "1 Same Day Route" at bounding box center [225, 137] width 22 height 12
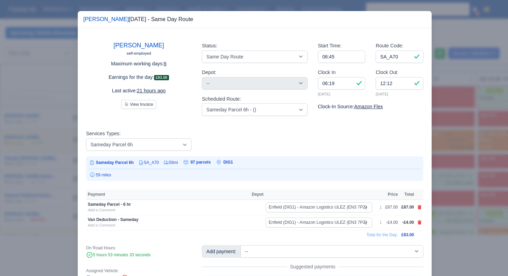
click at [441, 164] on div at bounding box center [254, 138] width 508 height 276
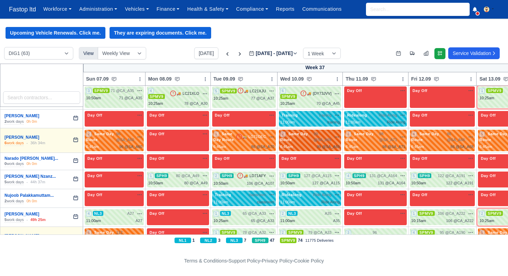
click at [327, 133] on span "99 @ SA_A69" at bounding box center [323, 136] width 18 height 11
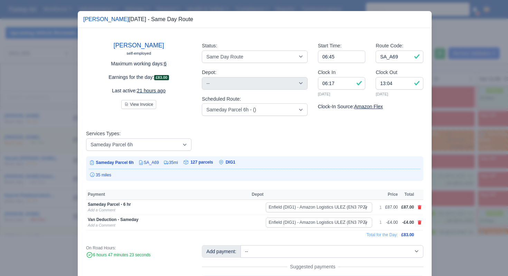
click at [432, 183] on div at bounding box center [254, 138] width 508 height 276
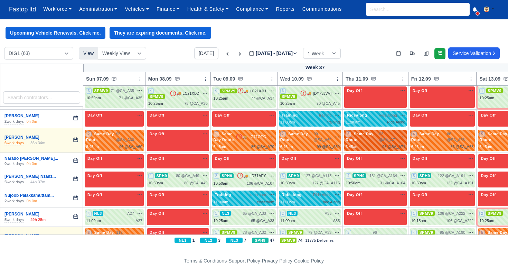
click at [374, 135] on span "Same Day Route" at bounding box center [360, 136] width 28 height 11
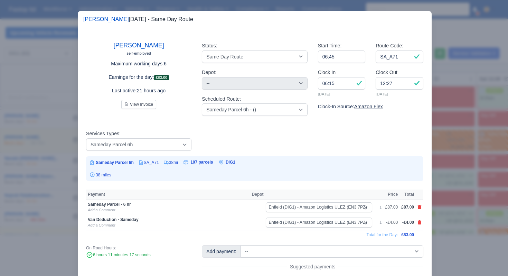
click at [446, 182] on div at bounding box center [254, 138] width 508 height 276
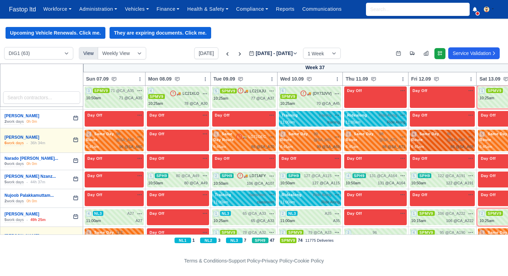
click at [439, 138] on div "4 Same Day Route" at bounding box center [429, 137] width 36 height 12
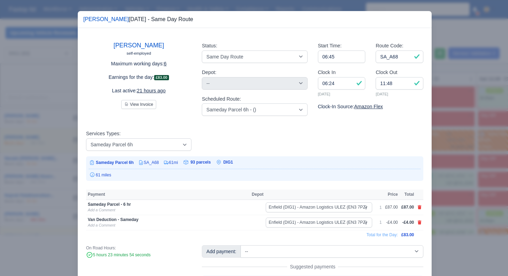
click at [457, 194] on div at bounding box center [254, 138] width 508 height 276
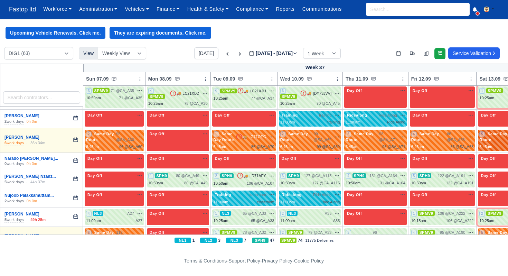
click at [490, 137] on span "Same Day Route" at bounding box center [494, 136] width 28 height 11
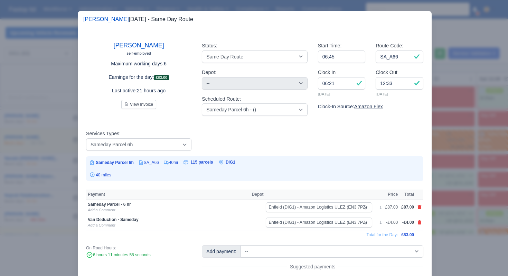
click at [466, 196] on div at bounding box center [254, 138] width 508 height 276
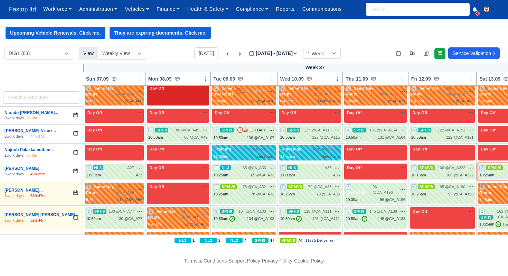
scroll to position [963, 0]
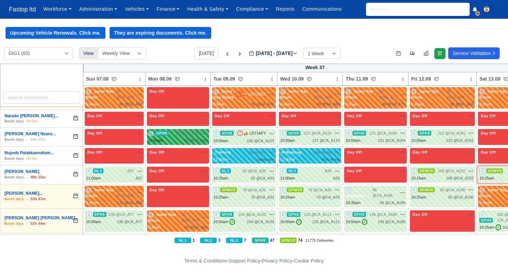
click at [196, 142] on div "80 @ CA_A49" at bounding box center [195, 141] width 23 height 6
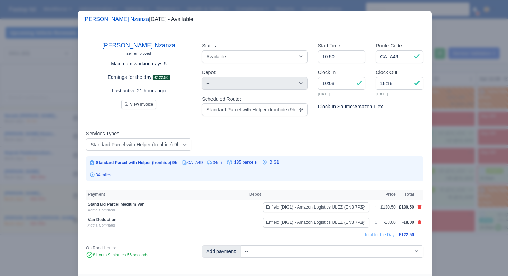
click at [449, 192] on div at bounding box center [254, 138] width 508 height 276
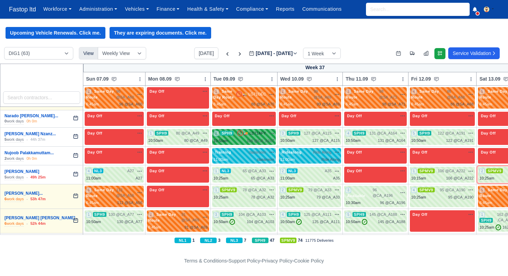
click at [256, 137] on div "2 SPH9 🚚 LD71AFY" at bounding box center [244, 136] width 61 height 13
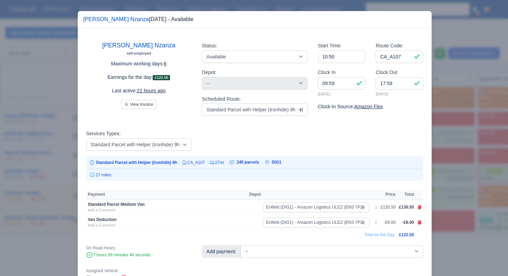
click at [475, 167] on div at bounding box center [254, 138] width 508 height 276
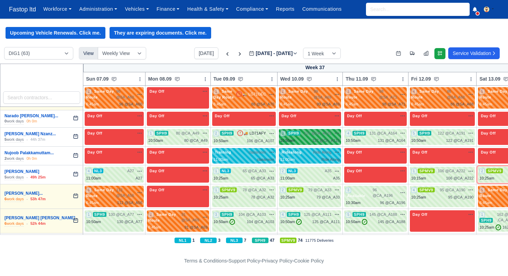
click at [328, 133] on span "127 @ CA_A115" at bounding box center [318, 133] width 28 height 6
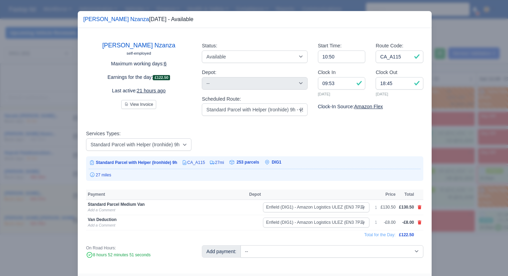
click at [478, 185] on div at bounding box center [254, 138] width 508 height 276
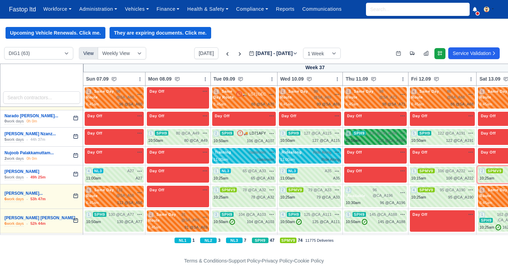
click at [392, 139] on div "131 @ CA_A164" at bounding box center [392, 141] width 28 height 6
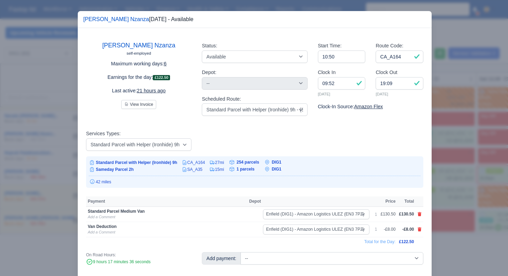
click at [456, 199] on div at bounding box center [254, 138] width 508 height 276
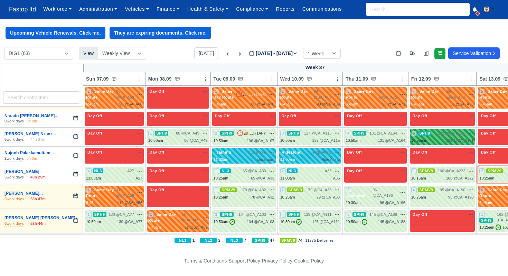
click at [442, 134] on span "122 @" at bounding box center [443, 133] width 11 height 4
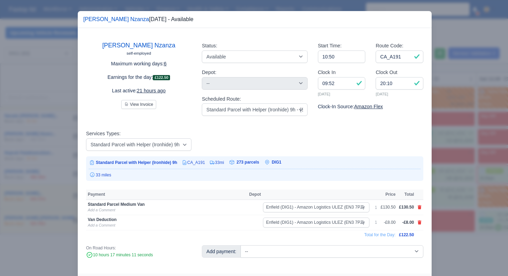
click at [475, 183] on div at bounding box center [254, 138] width 508 height 276
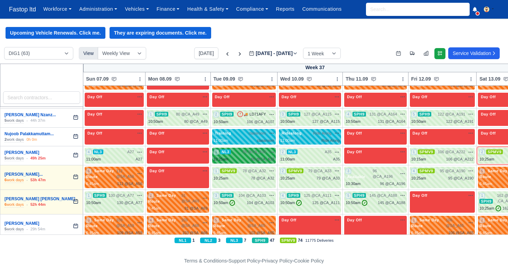
scroll to position [988, 0]
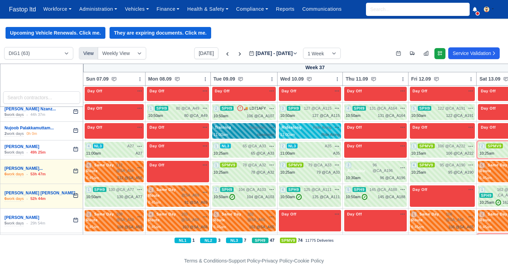
click at [242, 130] on div "Training classroom na" at bounding box center [244, 130] width 61 height 13
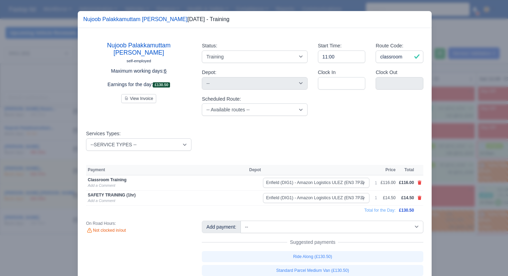
click at [439, 171] on div at bounding box center [254, 138] width 508 height 276
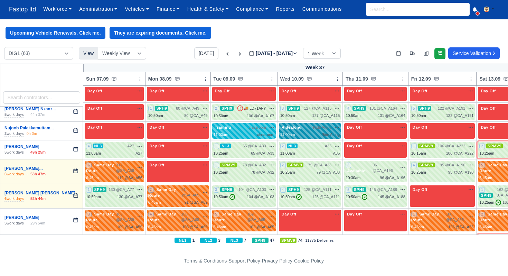
click at [280, 129] on div "Ridealong Ride Along na" at bounding box center [310, 131] width 63 height 16
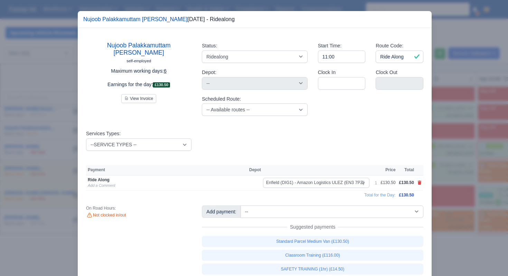
click at [471, 158] on div at bounding box center [254, 138] width 508 height 276
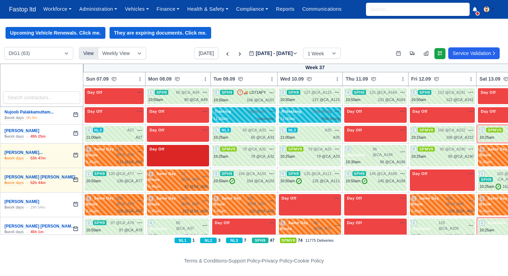
scroll to position [1005, 0]
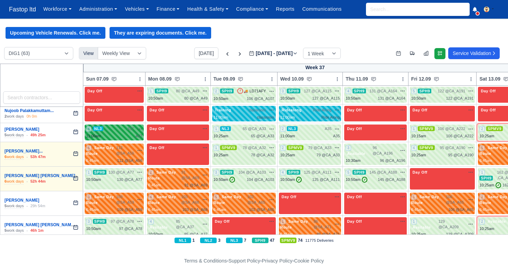
click at [120, 130] on div "4 NL3 A27 na" at bounding box center [114, 129] width 56 height 6
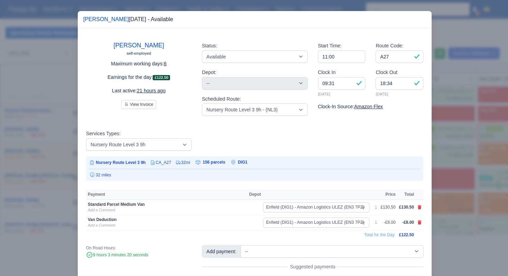
click at [471, 166] on div at bounding box center [254, 138] width 508 height 276
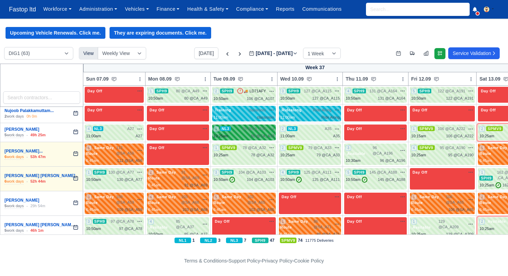
click at [246, 133] on div "10:25am 65 @ CA_A33" at bounding box center [244, 136] width 61 height 6
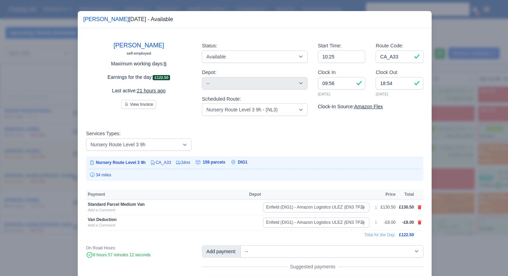
click at [465, 163] on div at bounding box center [254, 138] width 508 height 276
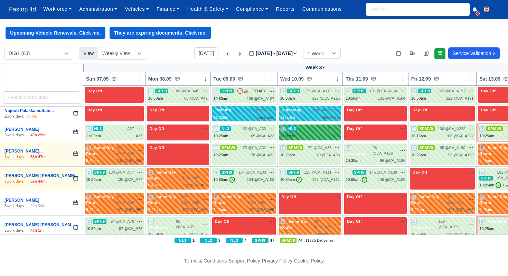
click at [327, 131] on span "A35" at bounding box center [328, 129] width 7 height 6
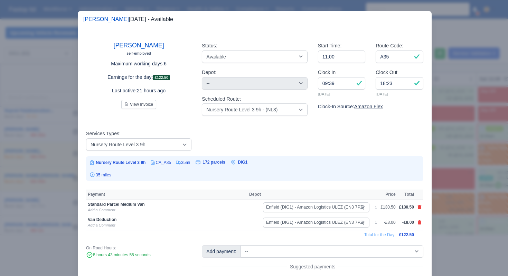
click at [440, 180] on div at bounding box center [254, 138] width 508 height 276
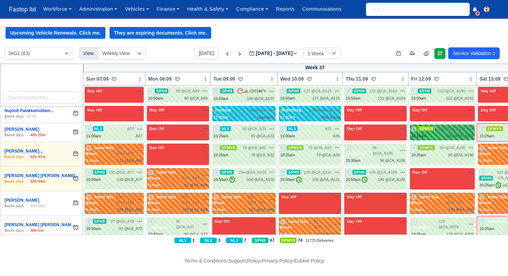
click at [440, 135] on div "10:15am 106 @ CA_A222" at bounding box center [442, 136] width 63 height 6
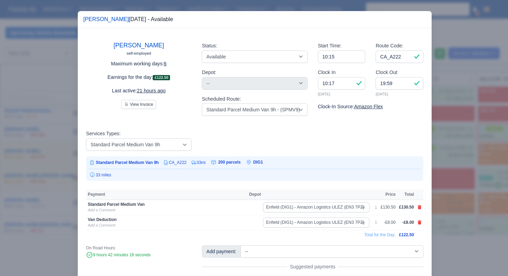
click at [459, 182] on div at bounding box center [254, 138] width 508 height 276
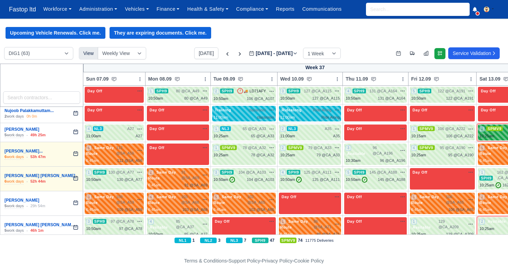
click at [487, 132] on div "2 SPMV9 97 @ CA_A168" at bounding box center [512, 132] width 65 height 13
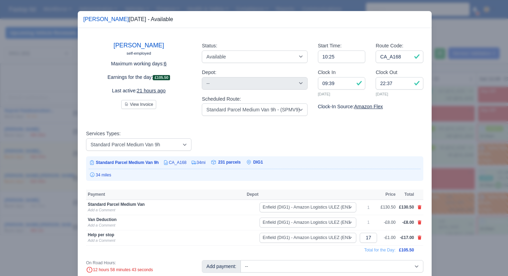
click at [449, 199] on div at bounding box center [254, 138] width 508 height 276
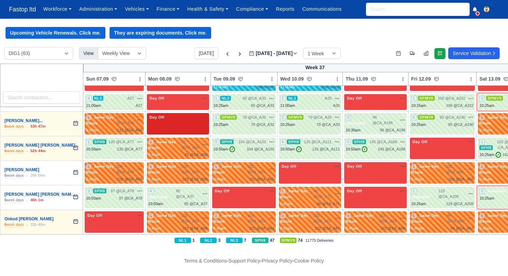
scroll to position [1036, 0]
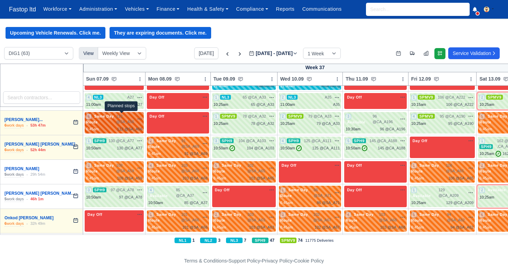
click at [122, 114] on span "112 @" at bounding box center [119, 119] width 6 height 10
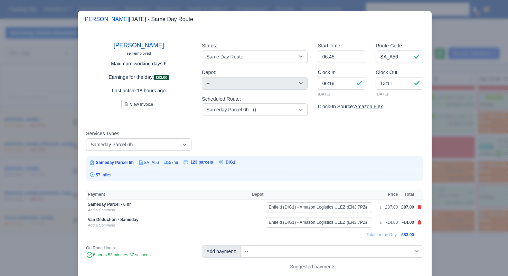
click at [478, 188] on div at bounding box center [254, 138] width 508 height 276
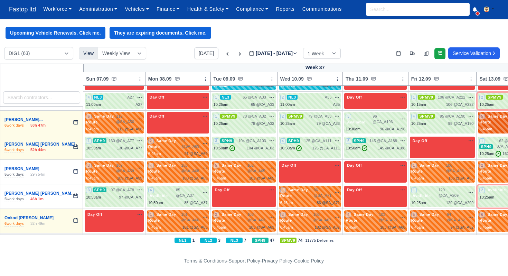
click at [489, 124] on span "Same Day Route" at bounding box center [494, 119] width 28 height 11
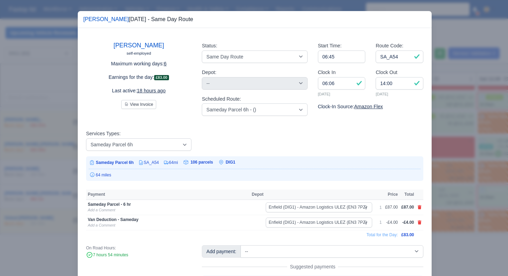
click at [467, 182] on div at bounding box center [254, 138] width 508 height 276
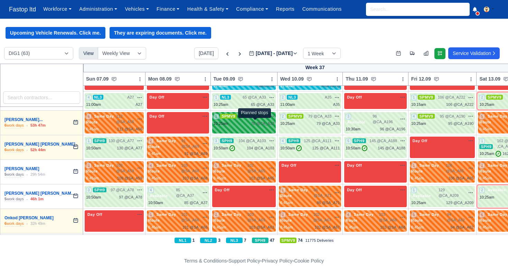
click at [258, 122] on span "78 @" at bounding box center [255, 123] width 9 height 4
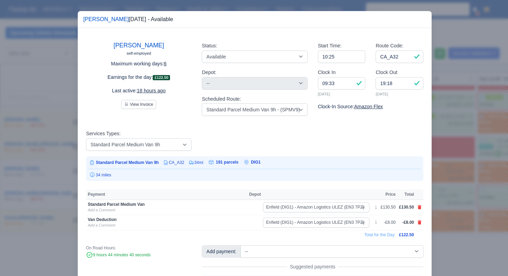
click at [453, 162] on div at bounding box center [254, 138] width 508 height 276
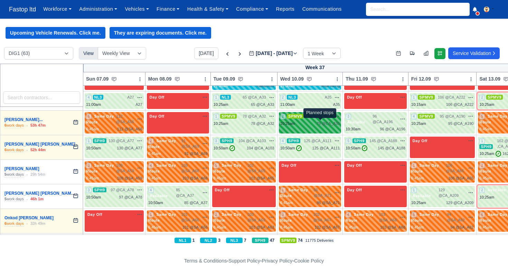
click at [323, 122] on span "79 @" at bounding box center [321, 123] width 9 height 4
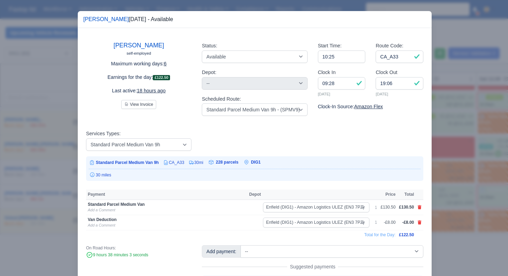
click at [444, 167] on div at bounding box center [254, 138] width 508 height 276
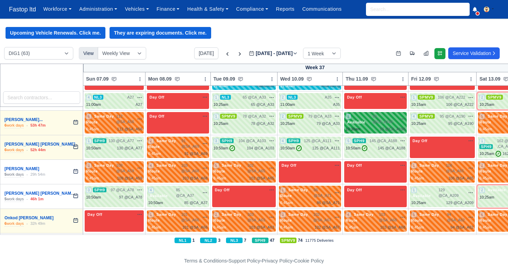
click at [391, 121] on span "96 @ CA_A196" at bounding box center [385, 118] width 25 height 11
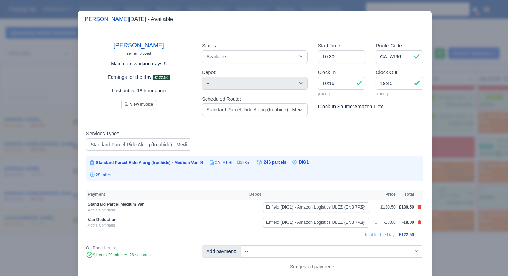
click at [462, 182] on div at bounding box center [254, 138] width 508 height 276
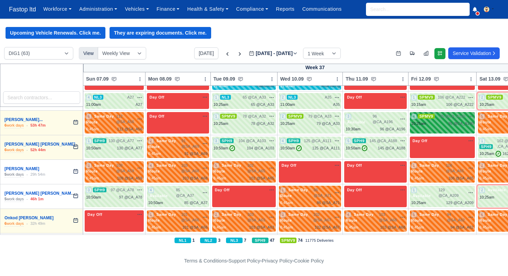
click at [443, 125] on div "10:25am 95 @ CA_A190" at bounding box center [442, 124] width 63 height 6
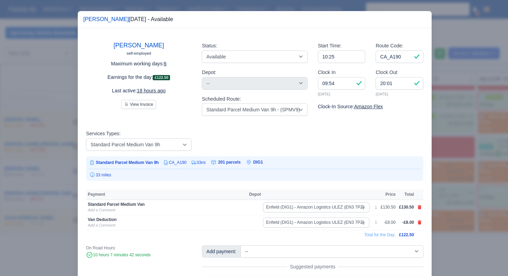
click at [455, 175] on div at bounding box center [254, 138] width 508 height 276
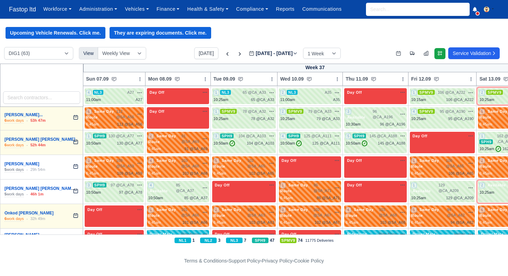
scroll to position [1041, 0]
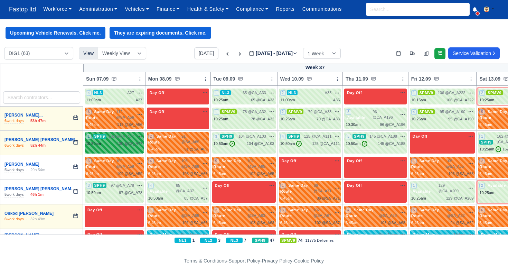
click at [131, 138] on span "130 @ CA_A77" at bounding box center [122, 136] width 26 height 6
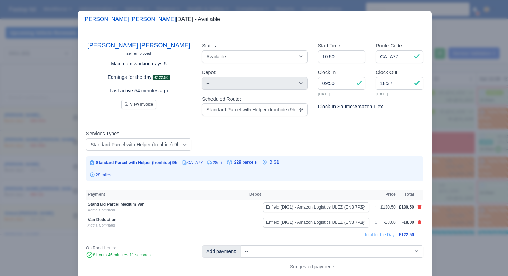
click at [493, 163] on div at bounding box center [254, 138] width 508 height 276
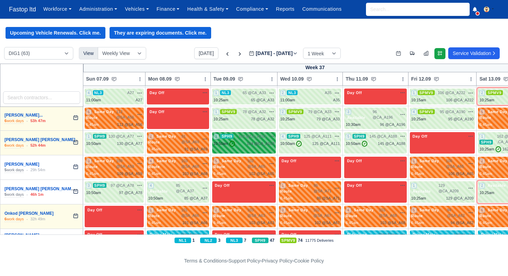
click at [265, 141] on div "104 @ CA_A103" at bounding box center [261, 144] width 28 height 6
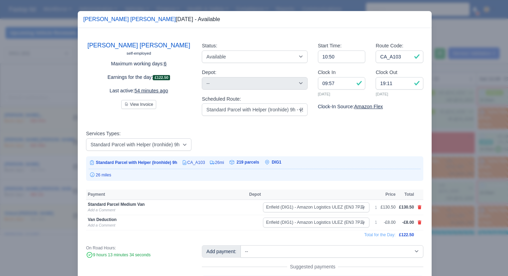
click at [456, 150] on div at bounding box center [254, 138] width 508 height 276
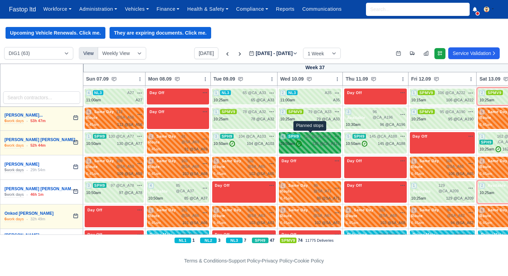
click at [314, 135] on span "125 @" at bounding box center [309, 136] width 11 height 4
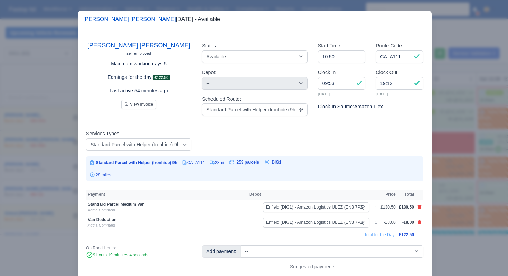
click at [471, 170] on div at bounding box center [254, 138] width 508 height 276
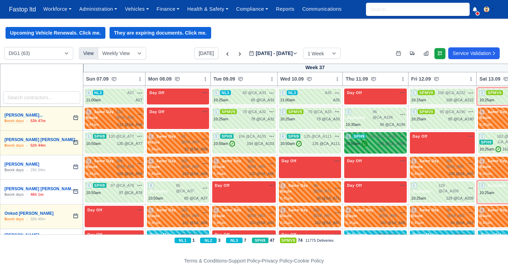
click at [392, 137] on span "145 @ CA_A188" at bounding box center [384, 136] width 28 height 6
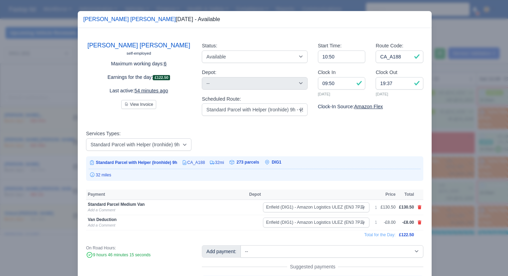
click at [459, 182] on div at bounding box center [254, 138] width 508 height 276
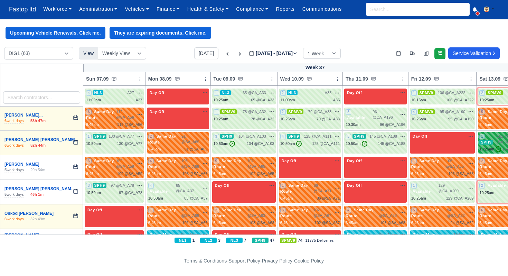
click at [492, 144] on div "1 SPH9 162 @ CA_A171 ,CA_A189" at bounding box center [512, 142] width 65 height 19
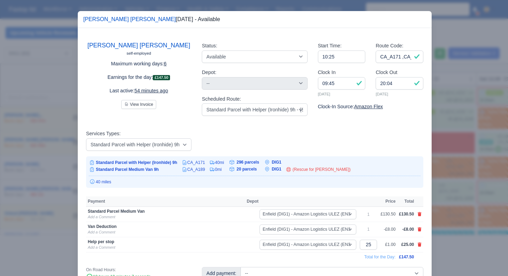
click at [475, 204] on div at bounding box center [254, 138] width 508 height 276
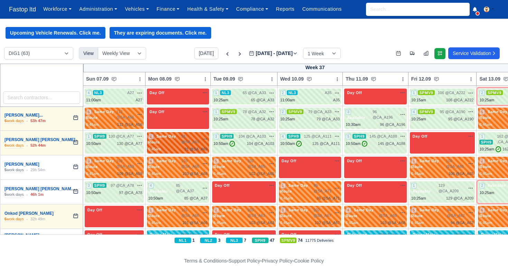
click at [198, 145] on div "2 Same Day Route 91 @ SA_A69" at bounding box center [177, 142] width 59 height 19
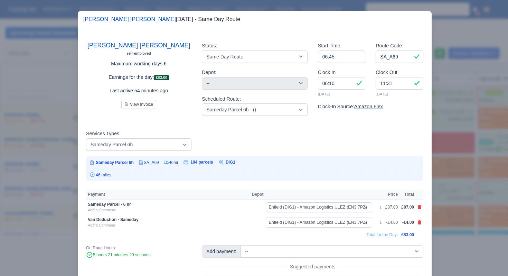
click at [467, 186] on div at bounding box center [254, 138] width 508 height 276
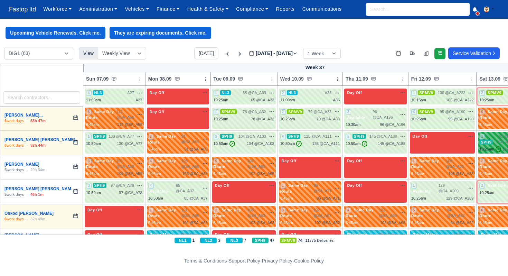
click at [491, 140] on span "SPH9" at bounding box center [486, 142] width 13 height 5
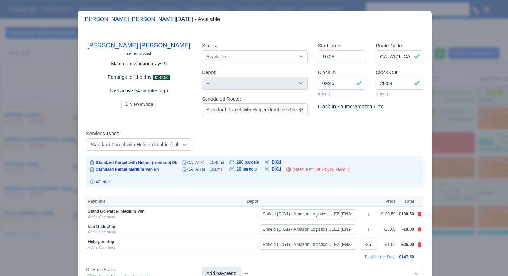
click at [476, 197] on div at bounding box center [254, 138] width 508 height 276
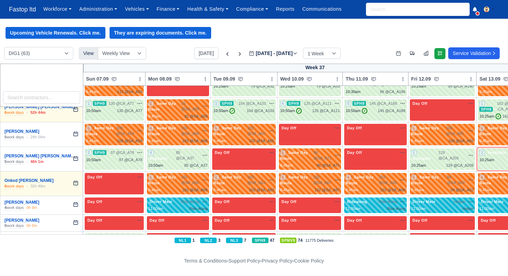
scroll to position [1074, 0]
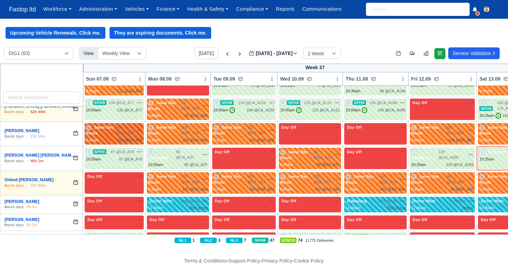
click at [129, 135] on div "3 Same Day Route 109 @ SA_A59" at bounding box center [114, 133] width 56 height 19
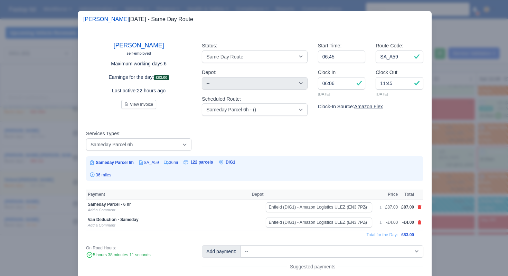
click at [442, 165] on div at bounding box center [254, 138] width 508 height 276
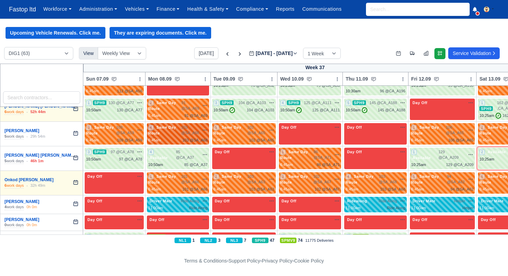
click at [170, 141] on div "6:45am 103 @ SA_A68" at bounding box center [177, 140] width 59 height 6
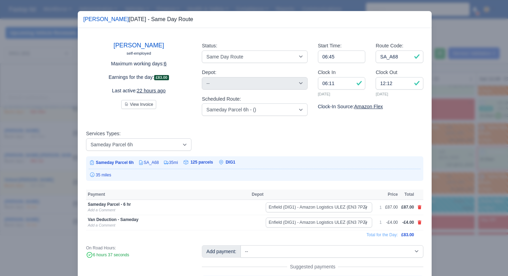
click at [450, 149] on div at bounding box center [254, 138] width 508 height 276
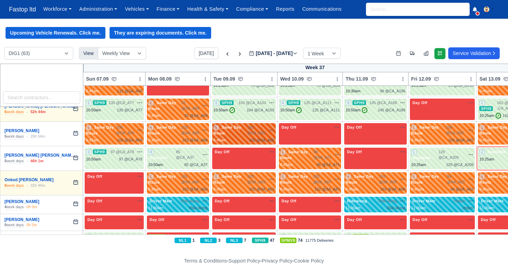
click at [259, 135] on div "5 Same Day Route 102 @ SA_A65" at bounding box center [244, 133] width 61 height 19
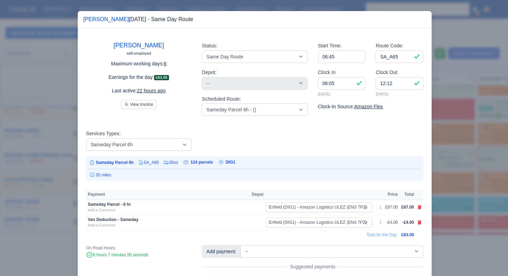
click at [469, 156] on div at bounding box center [254, 138] width 508 height 276
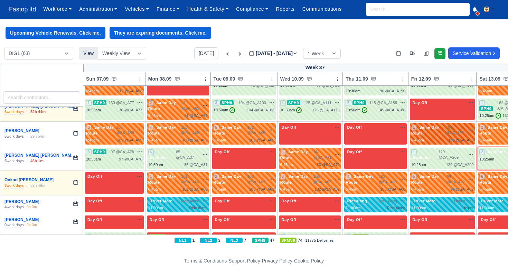
click at [459, 129] on span "106 @ SA_A65" at bounding box center [455, 129] width 19 height 11
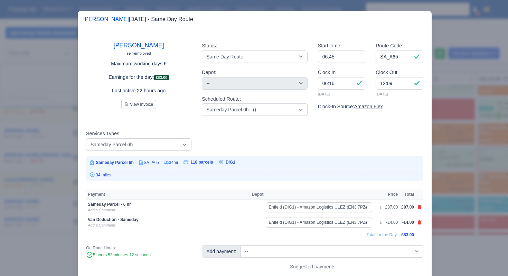
click at [459, 172] on div at bounding box center [254, 138] width 508 height 276
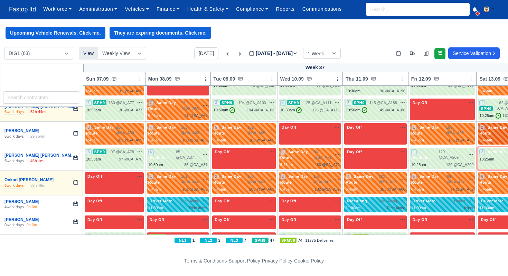
click at [492, 137] on div "6:45am" at bounding box center [486, 140] width 13 height 6
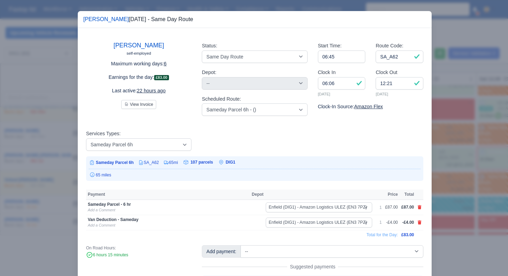
click at [461, 194] on div at bounding box center [254, 138] width 508 height 276
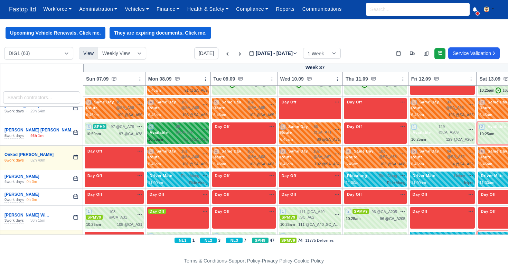
scroll to position [1102, 0]
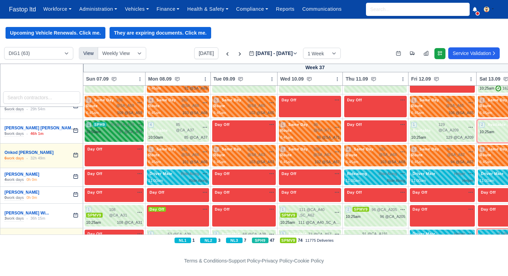
click at [131, 131] on div "97 @ CA_A78" at bounding box center [130, 132] width 23 height 6
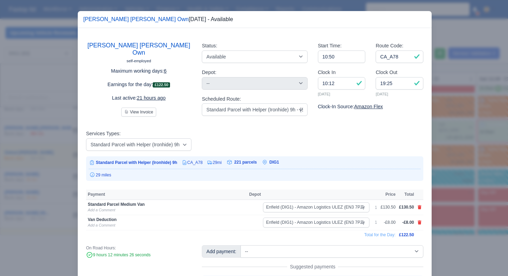
click at [470, 143] on div at bounding box center [254, 138] width 508 height 276
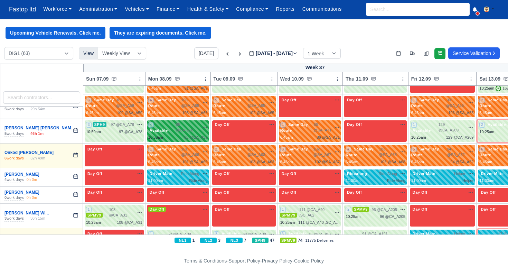
click at [196, 135] on div "85 @ CA_A37" at bounding box center [195, 138] width 23 height 6
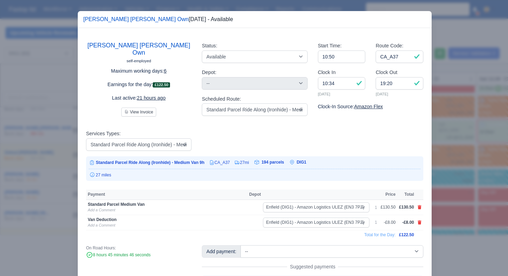
click at [499, 156] on div at bounding box center [254, 138] width 508 height 276
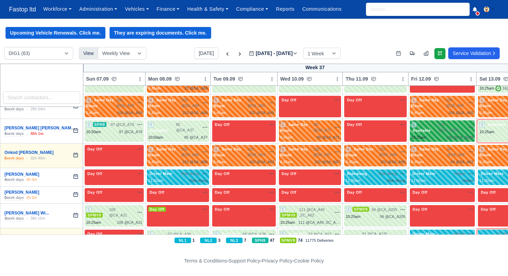
click at [447, 127] on span "129 @ CA_A209" at bounding box center [452, 127] width 27 height 11
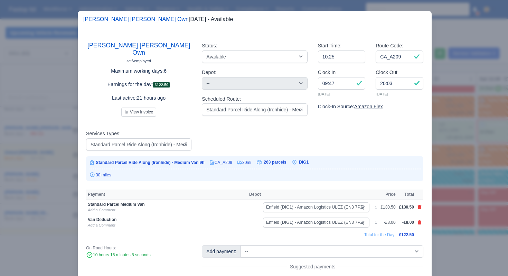
click at [463, 190] on div at bounding box center [254, 138] width 508 height 276
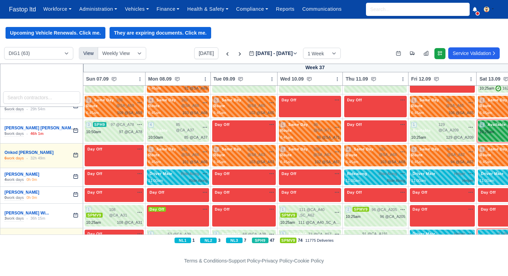
click at [492, 131] on div "10:25am" at bounding box center [487, 132] width 15 height 6
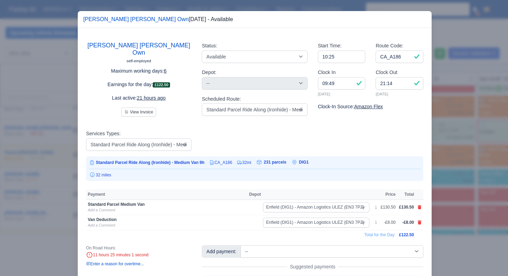
click at [456, 195] on div at bounding box center [254, 138] width 508 height 276
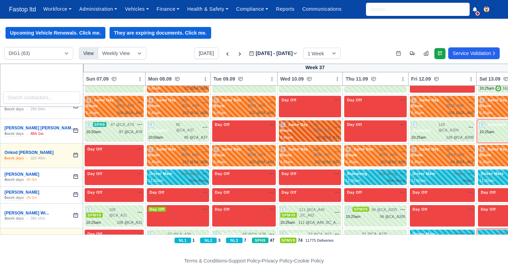
click at [320, 129] on span "86 @ SA_A71" at bounding box center [323, 127] width 18 height 11
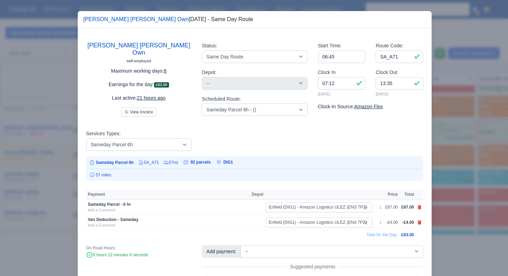
click at [459, 188] on div at bounding box center [254, 138] width 508 height 276
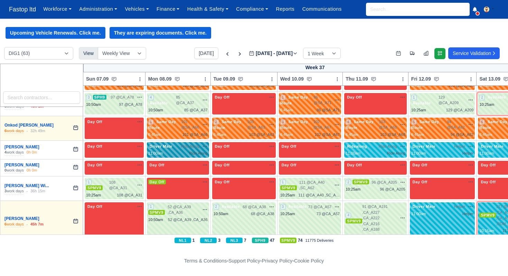
scroll to position [1133, 0]
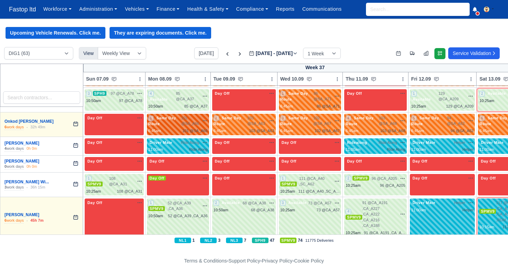
click at [193, 125] on span "101 @ SA_A66" at bounding box center [191, 120] width 18 height 11
select select "Same Day Route"
select select "43409"
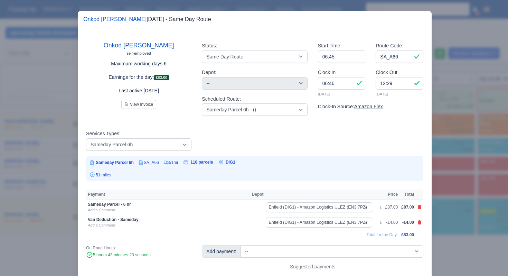
click at [471, 185] on div at bounding box center [254, 138] width 508 height 276
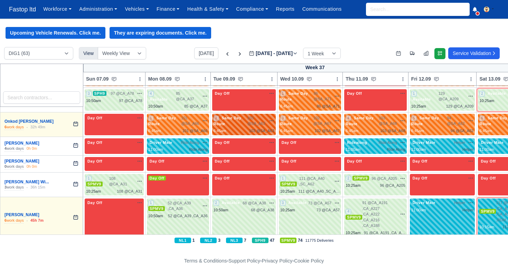
click at [258, 123] on span "103 @ SA_A63" at bounding box center [257, 120] width 19 height 11
select select "Same Day Route"
select select "43409"
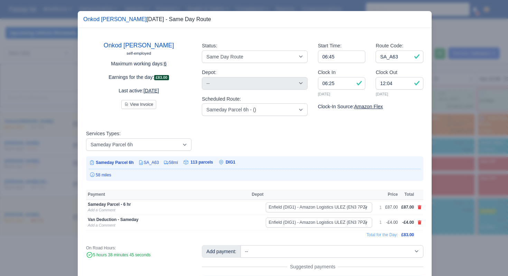
click at [446, 156] on div at bounding box center [254, 138] width 508 height 276
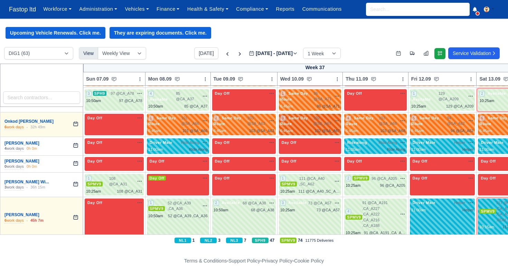
click at [326, 118] on span "102 @ SA_A67" at bounding box center [323, 120] width 18 height 11
select select "Same Day Route"
select select "43409"
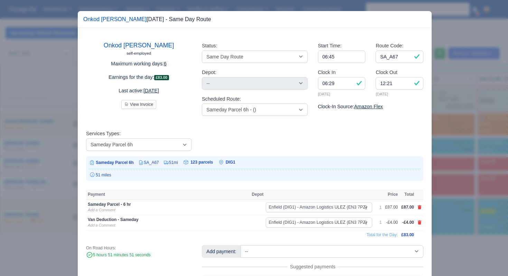
click at [449, 166] on div at bounding box center [254, 138] width 508 height 276
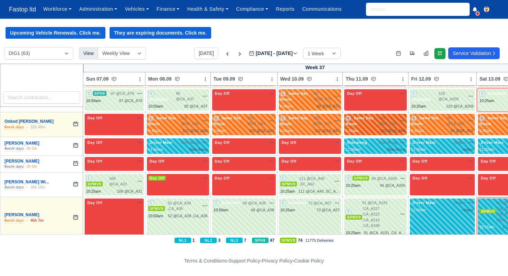
click at [386, 121] on span "103 @ SA_A68" at bounding box center [388, 120] width 18 height 11
select select "Same Day Route"
select select "43409"
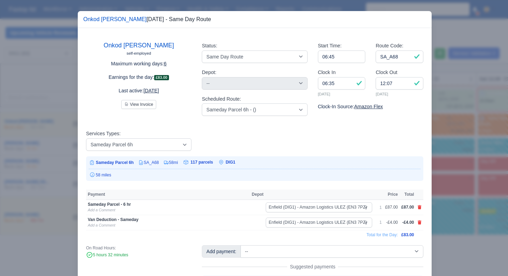
click at [453, 174] on div at bounding box center [254, 138] width 508 height 276
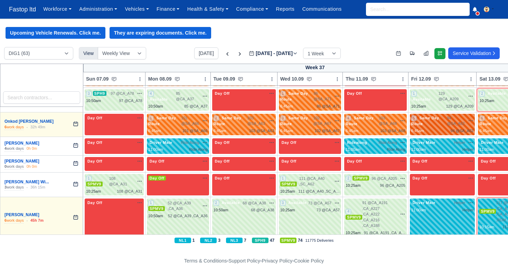
click at [444, 120] on div "5 Same Day Route" at bounding box center [429, 121] width 36 height 12
select select "Same Day Route"
select select "43409"
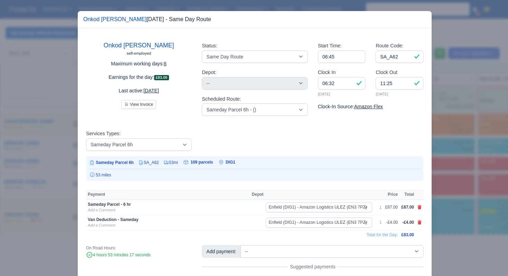
click at [461, 178] on div at bounding box center [254, 138] width 508 height 276
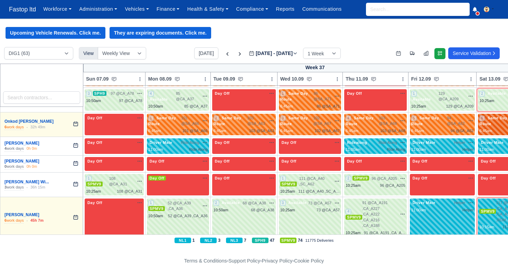
click at [487, 122] on span "Same Day Route" at bounding box center [494, 120] width 28 height 11
select select "Same Day Route"
select select "43409"
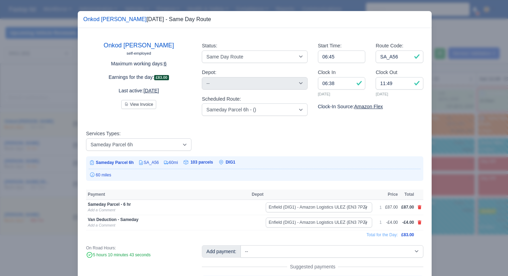
click at [473, 181] on div at bounding box center [254, 138] width 508 height 276
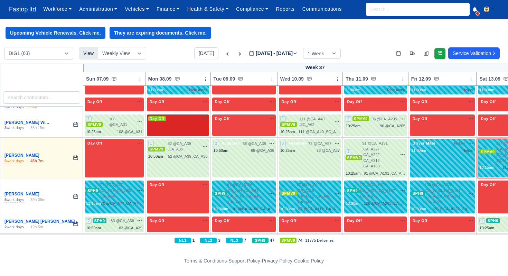
scroll to position [1194, 0]
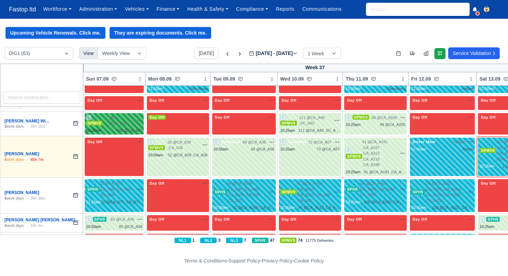
click at [136, 121] on div "108 @ CA_A31 na time-off" at bounding box center [125, 120] width 33 height 11
select select "1"
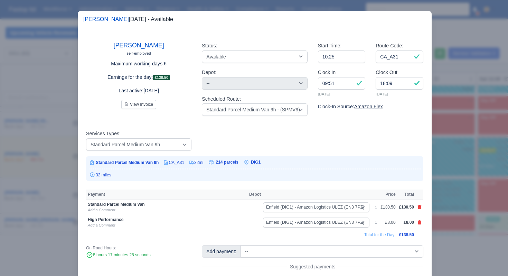
click at [474, 163] on div at bounding box center [254, 138] width 508 height 276
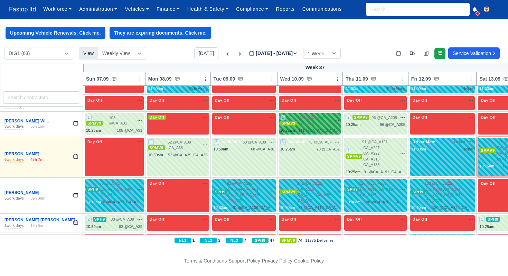
click at [316, 122] on span "111 @ CA_A40 ,SC_A62" at bounding box center [315, 120] width 33 height 11
select select "1"
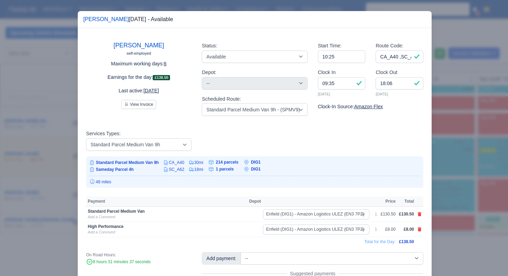
click at [448, 170] on div at bounding box center [254, 138] width 508 height 276
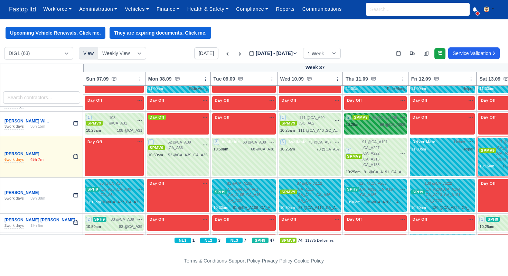
click at [380, 121] on span "96 @ CA_A205" at bounding box center [385, 118] width 26 height 6
select select "1"
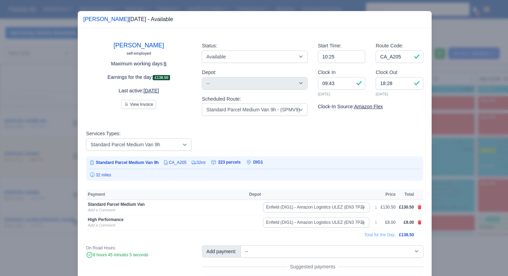
click at [455, 184] on div at bounding box center [254, 138] width 508 height 276
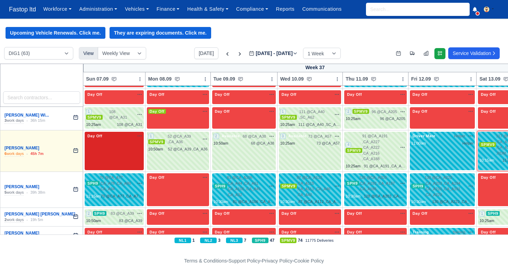
scroll to position [1198, 0]
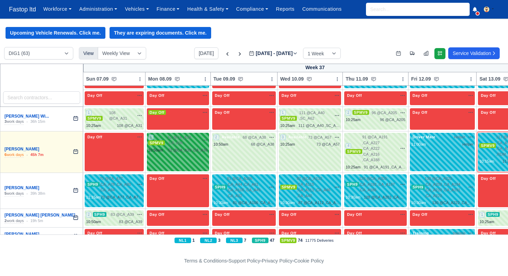
click at [194, 148] on div "52 @ CA_A39 ,CA_A36" at bounding box center [188, 150] width 40 height 6
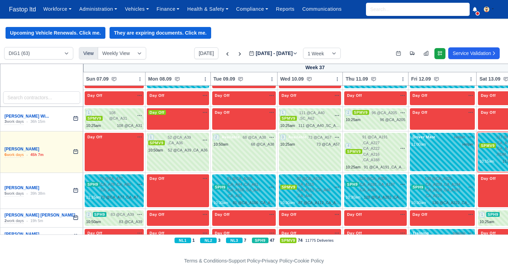
select select "1"
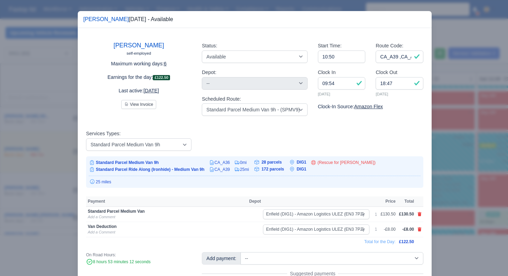
click at [453, 175] on div at bounding box center [254, 138] width 508 height 276
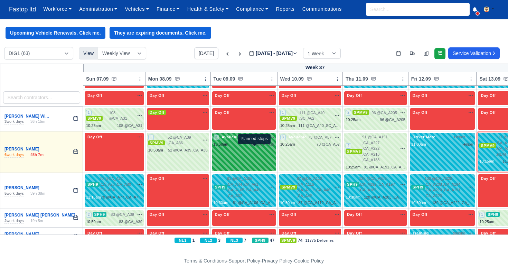
click at [251, 146] on span "68 @" at bounding box center [255, 144] width 9 height 4
select select "3635"
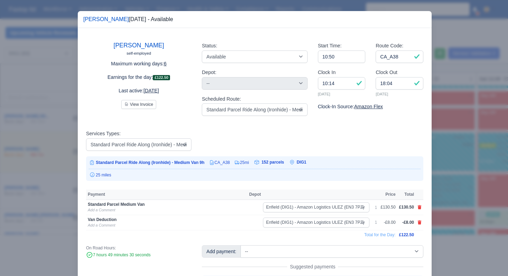
click at [453, 157] on div at bounding box center [254, 138] width 508 height 276
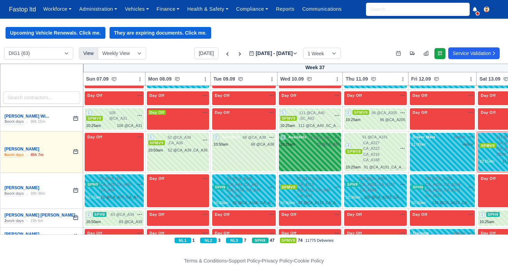
click at [334, 147] on div "73 @ CA_A57" at bounding box center [328, 144] width 23 height 6
select select "3635"
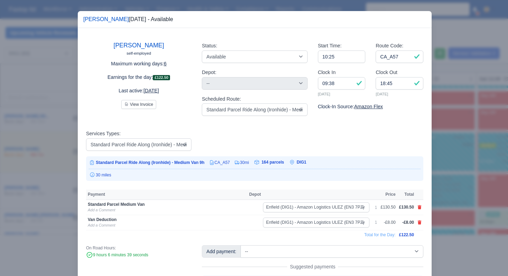
click at [455, 159] on div at bounding box center [254, 138] width 508 height 276
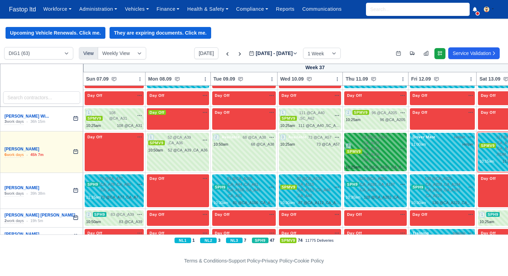
click at [385, 139] on span "91 @ CA_A191 ,CA_A227 ,CA_A222 ,CA_A216 ,CA_A188" at bounding box center [379, 148] width 35 height 29
select select "1"
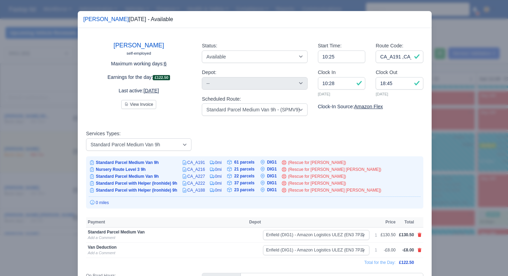
click at [454, 163] on div at bounding box center [254, 138] width 508 height 276
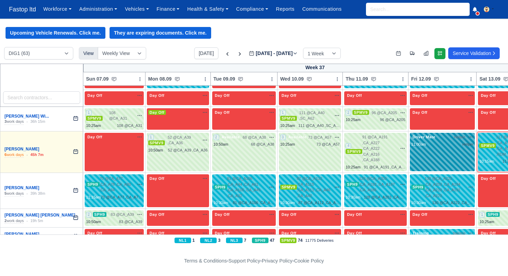
click at [449, 150] on div "Driver Mate Helper na" at bounding box center [442, 152] width 65 height 38
select select "Driver Mate"
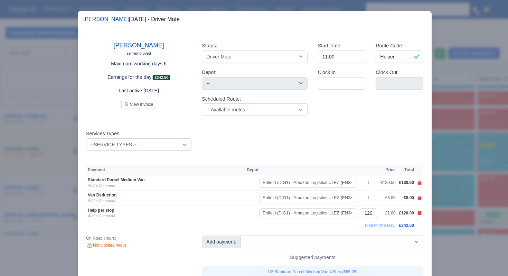
click at [455, 189] on div at bounding box center [254, 138] width 508 height 276
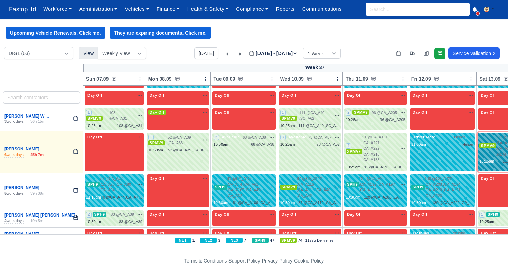
click at [488, 158] on div "10:15am" at bounding box center [487, 161] width 15 height 6
select select "Driver Mate"
select select "1"
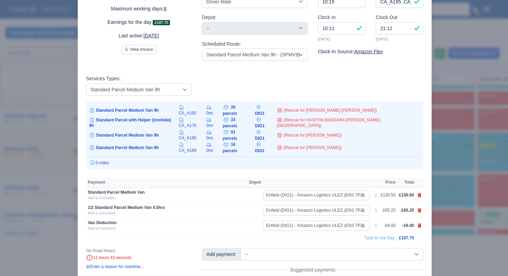
scroll to position [64, 0]
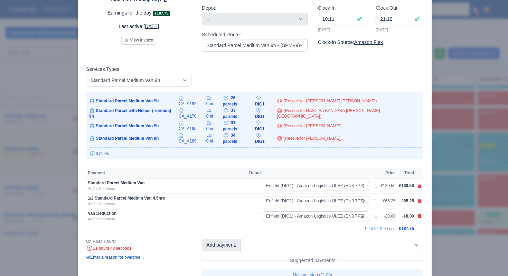
click at [440, 191] on div at bounding box center [254, 138] width 508 height 276
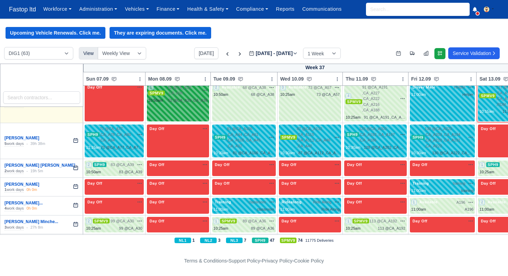
scroll to position [1249, 0]
